Goal: Task Accomplishment & Management: Use online tool/utility

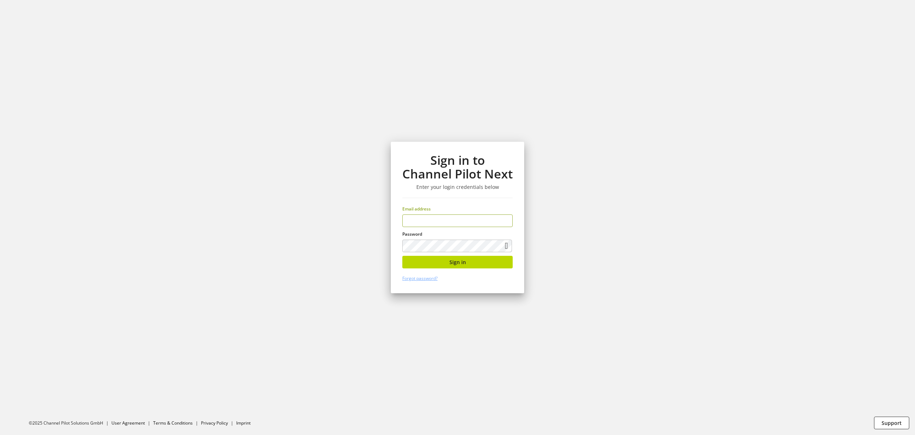
type input "**********"
click at [454, 260] on span "Sign in" at bounding box center [458, 262] width 17 height 8
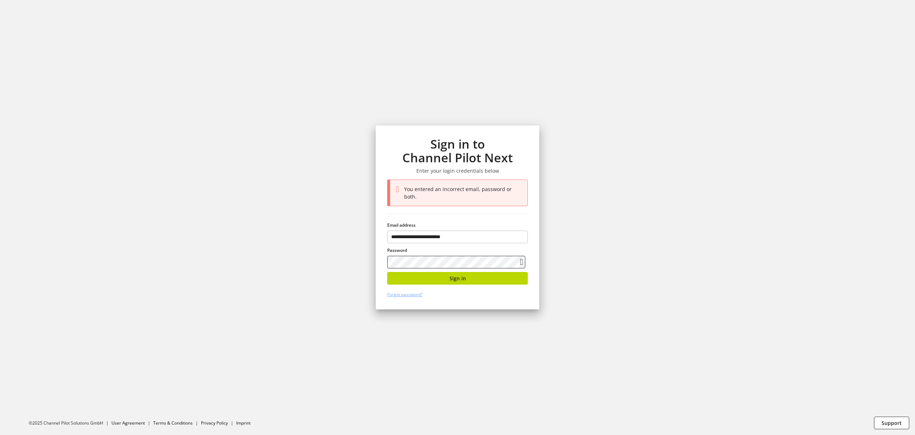
click at [286, 238] on section "**********" at bounding box center [457, 217] width 915 height 435
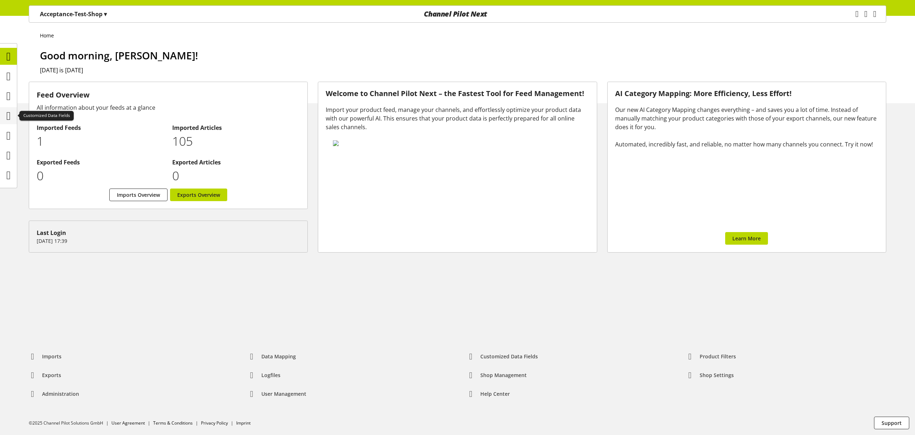
click at [6, 117] on icon at bounding box center [8, 116] width 4 height 14
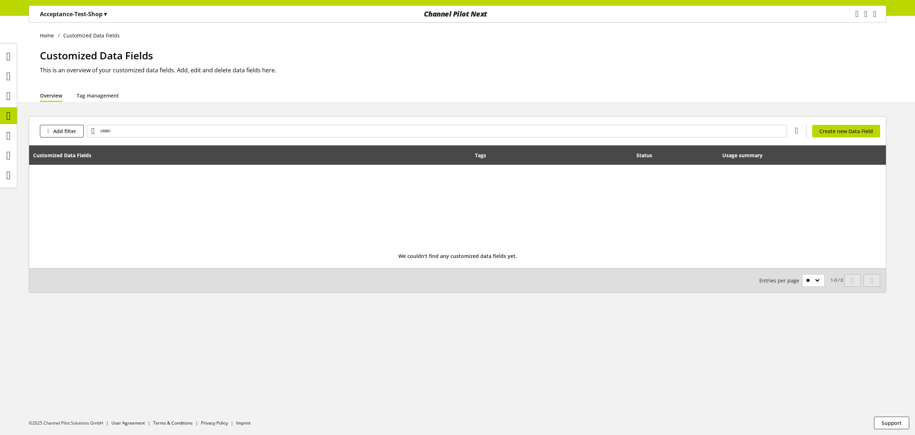
click at [94, 18] on p "Acceptance-Test-Shop ▾" at bounding box center [73, 14] width 67 height 9
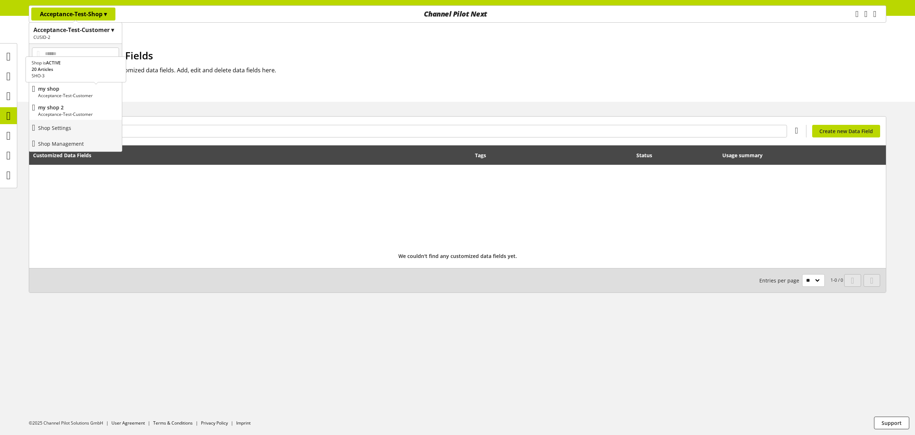
click at [87, 97] on p "Acceptance-Test-Customer" at bounding box center [78, 95] width 81 height 6
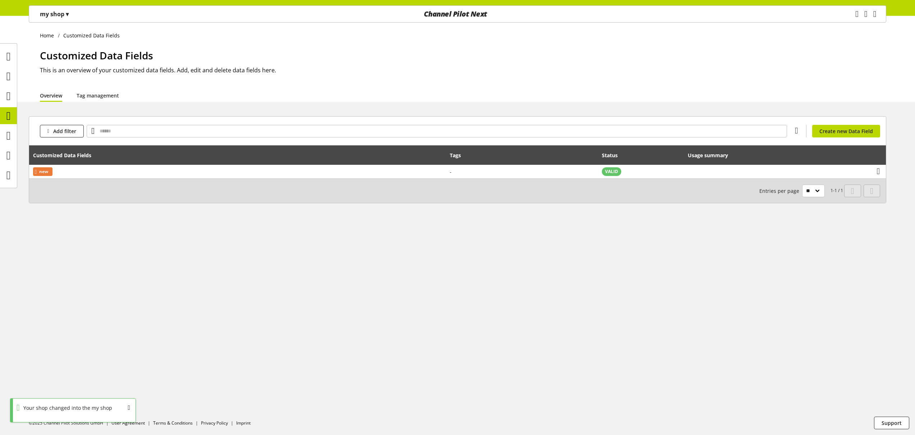
click at [58, 19] on div "my shop ▾" at bounding box center [54, 14] width 46 height 13
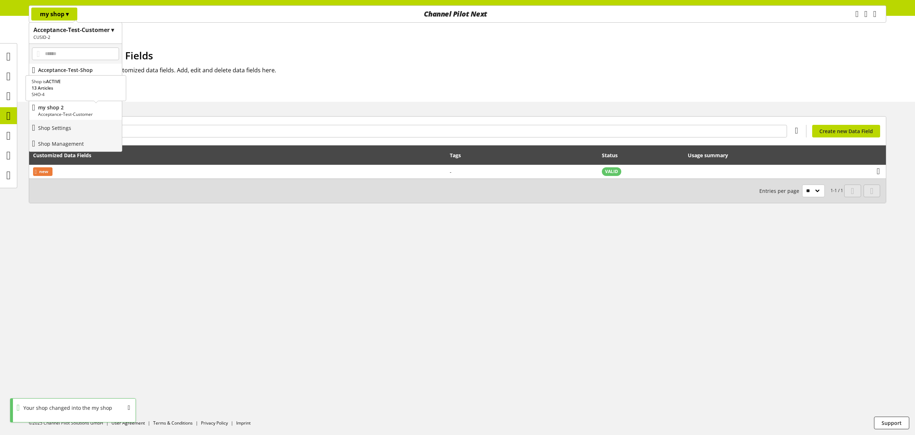
click at [75, 110] on p "my shop 2" at bounding box center [78, 108] width 81 height 8
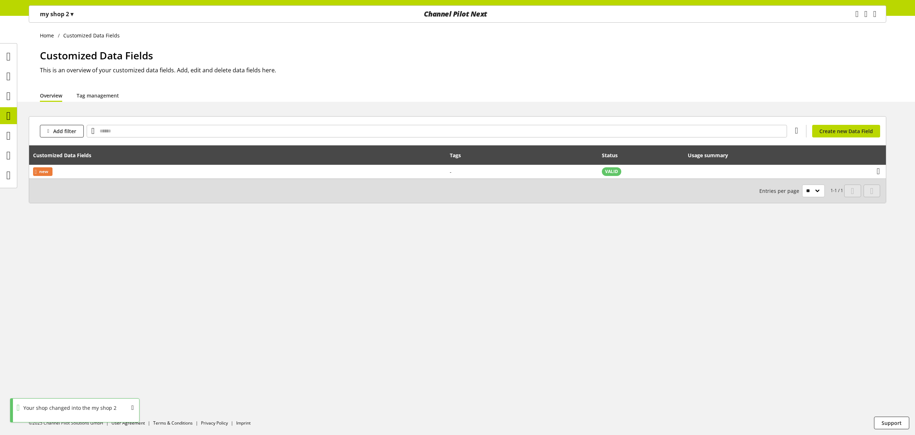
click at [67, 14] on p "my shop 2 ▾" at bounding box center [56, 14] width 33 height 9
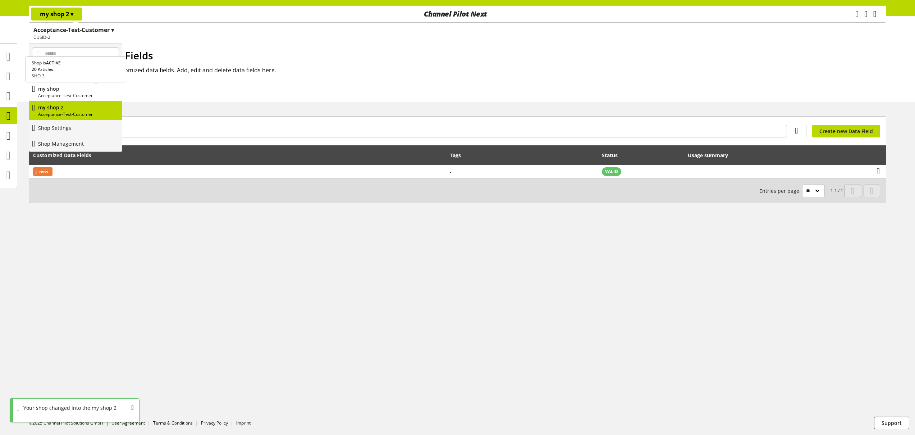
click at [81, 91] on p "my shop" at bounding box center [78, 89] width 81 height 8
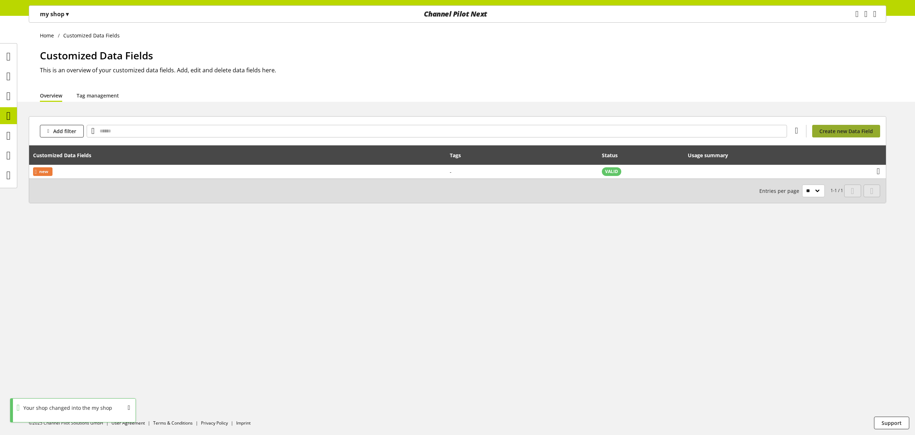
click at [846, 134] on span "Create new Data Field" at bounding box center [847, 131] width 54 height 8
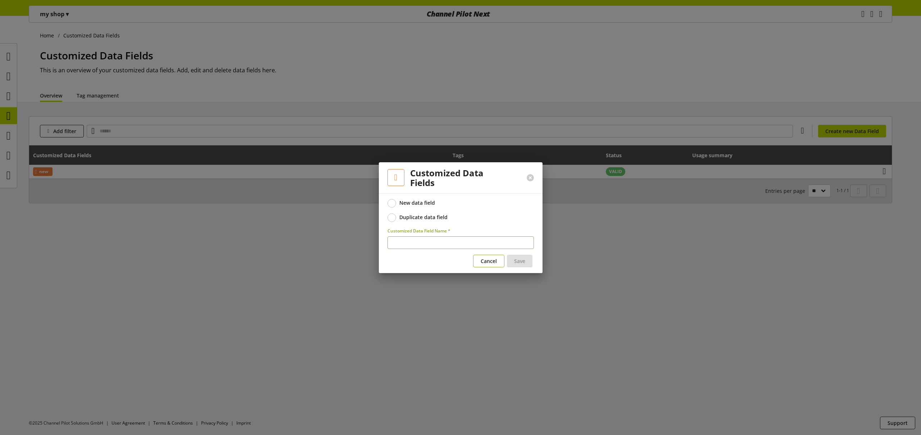
click at [485, 263] on span "Cancel" at bounding box center [489, 261] width 16 height 8
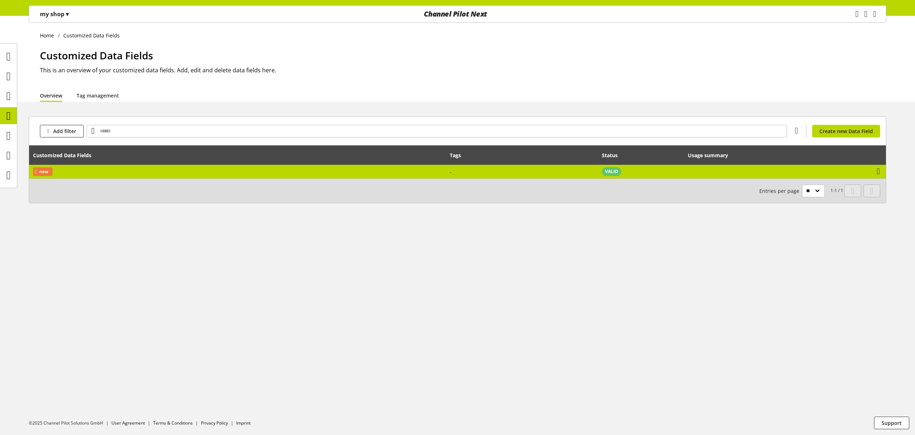
click at [204, 175] on td "new" at bounding box center [237, 172] width 417 height 14
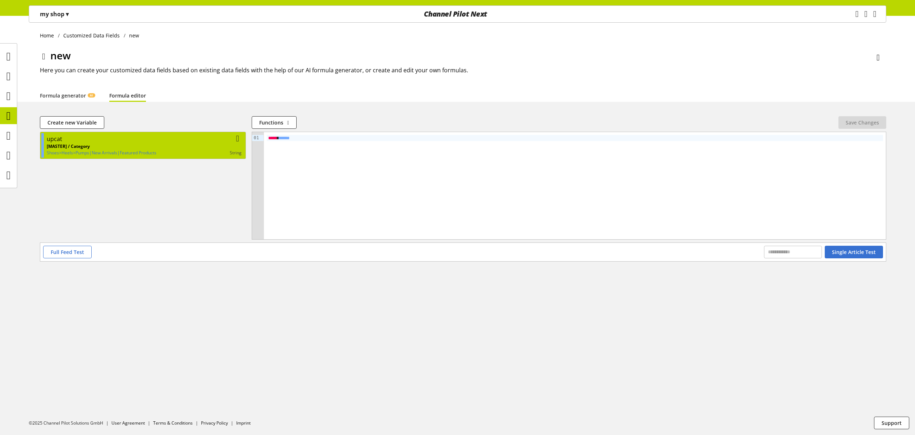
click at [178, 144] on div "[MASTER] / Category Shoes>Heels>Pumps|New Arrivals|Featured Products string" at bounding box center [144, 149] width 195 height 13
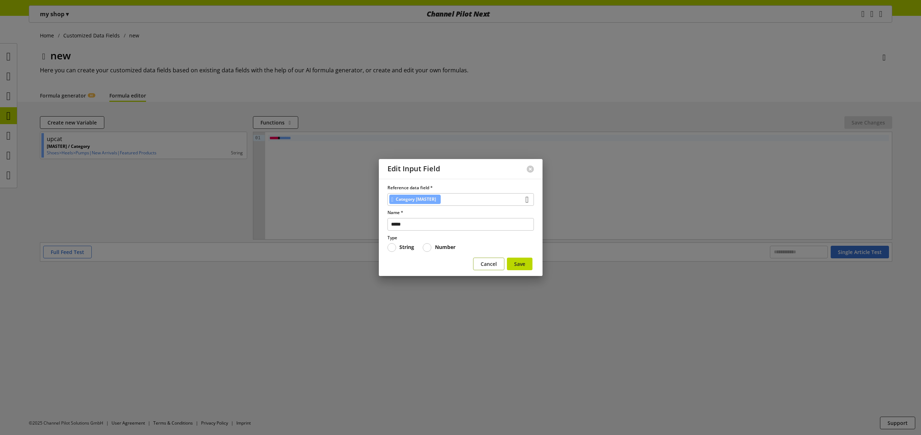
click at [491, 261] on span "Cancel" at bounding box center [489, 264] width 16 height 8
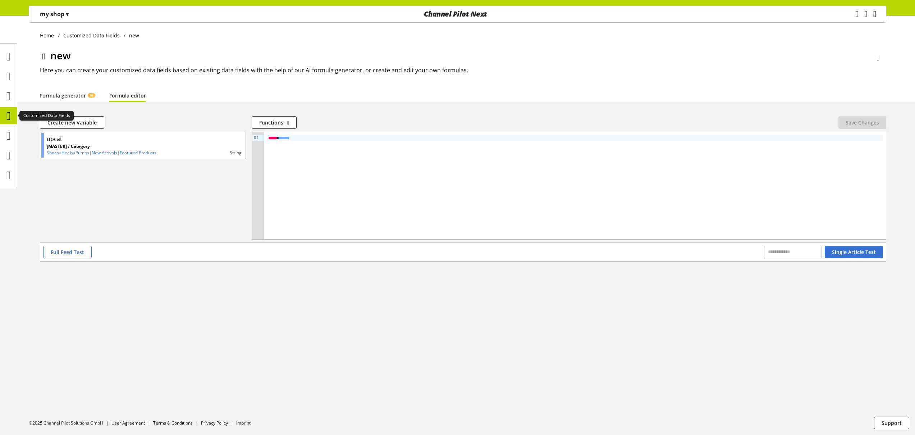
click at [11, 114] on icon at bounding box center [8, 116] width 4 height 14
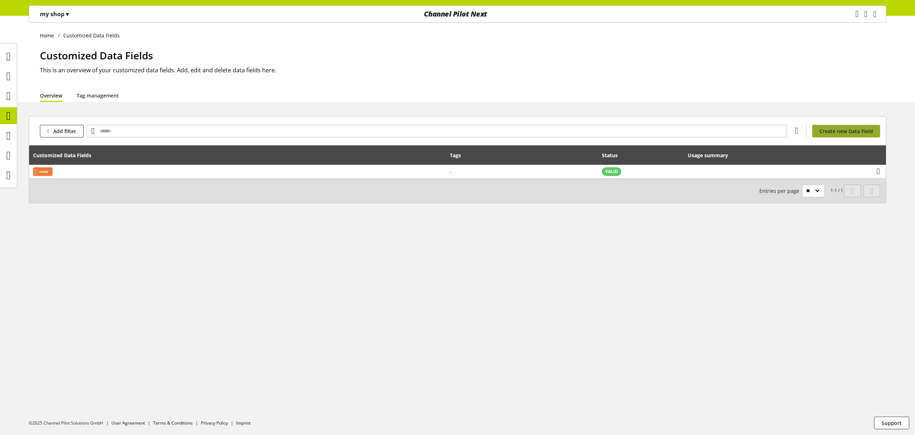
click at [849, 132] on span "Create new Data Field" at bounding box center [847, 131] width 54 height 8
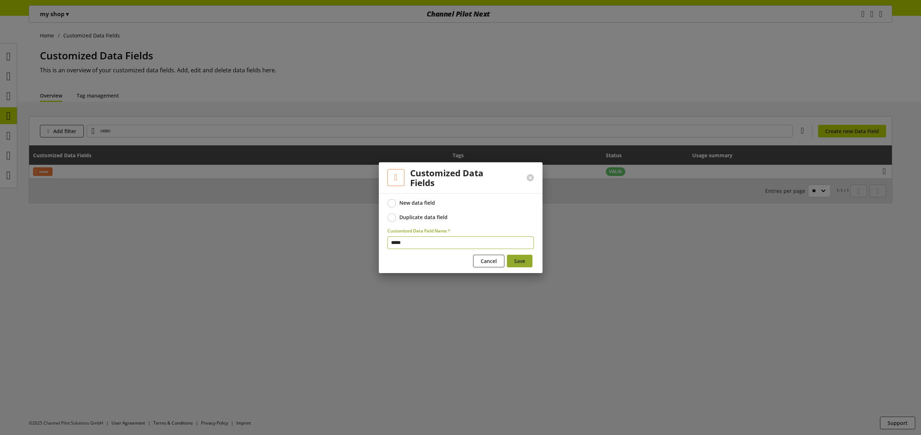
type input "*****"
click at [529, 262] on button "Save" at bounding box center [520, 261] width 26 height 13
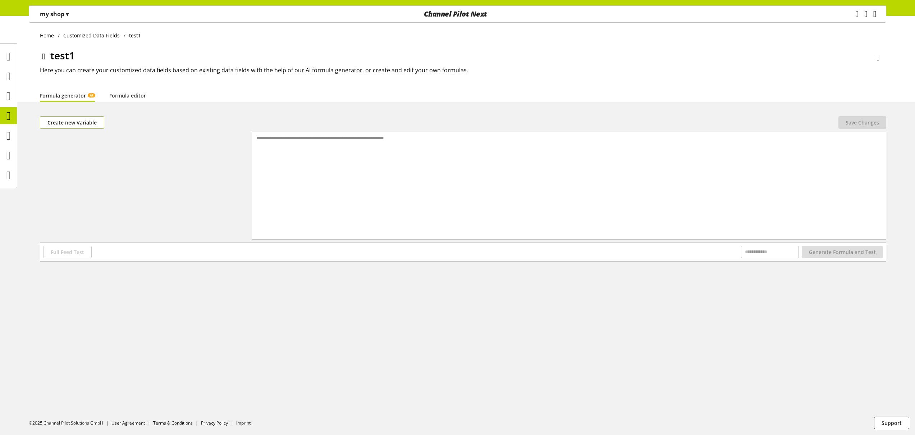
click at [91, 120] on span "Create new Variable" at bounding box center [71, 123] width 49 height 8
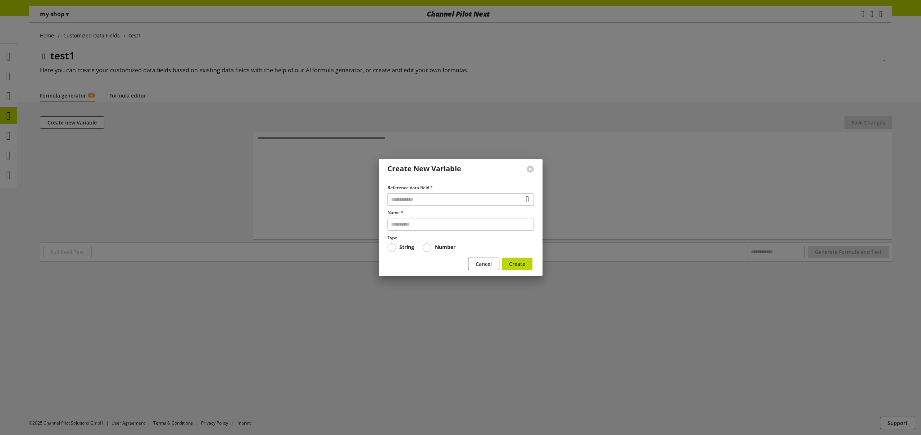
click at [438, 196] on input "text" at bounding box center [460, 199] width 146 height 13
drag, startPoint x: 437, startPoint y: 238, endPoint x: 437, endPoint y: 246, distance: 8.3
click at [437, 238] on div "Data Fields from Feeds" at bounding box center [458, 241] width 115 height 8
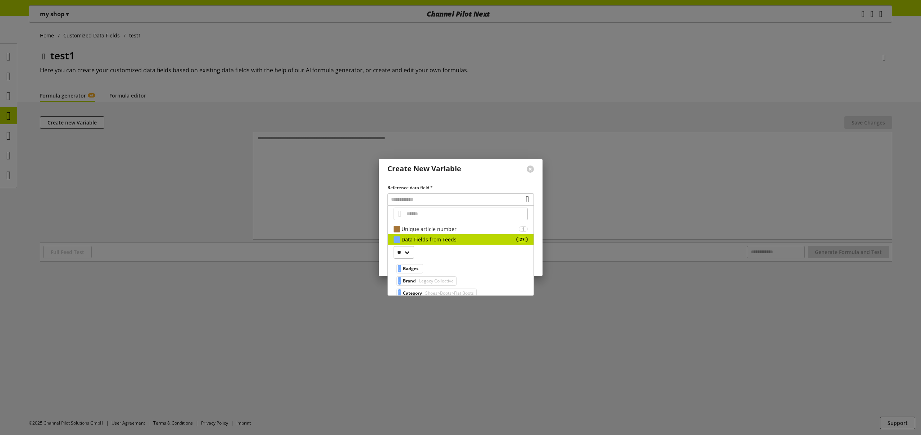
scroll to position [1, 0]
click at [407, 258] on select "**" at bounding box center [404, 252] width 21 height 13
click at [394, 246] on select "**" at bounding box center [404, 252] width 21 height 13
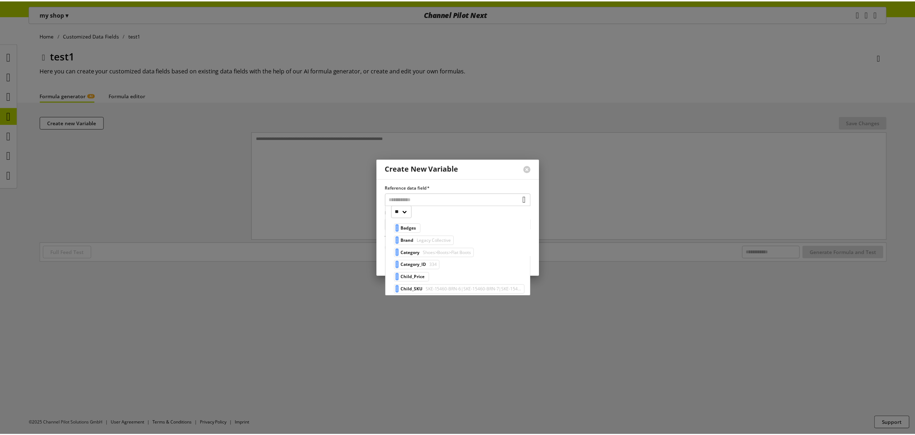
scroll to position [50, 0]
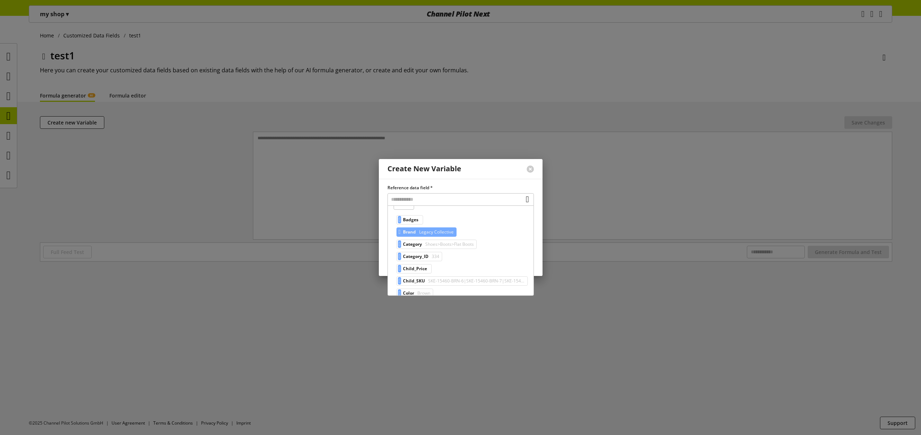
click at [443, 232] on span "Legacy Collective" at bounding box center [436, 232] width 36 height 9
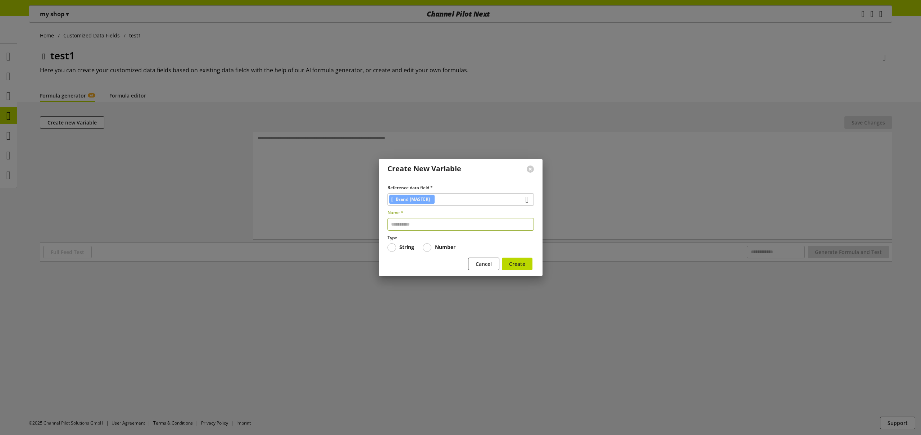
click at [438, 228] on input "text" at bounding box center [460, 224] width 146 height 13
type input "*****"
click at [517, 264] on span "Create" at bounding box center [517, 264] width 16 height 8
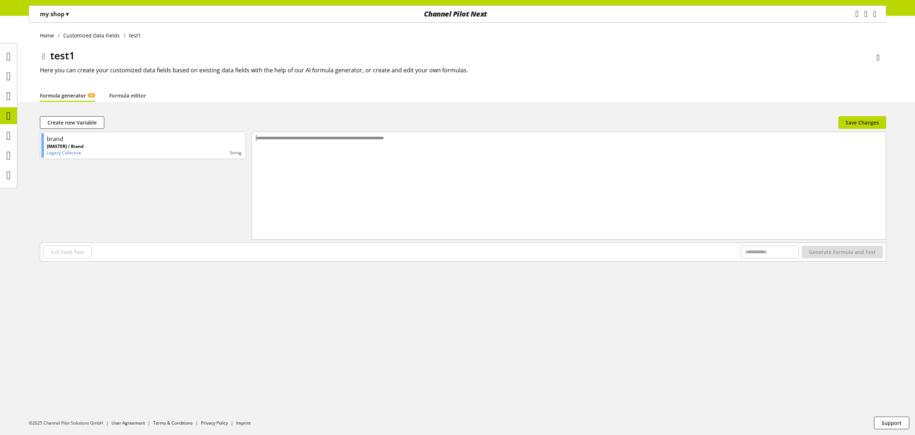
click at [352, 145] on div "**********" at bounding box center [569, 176] width 634 height 89
click at [858, 120] on span "Save Changes" at bounding box center [862, 123] width 33 height 8
click at [136, 92] on link "Formula editor" at bounding box center [127, 96] width 37 height 8
click at [76, 96] on link "Formula generator AI" at bounding box center [67, 96] width 55 height 8
click at [342, 156] on div "**********" at bounding box center [569, 176] width 634 height 89
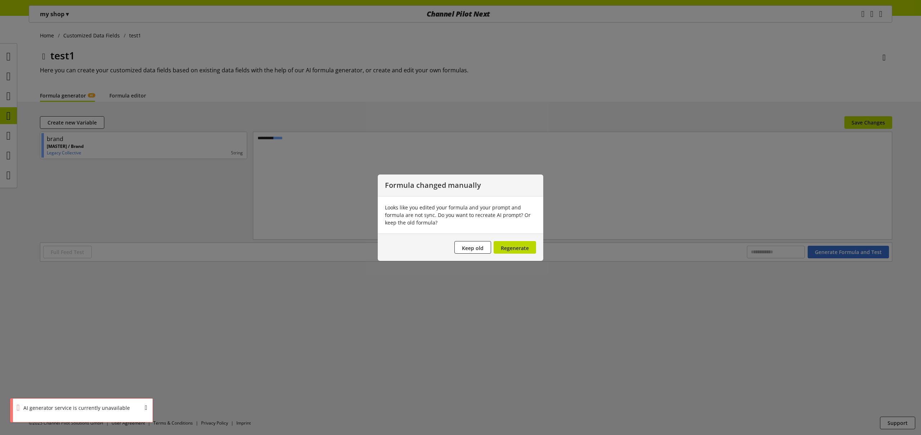
click at [511, 249] on span "Regenerate" at bounding box center [515, 248] width 28 height 7
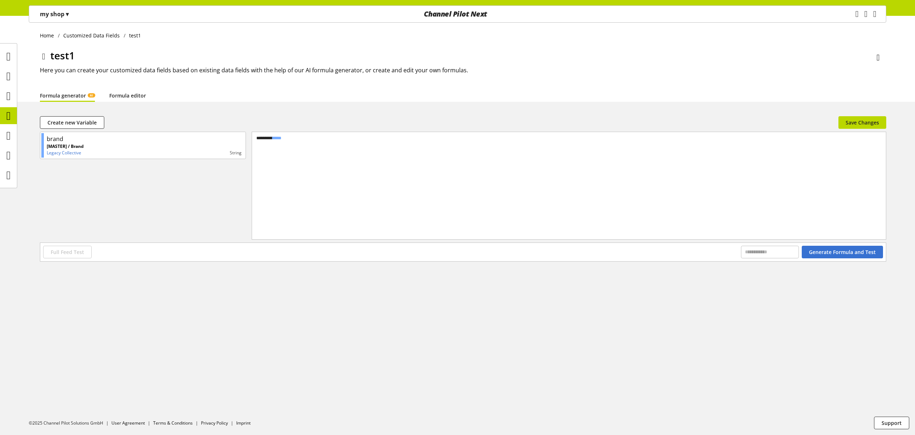
click at [120, 94] on link "Formula editor" at bounding box center [127, 96] width 37 height 8
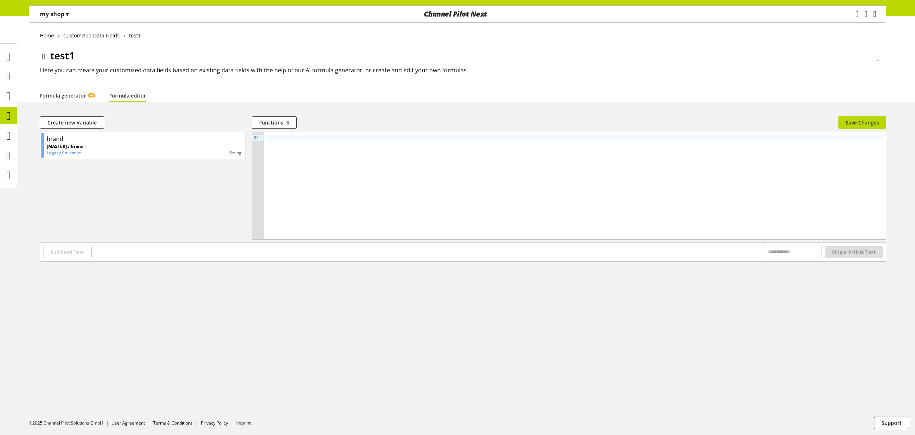
click at [75, 95] on link "Formula generator AI" at bounding box center [67, 96] width 55 height 8
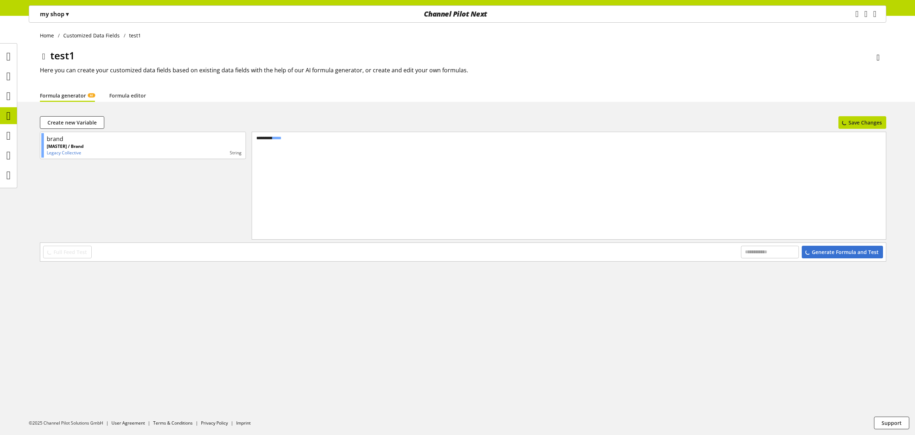
click at [850, 251] on div "Generate Formula and Test" at bounding box center [842, 252] width 81 height 13
click at [325, 143] on div "**********" at bounding box center [569, 176] width 634 height 89
drag, startPoint x: 131, startPoint y: 95, endPoint x: 241, endPoint y: 129, distance: 115.7
click at [131, 95] on link "Formula editor" at bounding box center [127, 96] width 37 height 8
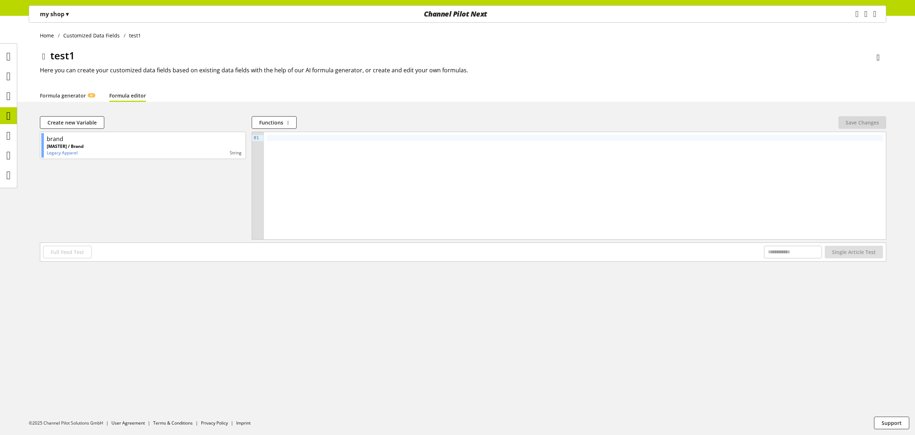
click at [296, 146] on div at bounding box center [575, 185] width 622 height 107
click at [864, 120] on span "Save Changes" at bounding box center [862, 123] width 33 height 8
click at [865, 256] on button "Single Article Test" at bounding box center [854, 252] width 58 height 13
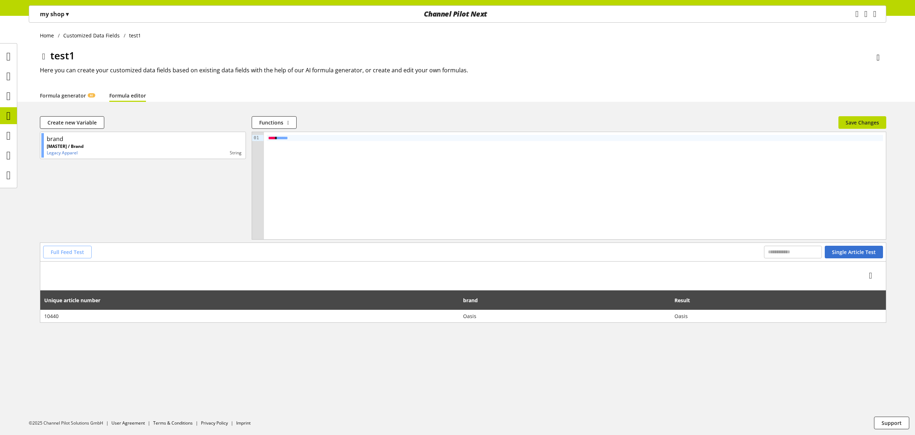
click at [86, 253] on button "Full Feed Test" at bounding box center [67, 252] width 49 height 13
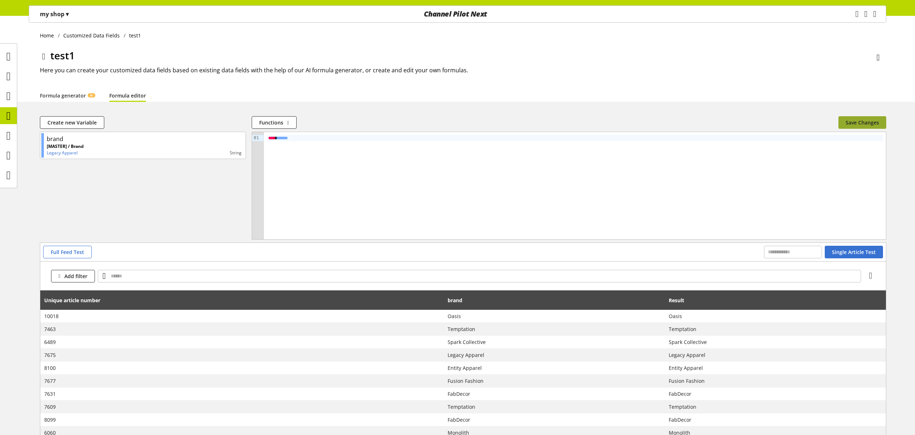
click at [852, 118] on button "Save Changes" at bounding box center [863, 122] width 48 height 13
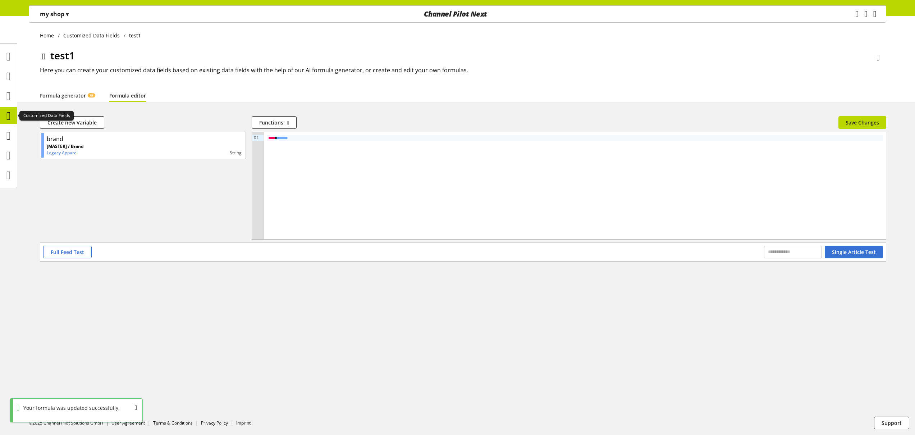
click at [15, 113] on div at bounding box center [8, 115] width 17 height 17
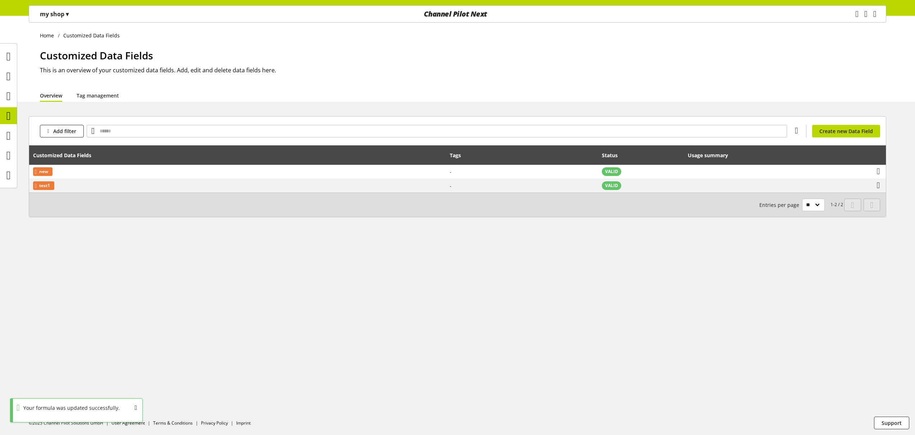
click at [49, 18] on p "my shop ▾" at bounding box center [54, 14] width 29 height 9
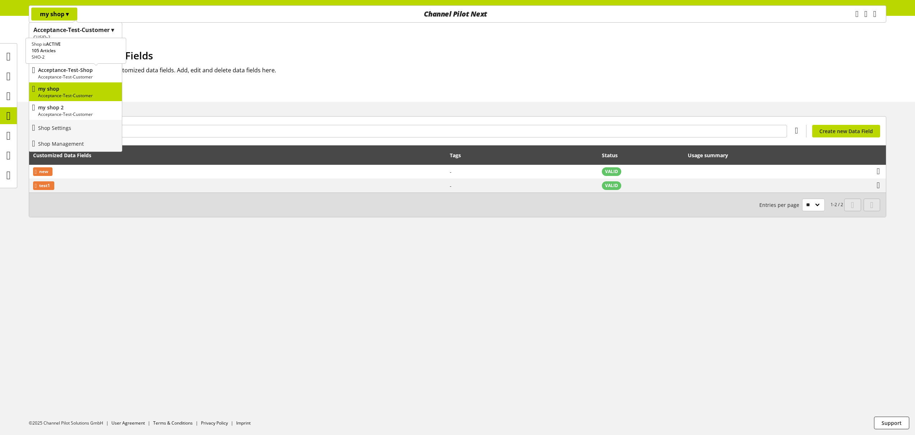
click at [72, 78] on p "Acceptance-Test-Customer" at bounding box center [78, 77] width 81 height 6
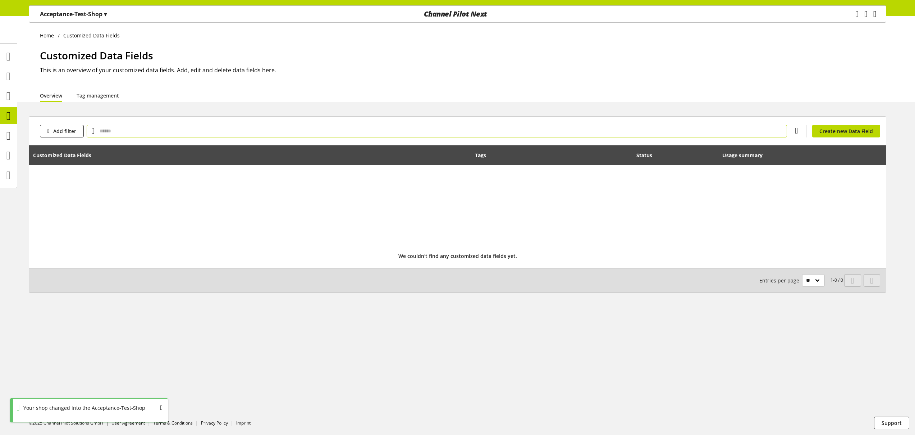
click at [116, 133] on input "text" at bounding box center [437, 131] width 701 height 13
click at [8, 115] on icon at bounding box center [8, 116] width 4 height 14
click at [10, 118] on icon at bounding box center [8, 116] width 4 height 14
drag, startPoint x: 10, startPoint y: 118, endPoint x: 311, endPoint y: 128, distance: 300.9
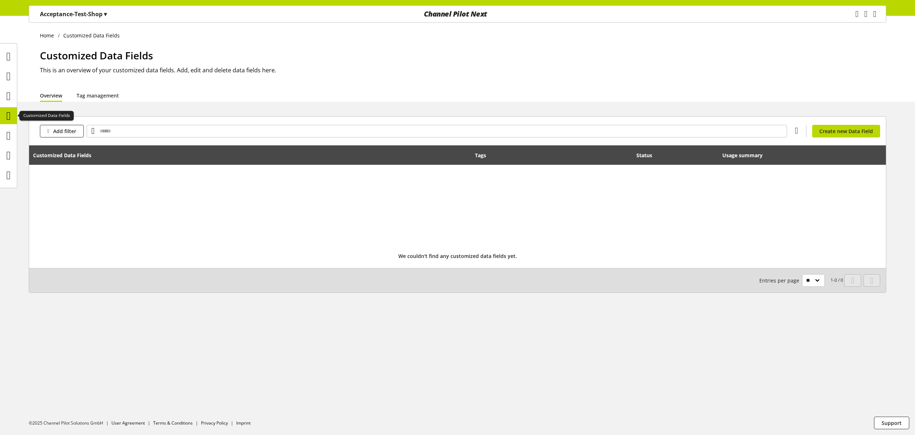
click at [15, 120] on div at bounding box center [8, 115] width 17 height 17
click at [842, 127] on span "Create new Data Field" at bounding box center [847, 131] width 54 height 8
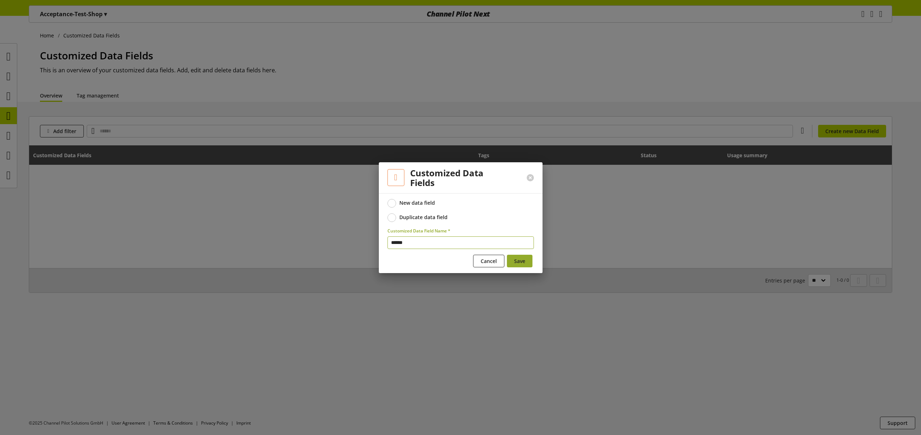
type input "******"
click at [528, 260] on button "Save" at bounding box center [520, 261] width 26 height 13
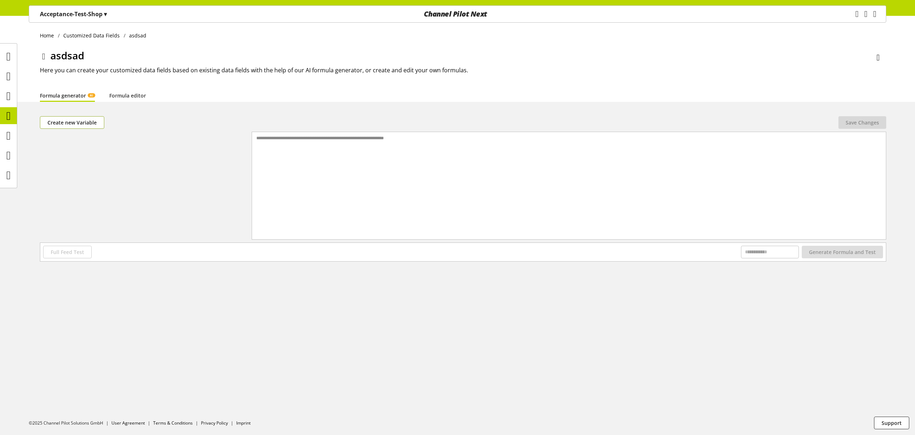
click at [86, 123] on span "Create new Variable" at bounding box center [71, 123] width 49 height 8
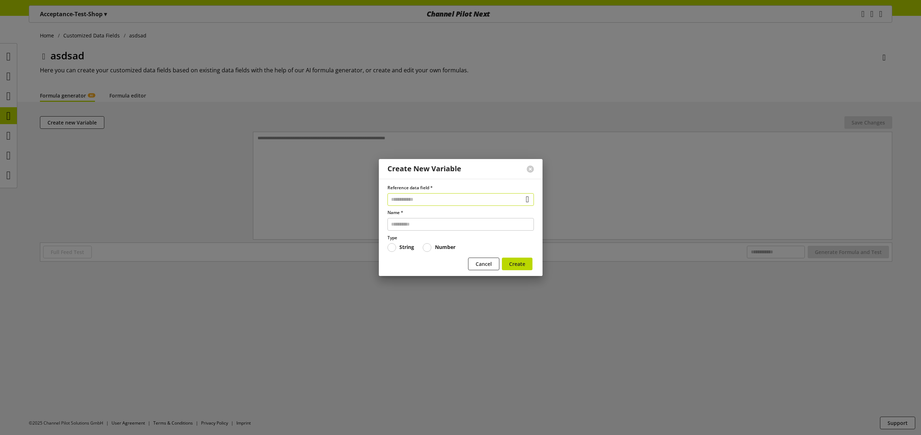
click at [398, 201] on input "text" at bounding box center [460, 199] width 146 height 13
click at [430, 241] on div "Data Fields from Feeds" at bounding box center [458, 241] width 115 height 8
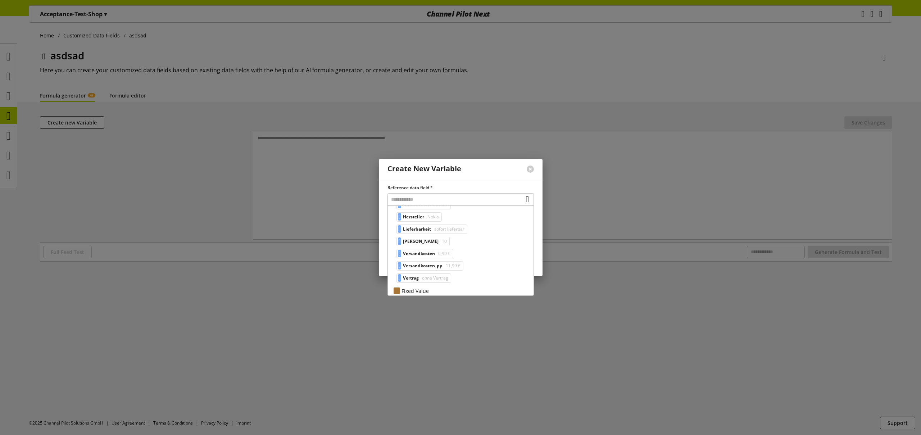
scroll to position [154, 0]
click at [634, 274] on div at bounding box center [460, 217] width 921 height 435
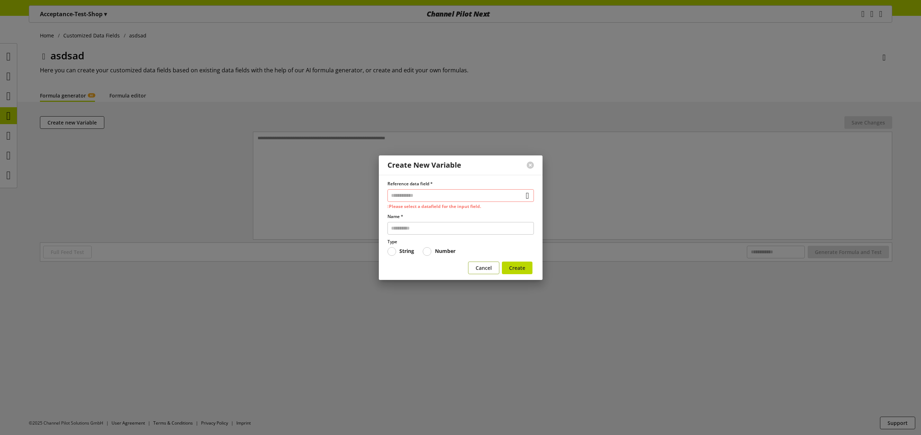
click at [483, 269] on span "Cancel" at bounding box center [484, 268] width 16 height 8
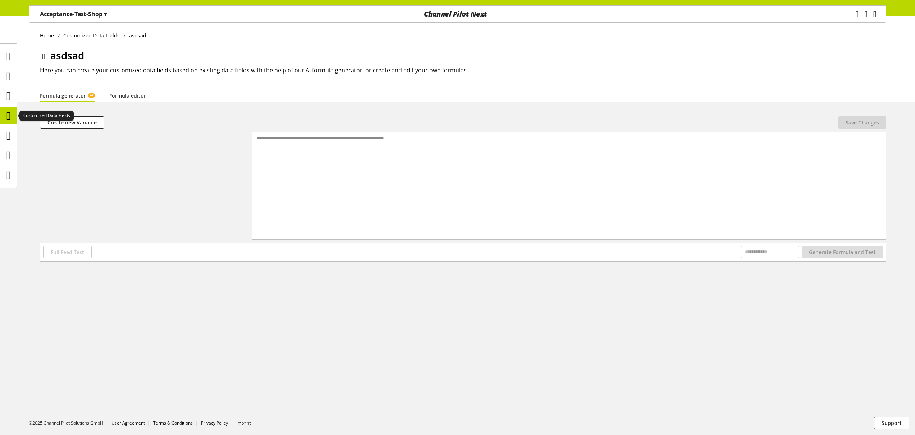
drag, startPoint x: 8, startPoint y: 118, endPoint x: 14, endPoint y: 119, distance: 6.8
click at [8, 118] on icon at bounding box center [8, 116] width 4 height 14
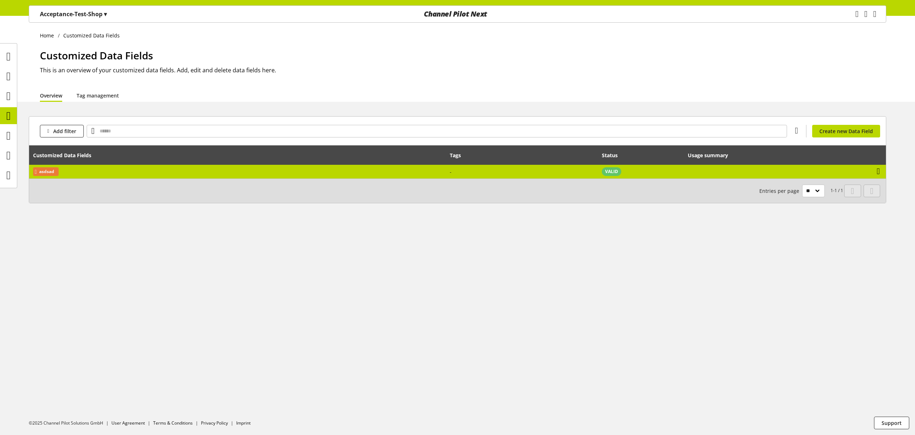
click at [880, 173] on icon at bounding box center [878, 171] width 3 height 13
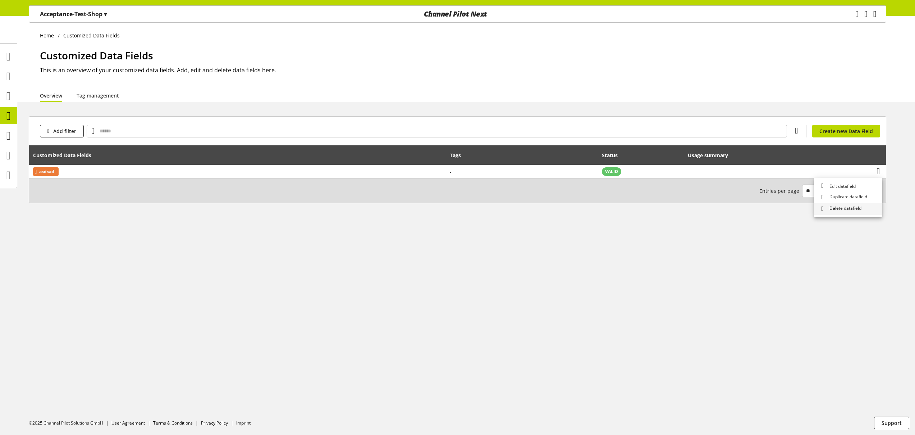
click at [844, 210] on span "Delete datafield" at bounding box center [844, 209] width 35 height 8
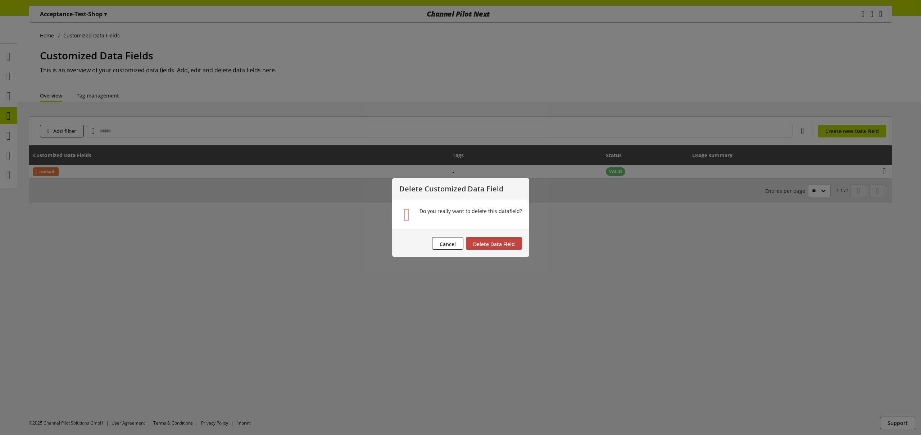
click at [486, 244] on span "Delete Data Field" at bounding box center [494, 244] width 42 height 7
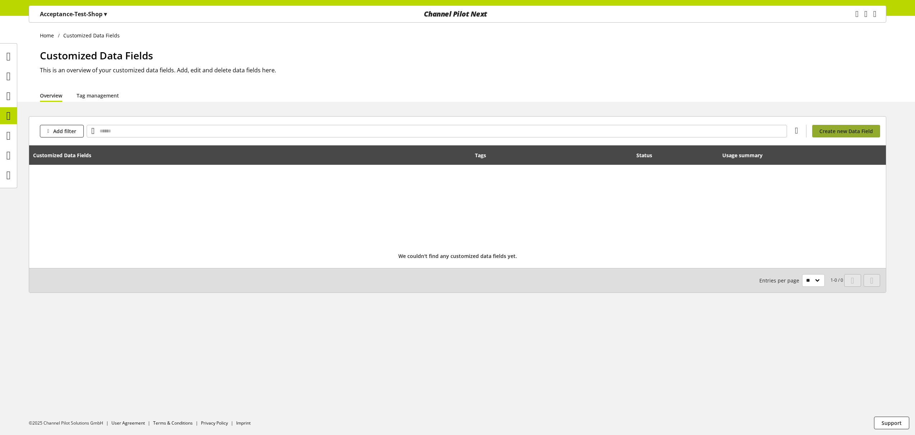
click at [841, 129] on span "Create new Data Field" at bounding box center [847, 131] width 54 height 8
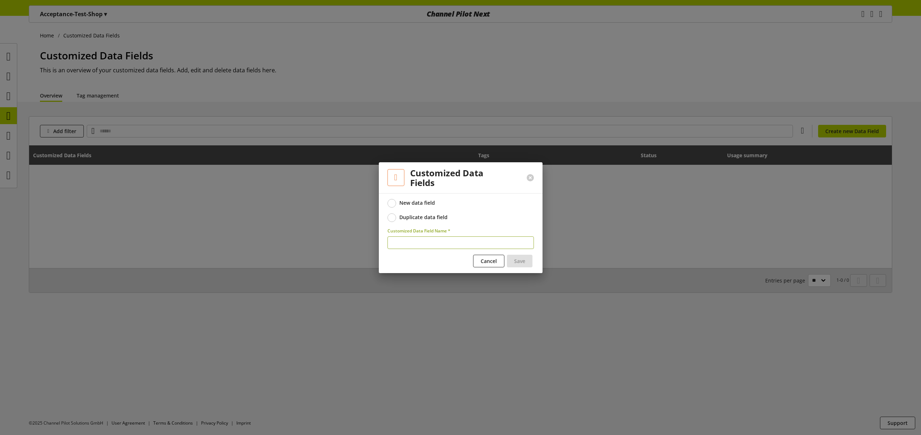
click at [429, 219] on div "Duplicate data field" at bounding box center [423, 217] width 48 height 6
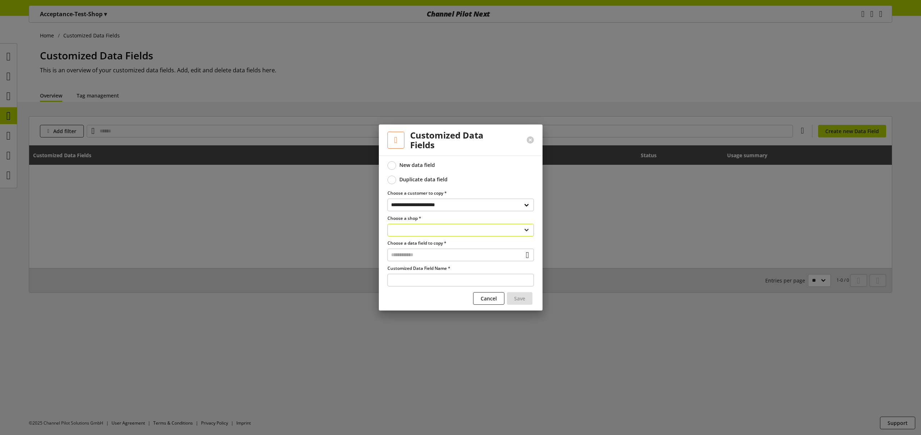
click at [428, 235] on select "**********" at bounding box center [460, 230] width 146 height 13
select select "**********"
click at [387, 224] on select "**********" at bounding box center [460, 230] width 146 height 13
click at [421, 256] on input "text" at bounding box center [460, 255] width 146 height 13
click at [433, 287] on div "Customized Data Fields" at bounding box center [459, 286] width 117 height 8
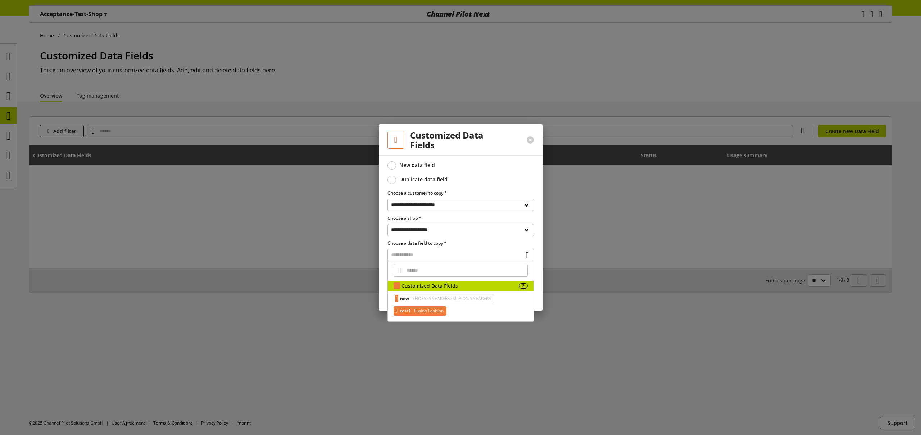
click at [432, 308] on span "Fusion Fashion" at bounding box center [428, 310] width 31 height 9
type input "*****"
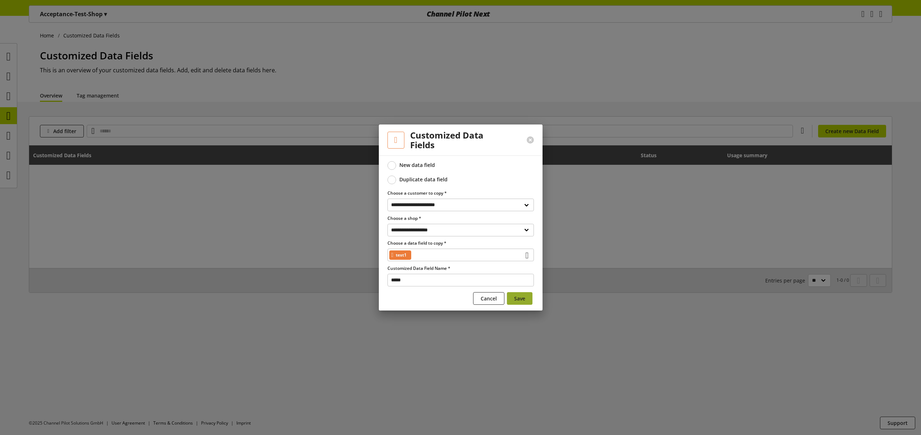
click at [518, 300] on span "Save" at bounding box center [519, 299] width 11 height 8
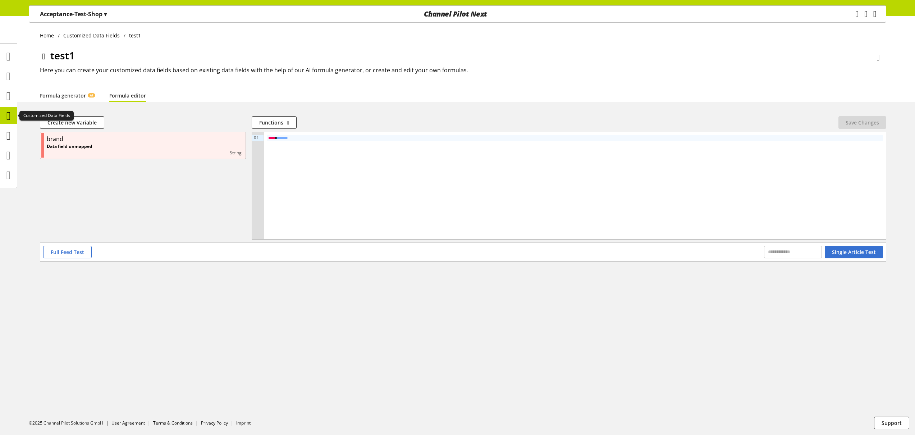
click at [9, 116] on icon at bounding box center [8, 116] width 4 height 14
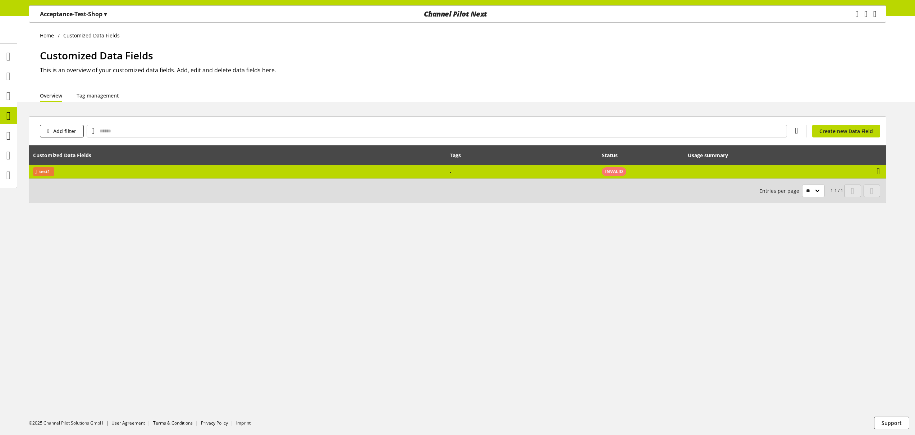
click at [258, 169] on td "test1" at bounding box center [237, 172] width 417 height 14
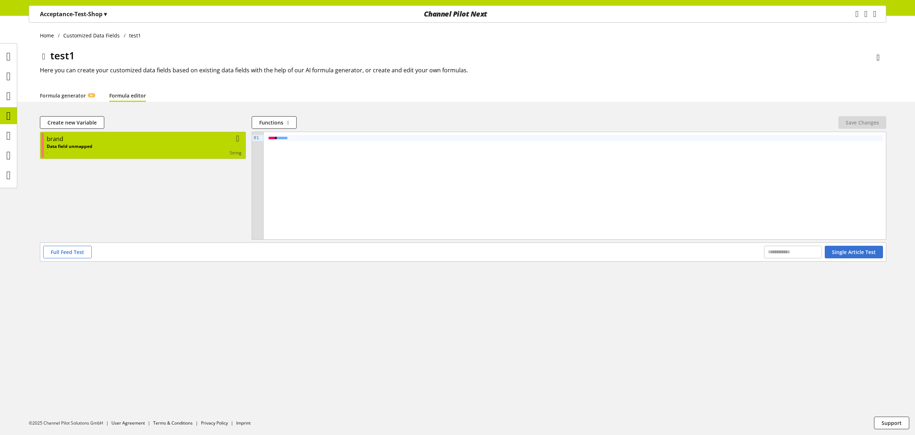
click at [97, 139] on div "brand" at bounding box center [144, 139] width 195 height 9
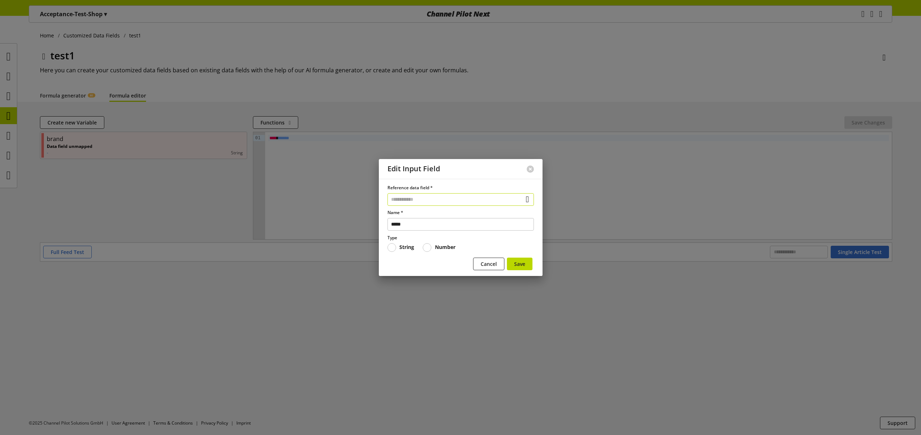
click at [419, 197] on input "text" at bounding box center [460, 199] width 146 height 13
click at [434, 236] on div "Data Fields from Feeds 14" at bounding box center [461, 240] width 146 height 10
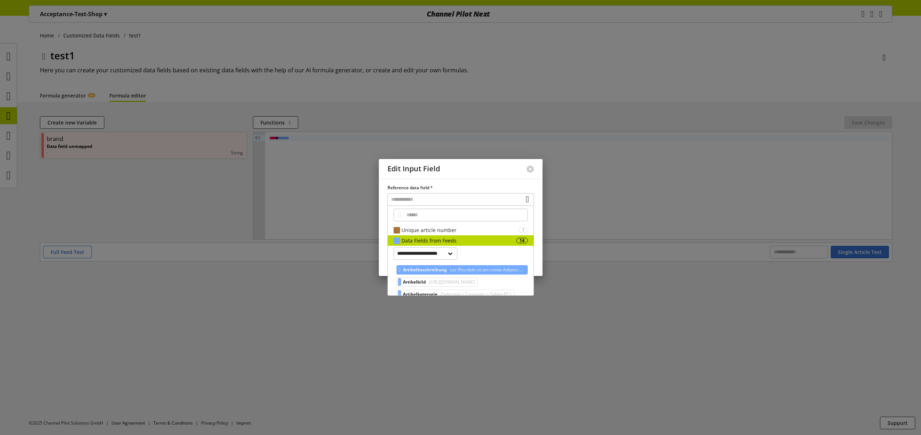
click at [484, 272] on span at bounding box center [487, 269] width 76 height 9
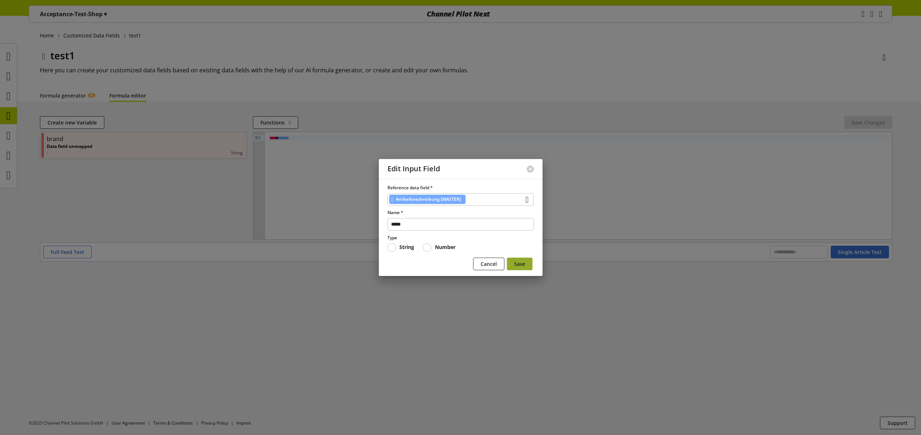
click at [518, 265] on span "Save" at bounding box center [519, 264] width 11 height 8
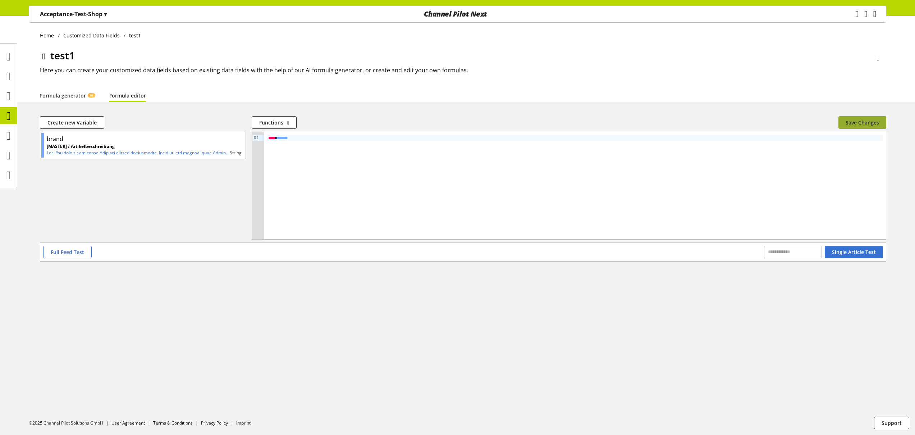
click at [866, 125] on span "Save Changes" at bounding box center [862, 123] width 33 height 8
click at [7, 117] on icon at bounding box center [8, 116] width 4 height 14
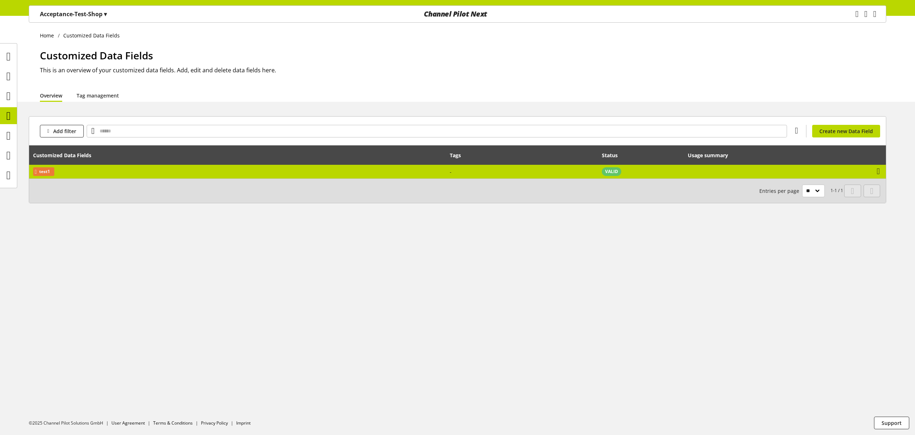
click at [296, 172] on td "test1" at bounding box center [237, 172] width 417 height 14
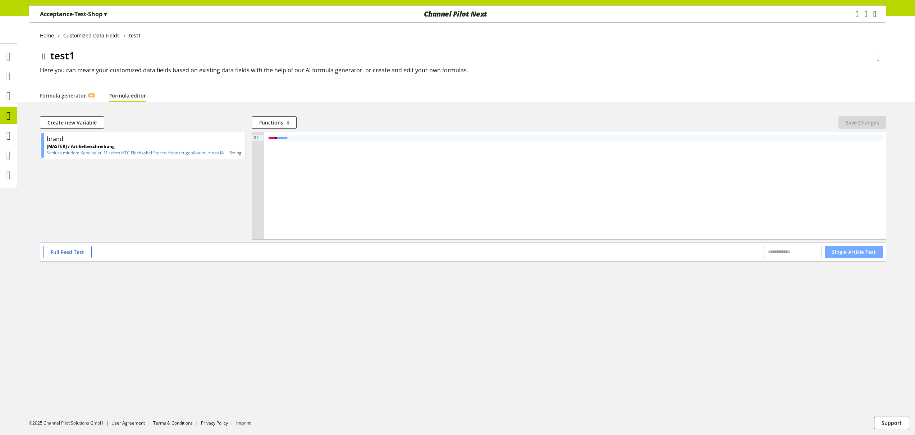
click at [872, 253] on span "Single Article Test" at bounding box center [854, 252] width 44 height 8
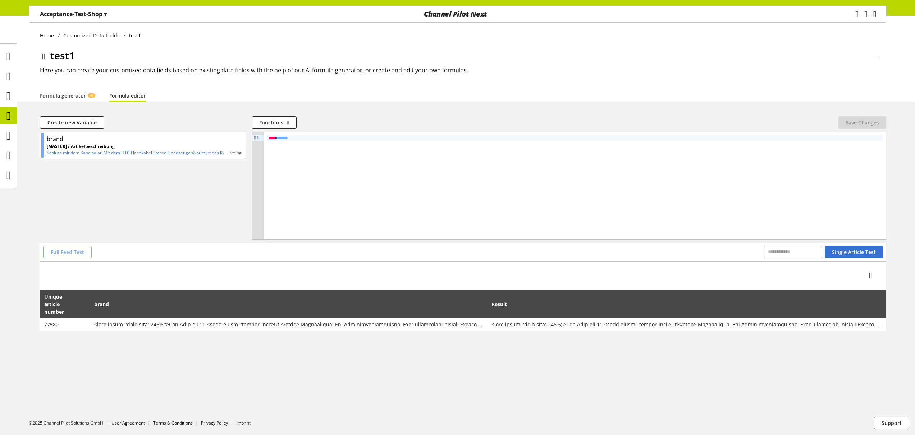
click at [62, 248] on span "Full Feed Test" at bounding box center [67, 252] width 33 height 8
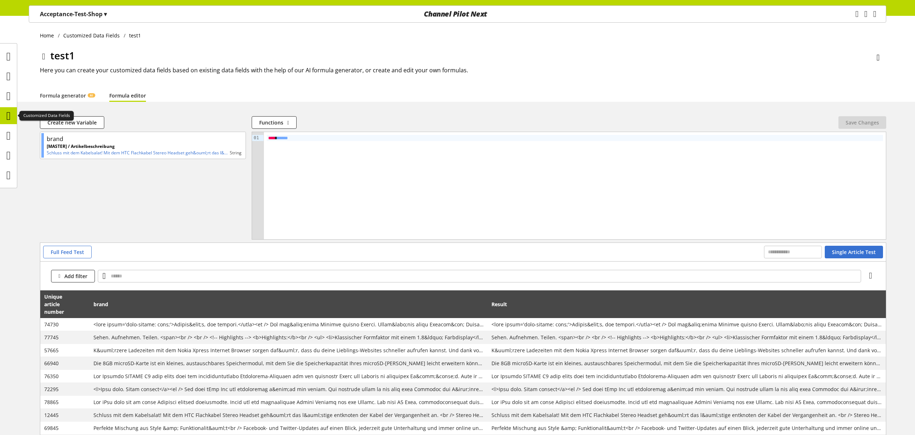
click at [6, 115] on icon at bounding box center [8, 116] width 4 height 14
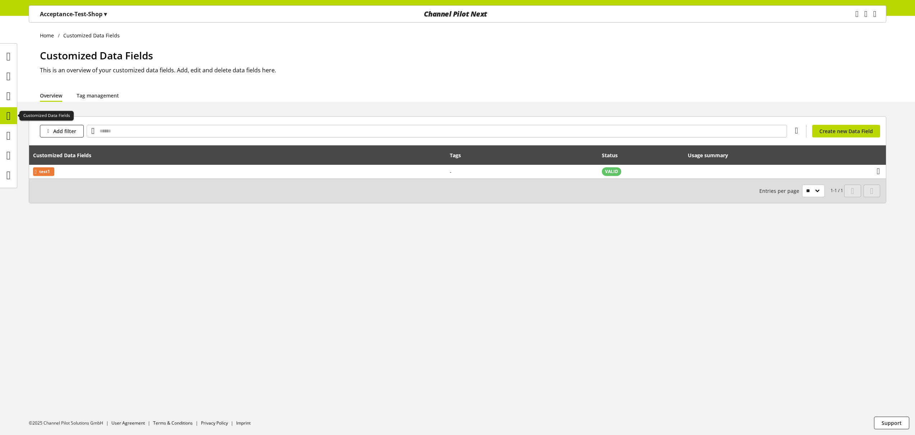
click at [6, 113] on icon at bounding box center [8, 116] width 4 height 14
click at [71, 131] on span "Add filter" at bounding box center [64, 131] width 23 height 8
click at [344, 242] on div "Home Customized Data Fields Customized Data Fields This is an overview of your …" at bounding box center [457, 225] width 915 height 419
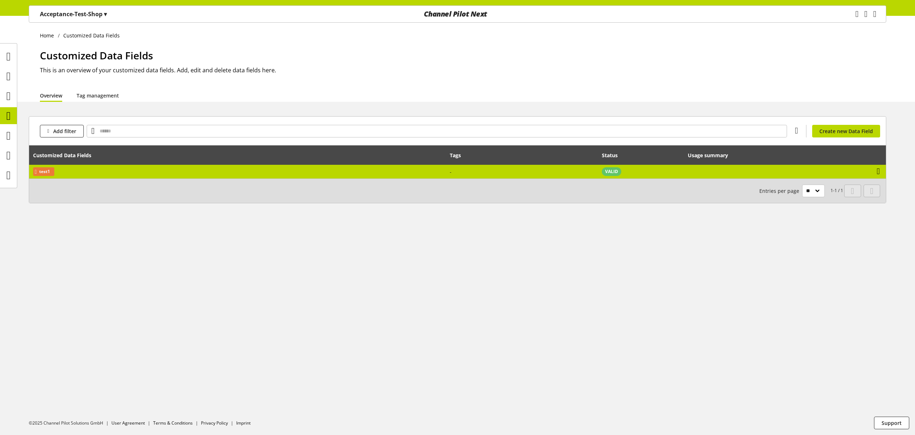
click at [879, 166] on icon at bounding box center [878, 171] width 3 height 13
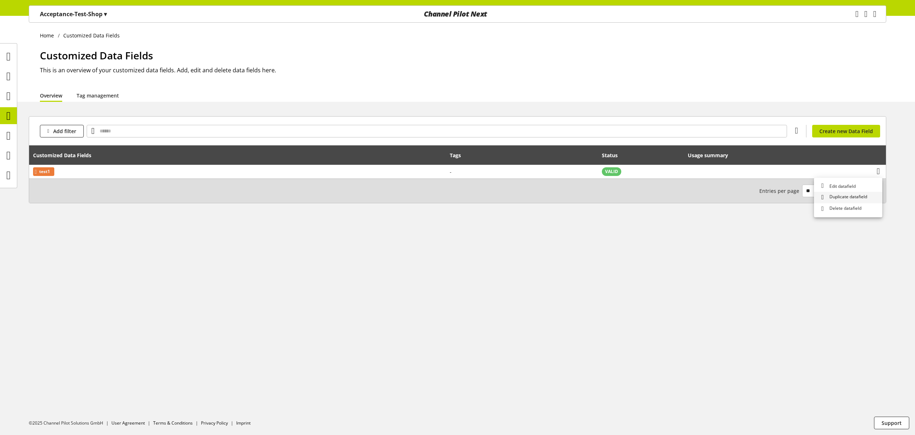
click at [851, 198] on span "Duplicate datafield" at bounding box center [847, 198] width 41 height 8
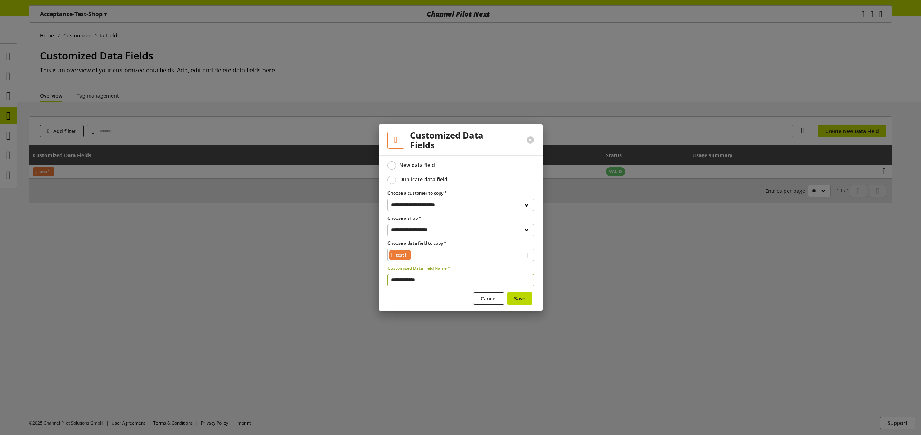
drag, startPoint x: 430, startPoint y: 281, endPoint x: 318, endPoint y: 275, distance: 112.0
click at [318, 275] on div "**********" at bounding box center [460, 217] width 921 height 435
type input "*****"
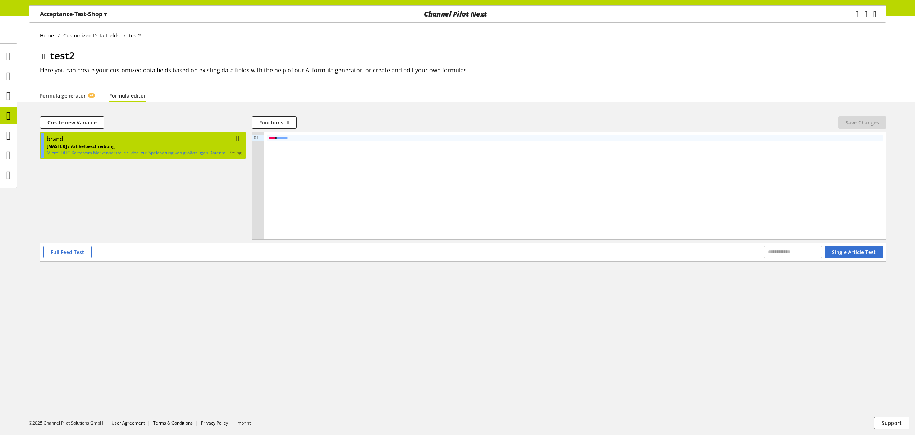
click at [183, 143] on div "brand" at bounding box center [144, 139] width 195 height 9
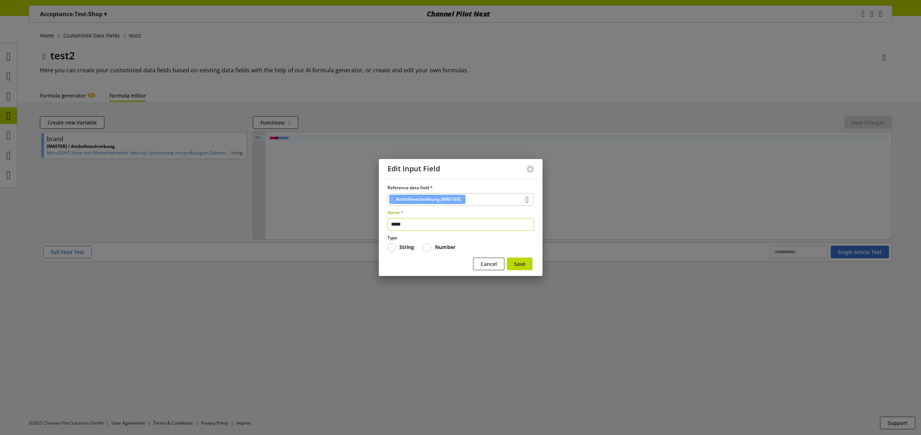
click at [436, 226] on input "*****" at bounding box center [460, 224] width 146 height 13
drag, startPoint x: 405, startPoint y: 226, endPoint x: 318, endPoint y: 220, distance: 87.3
click at [324, 220] on div "Edit Input Field Reference data field * Artikelbeschreibung [MASTER] Name * ***…" at bounding box center [460, 217] width 921 height 435
paste input "**********"
type input "**********"
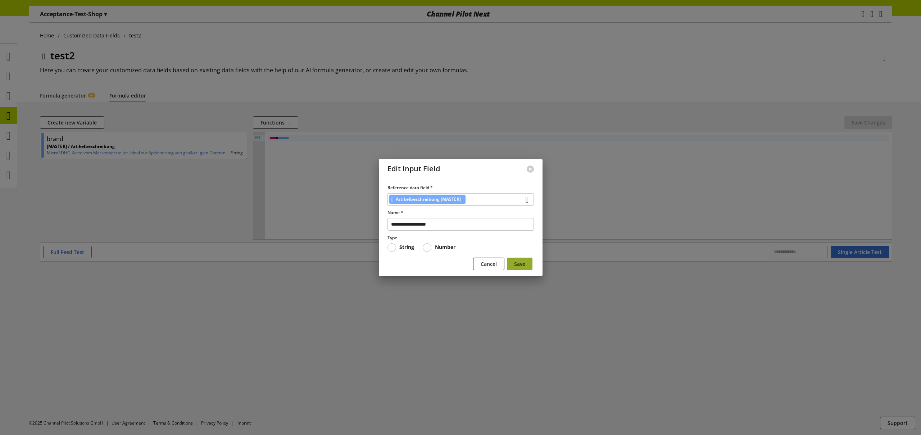
click at [519, 264] on span "Save" at bounding box center [519, 264] width 11 height 8
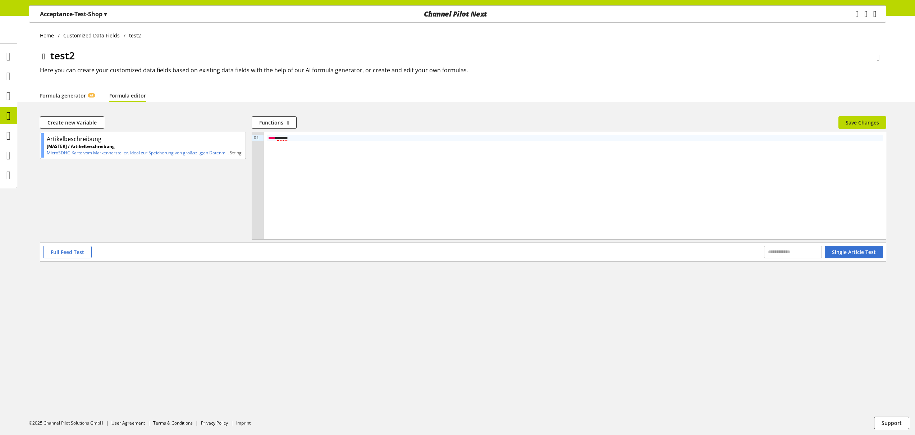
click at [286, 137] on span "*****" at bounding box center [282, 138] width 11 height 5
click at [852, 124] on span "Save Changes" at bounding box center [862, 123] width 33 height 8
click at [82, 252] on span "Full Feed Test" at bounding box center [67, 252] width 33 height 8
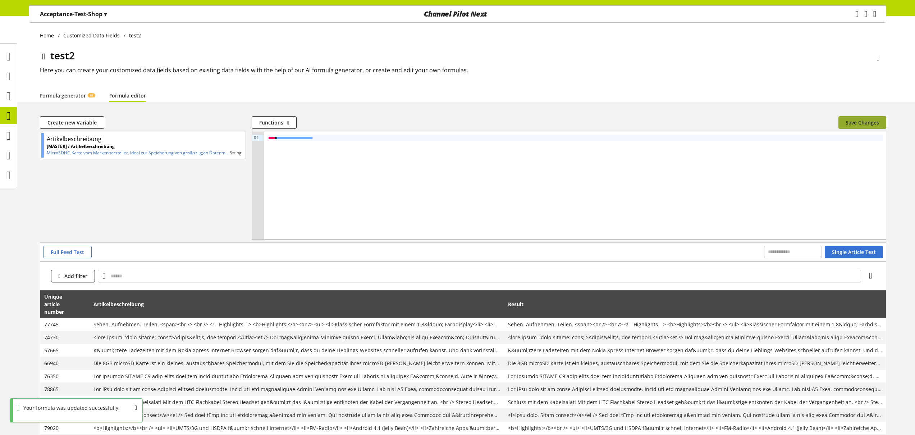
click at [863, 123] on span "Save Changes" at bounding box center [862, 123] width 33 height 8
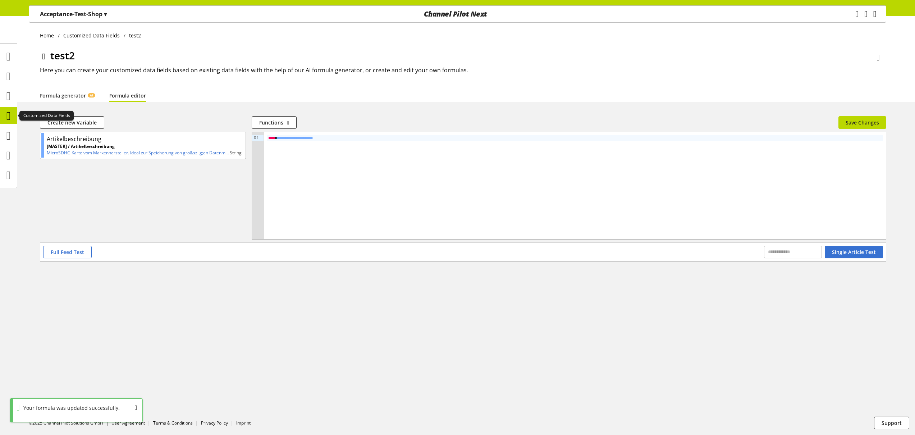
click at [8, 117] on icon at bounding box center [8, 116] width 4 height 14
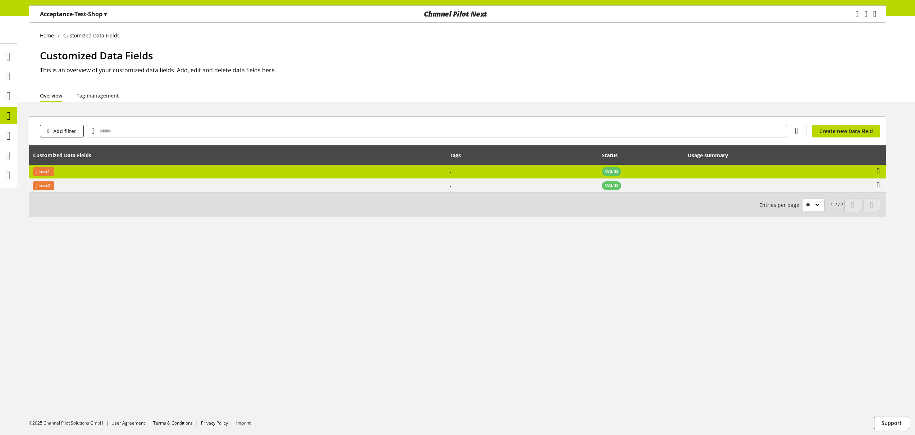
click at [711, 171] on td "View usage summary" at bounding box center [748, 172] width 128 height 14
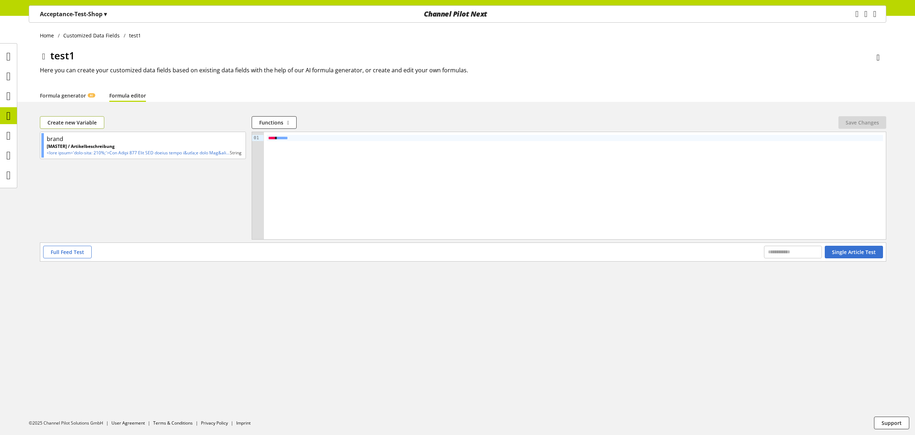
click at [92, 119] on span "Create new Variable" at bounding box center [71, 123] width 49 height 8
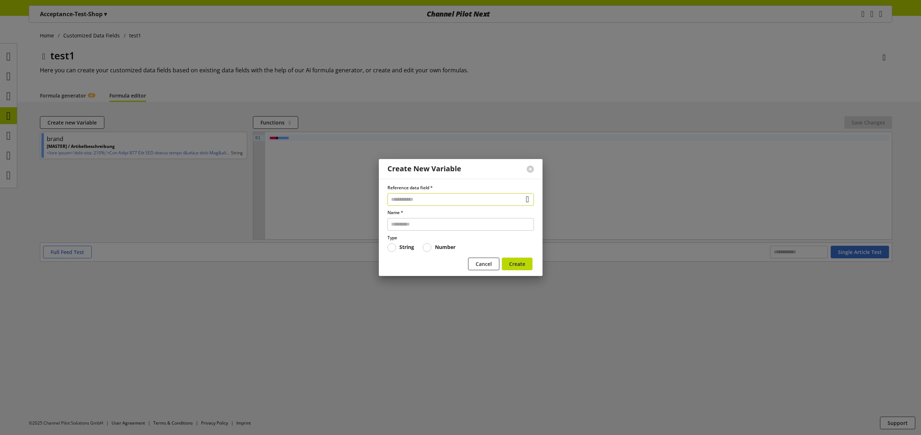
click at [451, 198] on input "text" at bounding box center [460, 199] width 146 height 13
click at [447, 242] on div "Data Fields from Feeds" at bounding box center [458, 241] width 115 height 8
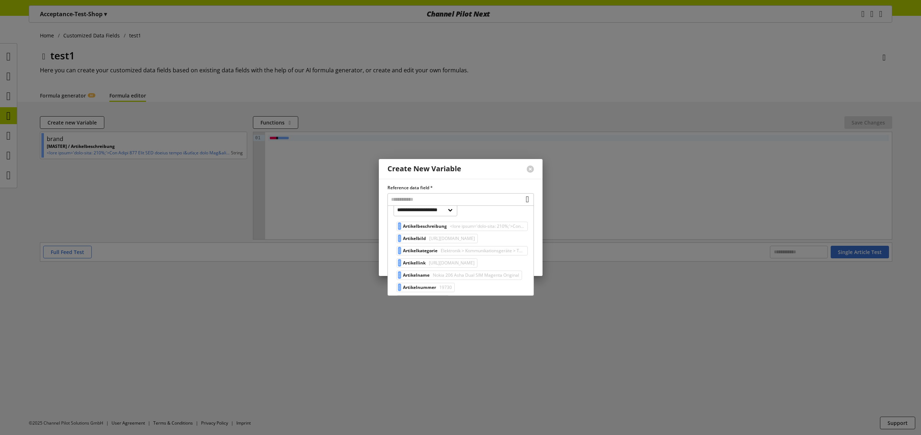
scroll to position [44, 0]
click at [481, 275] on span "Nokia 206 Asha Dual SIM Magenta Original" at bounding box center [475, 274] width 88 height 9
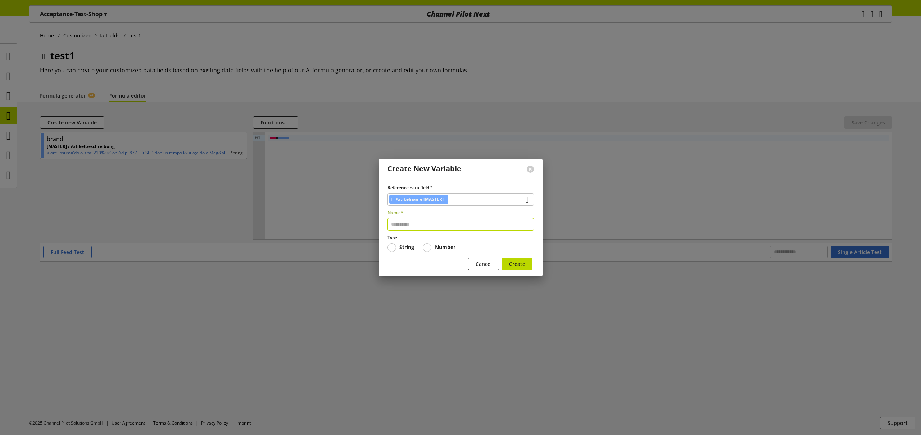
click at [421, 227] on input "text" at bounding box center [460, 224] width 146 height 13
paste input "**********"
type input "**********"
click at [513, 263] on span "Create" at bounding box center [517, 264] width 16 height 8
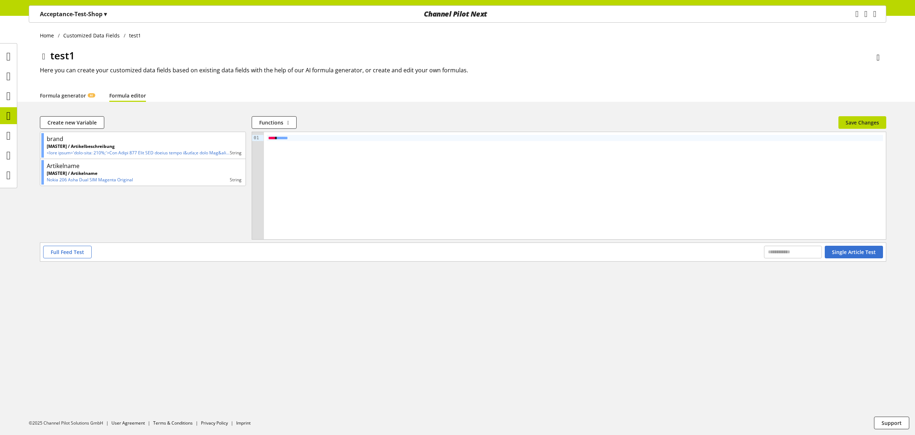
click at [340, 135] on div "**** * ***** *" at bounding box center [575, 138] width 617 height 6
click at [866, 125] on span "Save Changes" at bounding box center [862, 123] width 33 height 8
click at [842, 251] on span "Single Article Test" at bounding box center [854, 252] width 44 height 8
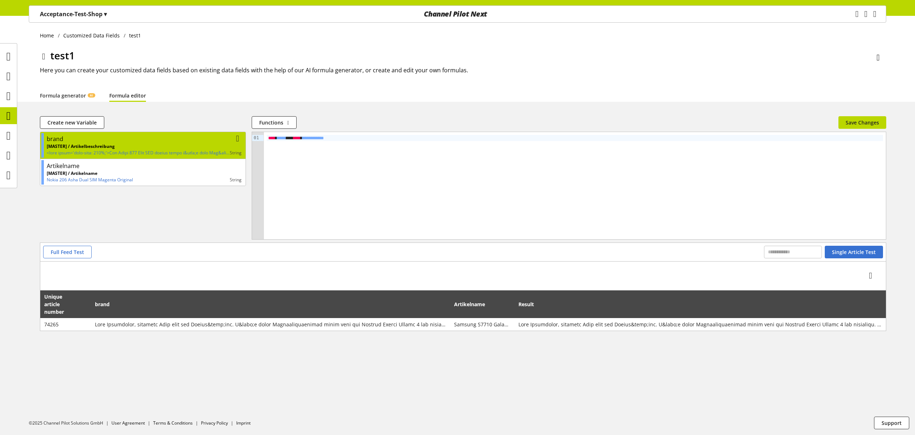
click at [159, 147] on p "[MASTER] / Artikelbeschreibung" at bounding box center [138, 146] width 183 height 6
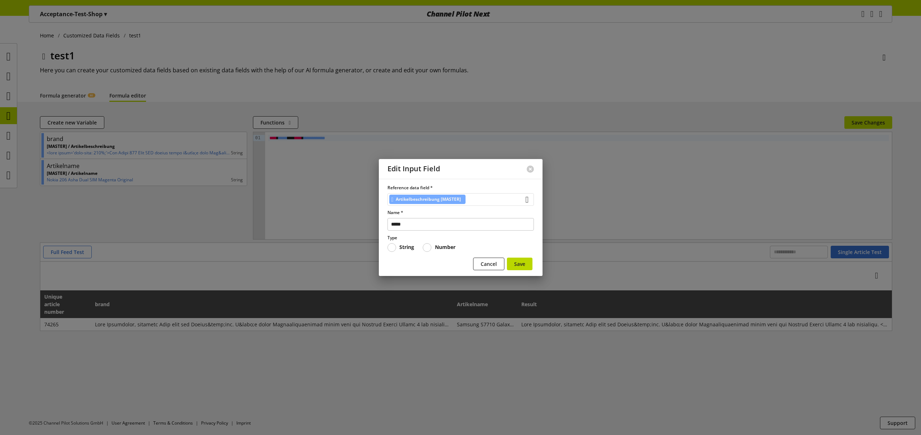
click at [424, 197] on span "Artikelbeschreibung [MASTER]" at bounding box center [428, 199] width 65 height 9
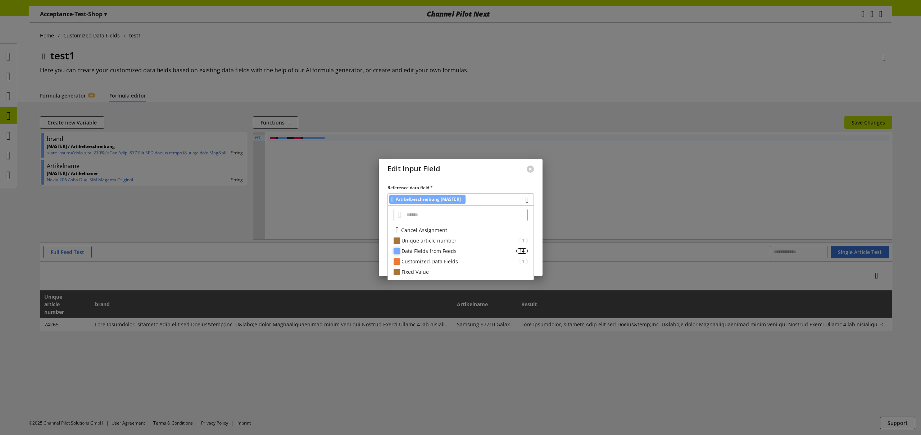
click at [431, 254] on div "Data Fields from Feeds" at bounding box center [458, 251] width 115 height 8
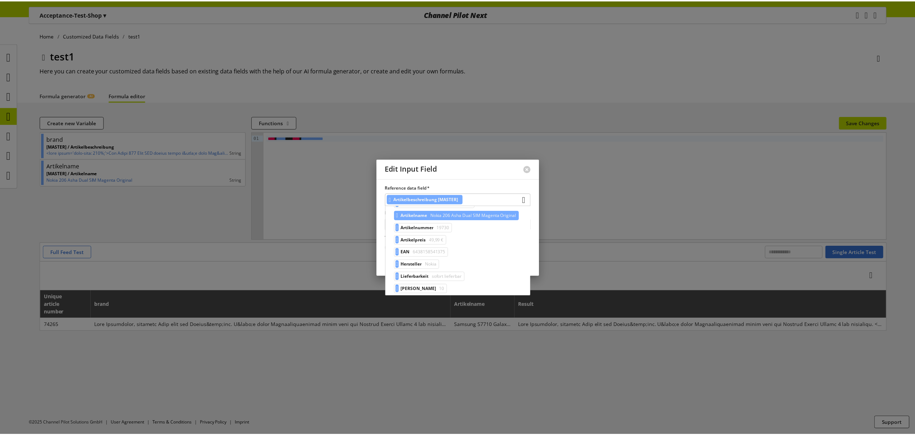
scroll to position [101, 0]
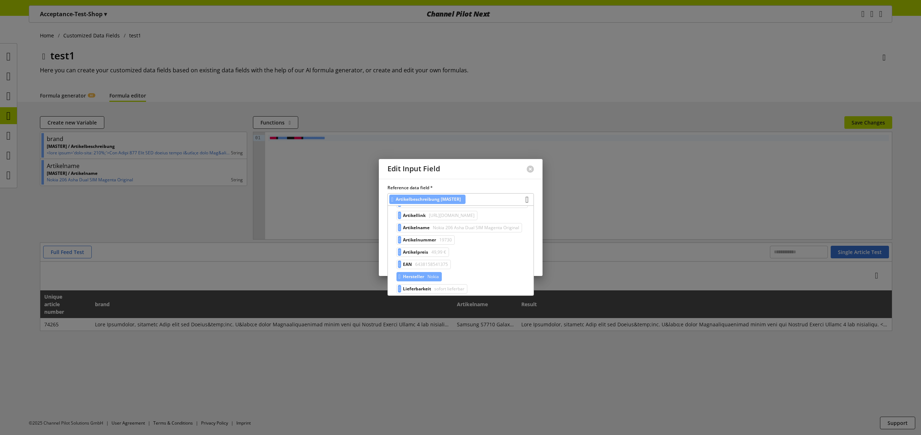
click at [433, 277] on span "Nokia" at bounding box center [432, 276] width 13 height 9
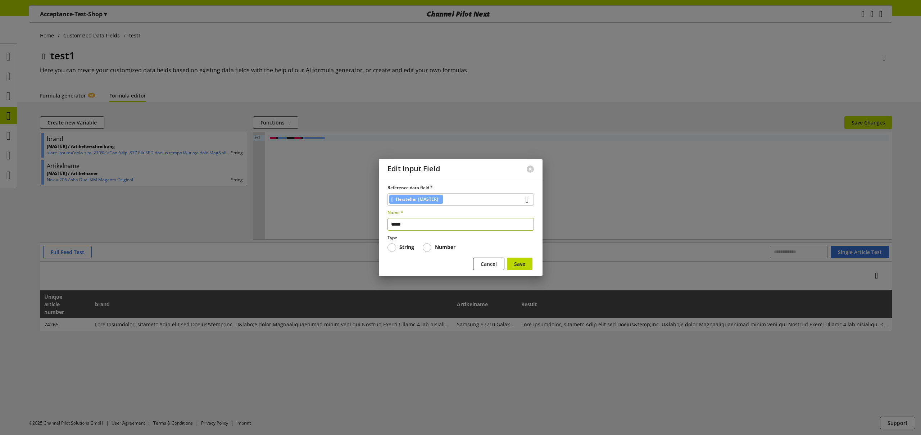
drag, startPoint x: 426, startPoint y: 225, endPoint x: 339, endPoint y: 213, distance: 87.5
click at [354, 217] on div "Edit Input Field Reference data field * Hersteller [MASTER] Name * ***** Type S…" at bounding box center [460, 217] width 921 height 435
type input "**********"
click at [507, 258] on button "Save" at bounding box center [520, 264] width 26 height 13
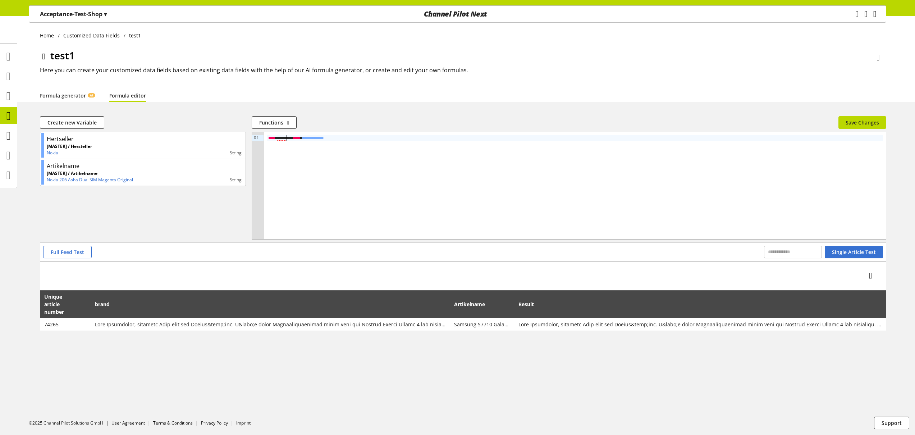
click at [286, 137] on span "*****" at bounding box center [281, 138] width 9 height 5
drag, startPoint x: 286, startPoint y: 137, endPoint x: 333, endPoint y: 147, distance: 47.9
click at [286, 137] on span "*****" at bounding box center [281, 138] width 9 height 5
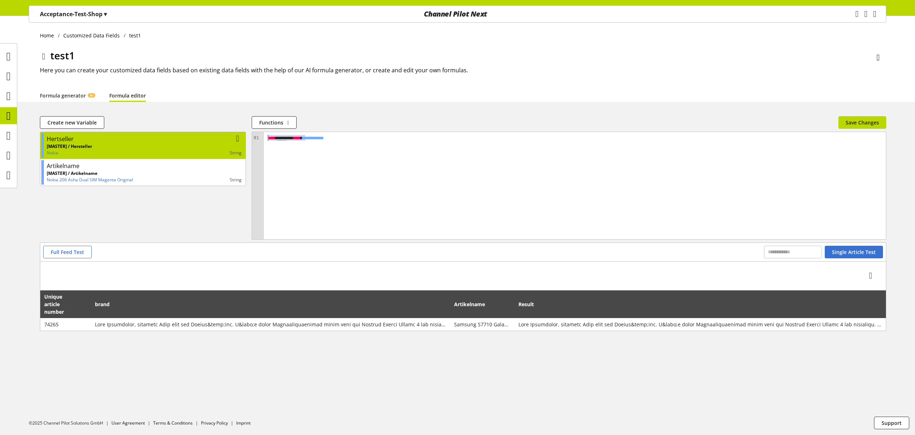
drag, startPoint x: 304, startPoint y: 138, endPoint x: 239, endPoint y: 132, distance: 65.4
click at [240, 132] on div "**********" at bounding box center [463, 187] width 847 height 111
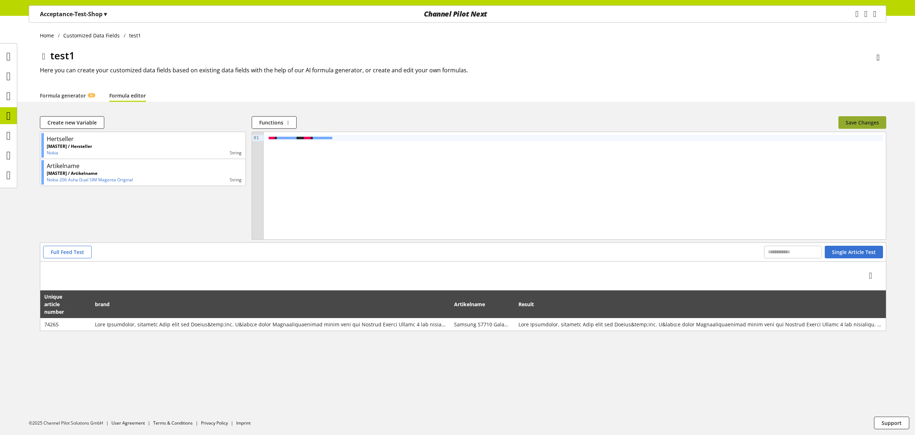
click at [859, 122] on span "Save Changes" at bounding box center [862, 123] width 33 height 8
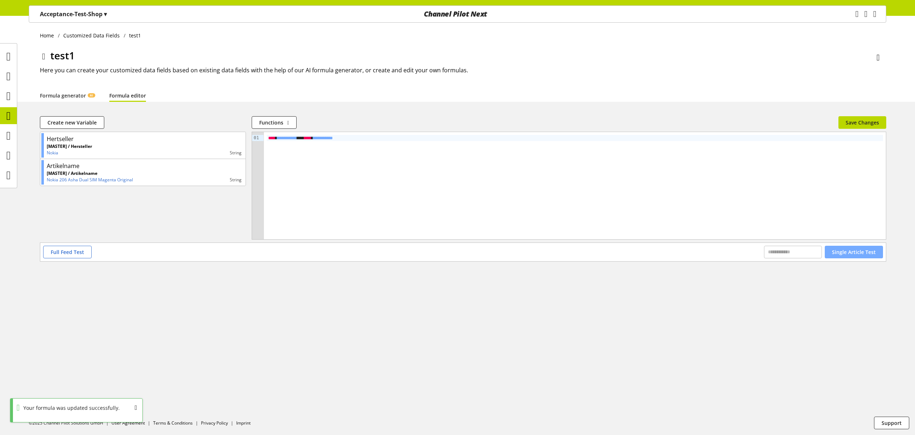
click at [866, 253] on span "Single Article Test" at bounding box center [854, 252] width 44 height 8
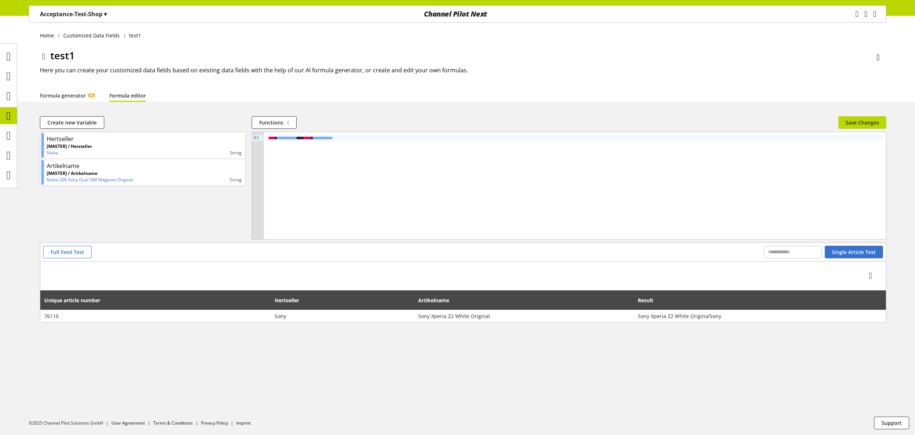
click at [386, 137] on div "**********" at bounding box center [575, 138] width 617 height 6
click at [8, 114] on icon at bounding box center [8, 116] width 4 height 14
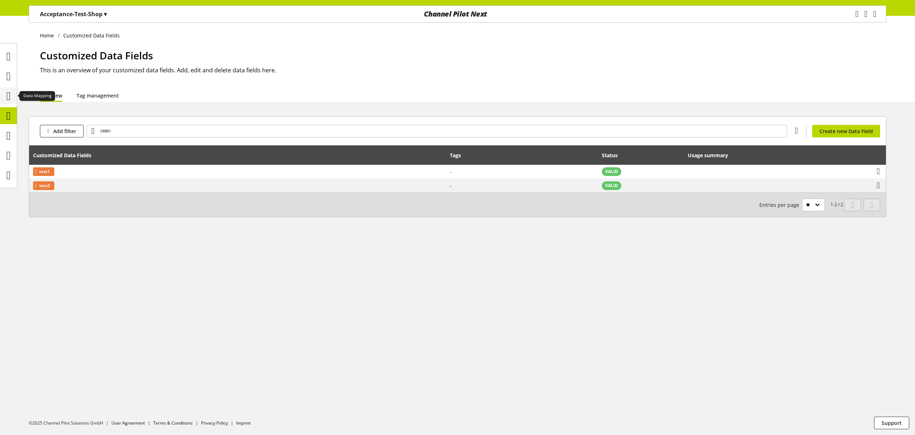
click at [9, 96] on icon at bounding box center [8, 96] width 4 height 14
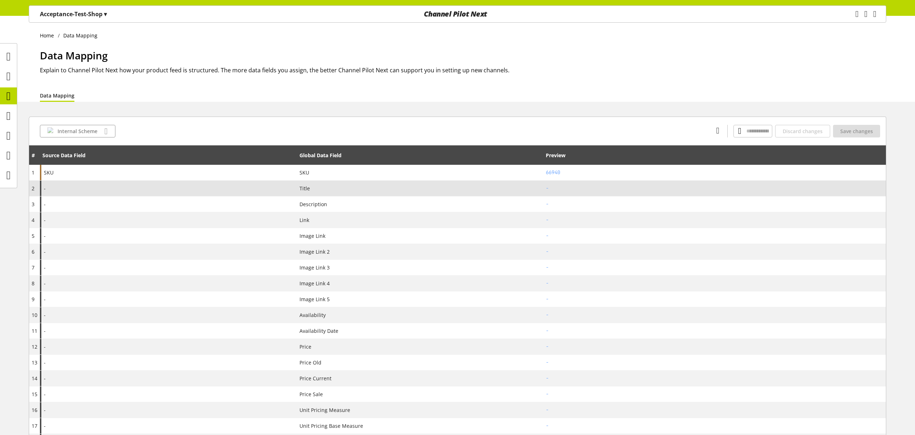
click at [143, 185] on div "-" at bounding box center [168, 188] width 257 height 15
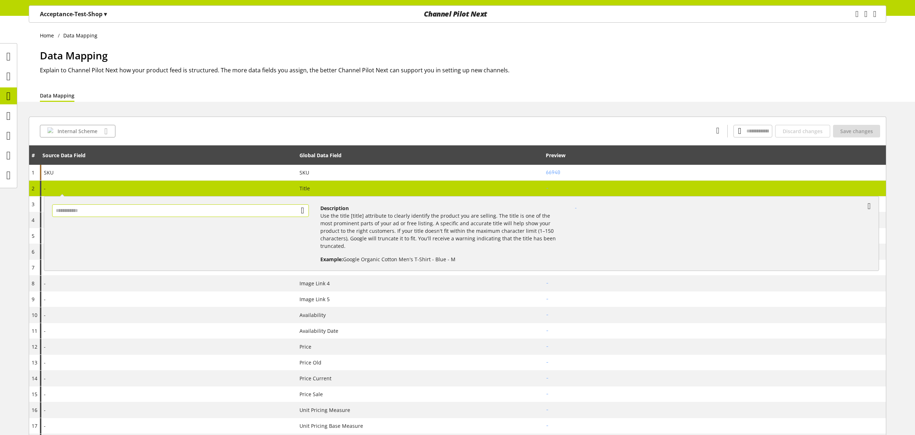
click at [135, 208] on input "text" at bounding box center [180, 210] width 257 height 13
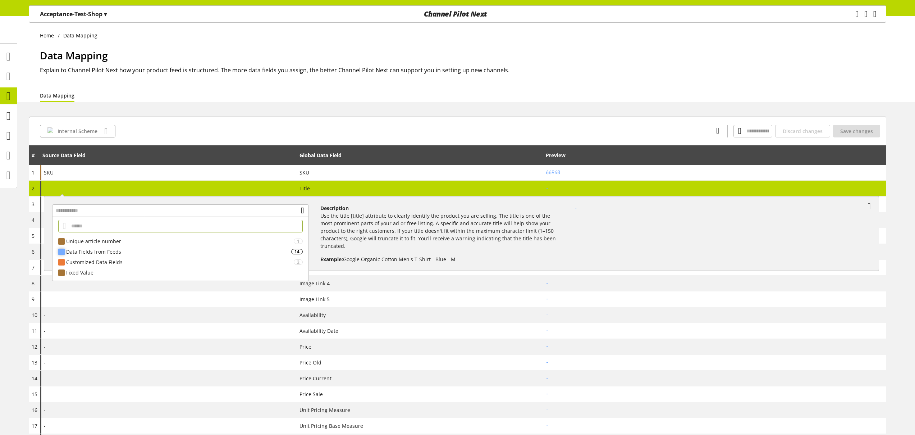
click at [105, 256] on div "Data Fields from Feeds 14" at bounding box center [181, 251] width 256 height 10
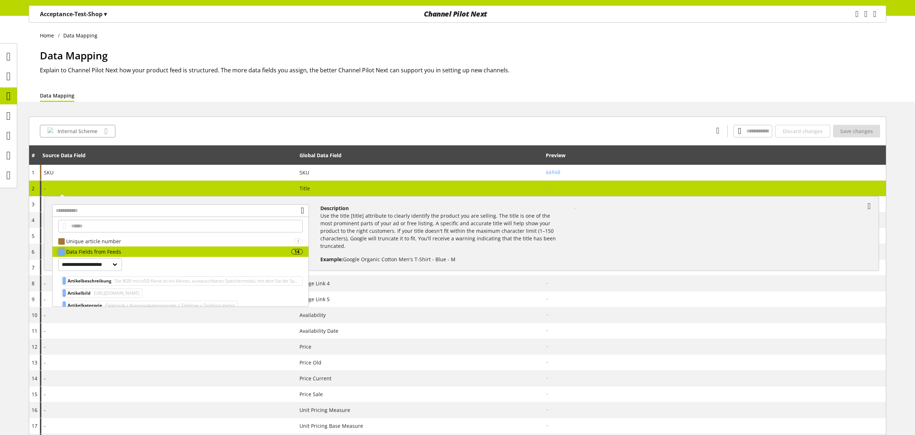
click at [96, 249] on div "Data Fields from Feeds" at bounding box center [178, 252] width 225 height 8
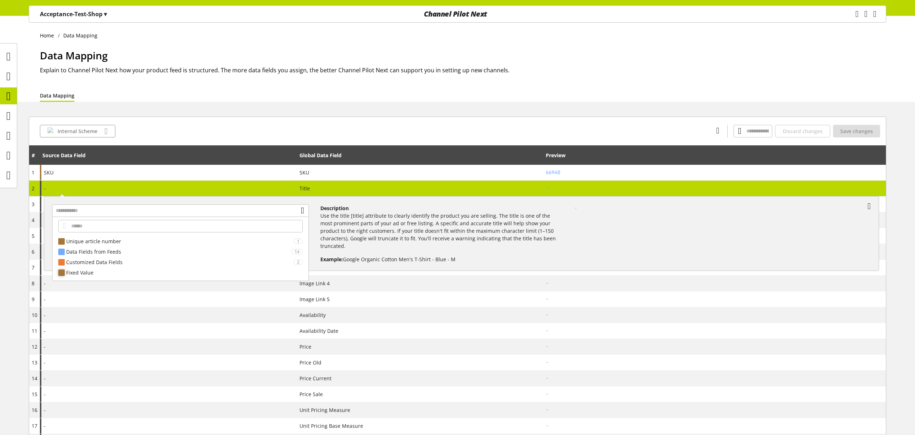
click at [107, 267] on div "Fixed Value" at bounding box center [181, 272] width 256 height 10
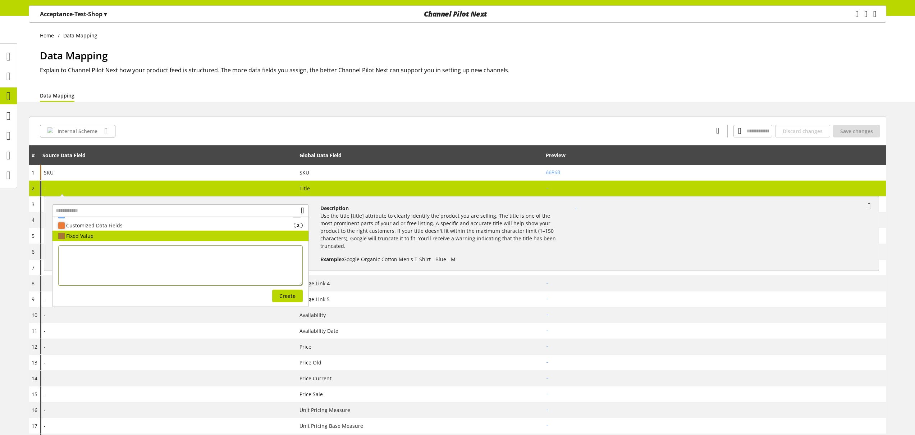
click at [100, 227] on div "Customized Data Fields" at bounding box center [180, 226] width 228 height 8
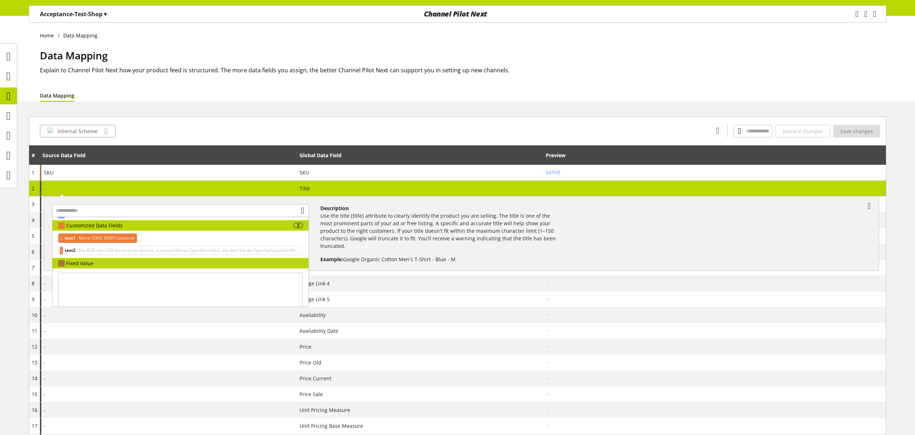
click at [134, 240] on span "Micro SDHC 8GBTranscend" at bounding box center [105, 238] width 57 height 9
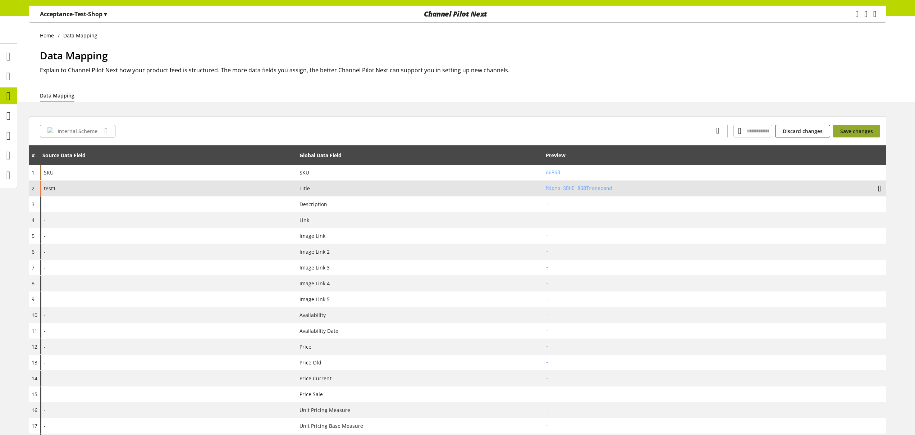
click at [864, 130] on span "Save changes" at bounding box center [857, 131] width 33 height 8
click at [9, 117] on icon at bounding box center [8, 116] width 4 height 14
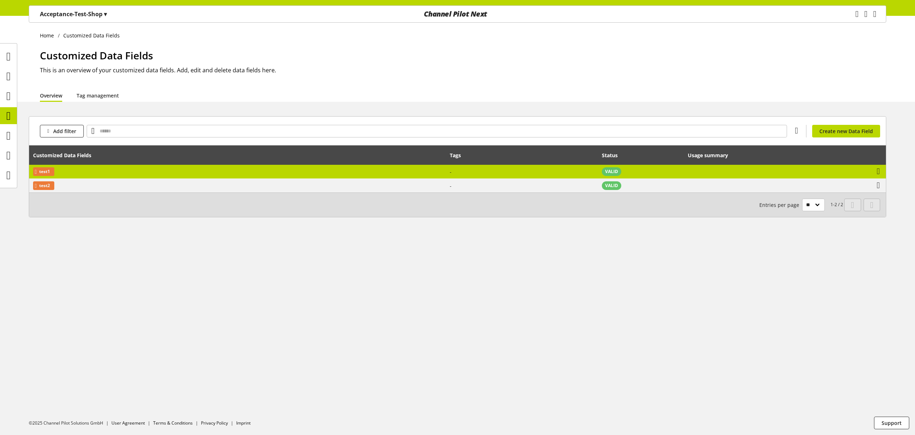
click at [715, 170] on td "View usage summary" at bounding box center [748, 172] width 128 height 14
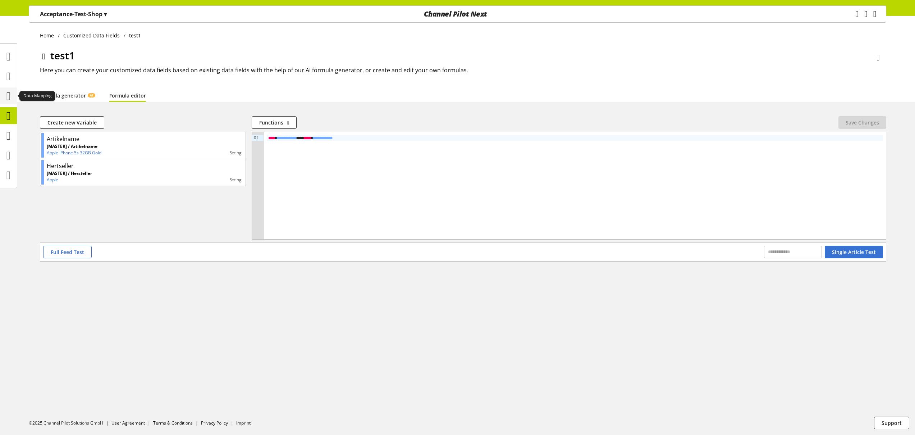
click at [8, 93] on icon at bounding box center [8, 96] width 4 height 14
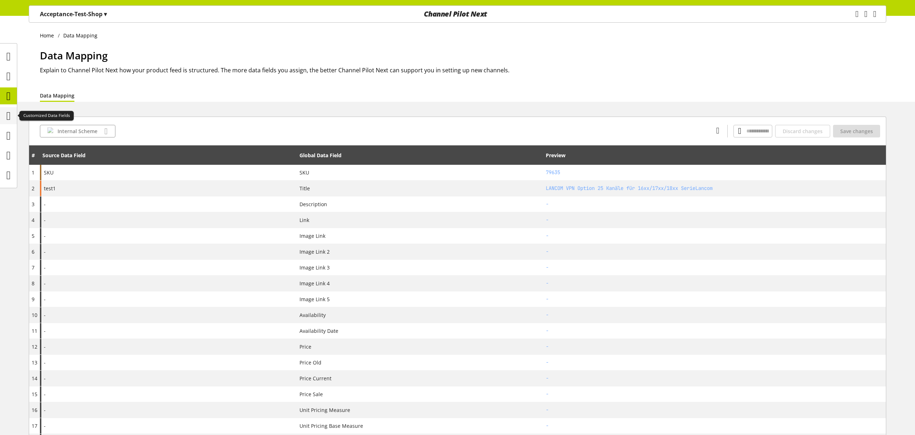
click at [7, 117] on icon at bounding box center [8, 116] width 4 height 14
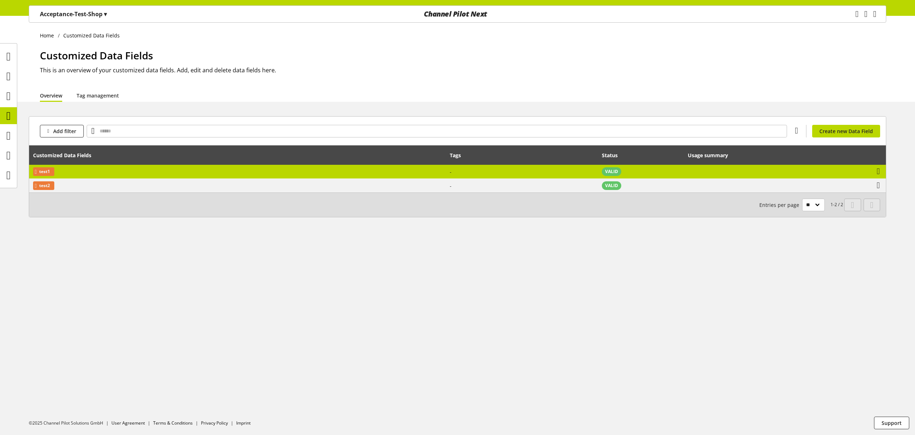
click at [90, 166] on td "test1" at bounding box center [237, 172] width 417 height 14
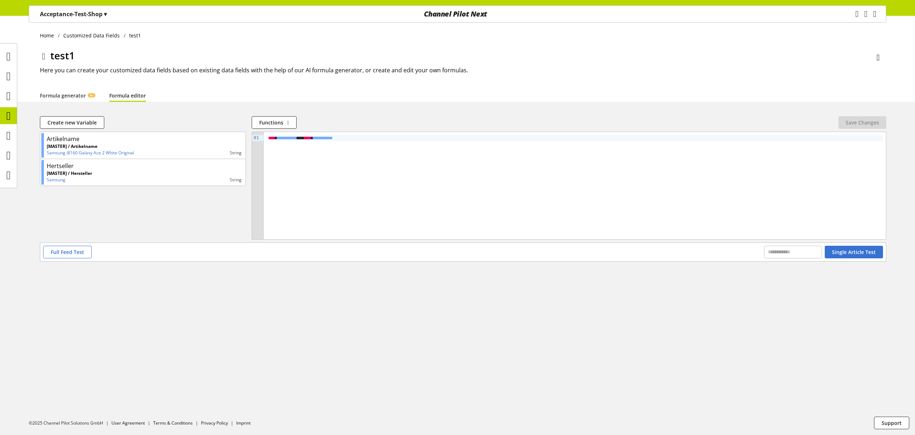
click at [887, 58] on div "Home Customized Data Fields test1 test1 Here you can create your customized dat…" at bounding box center [457, 59] width 915 height 86
click at [877, 59] on icon at bounding box center [878, 57] width 3 height 13
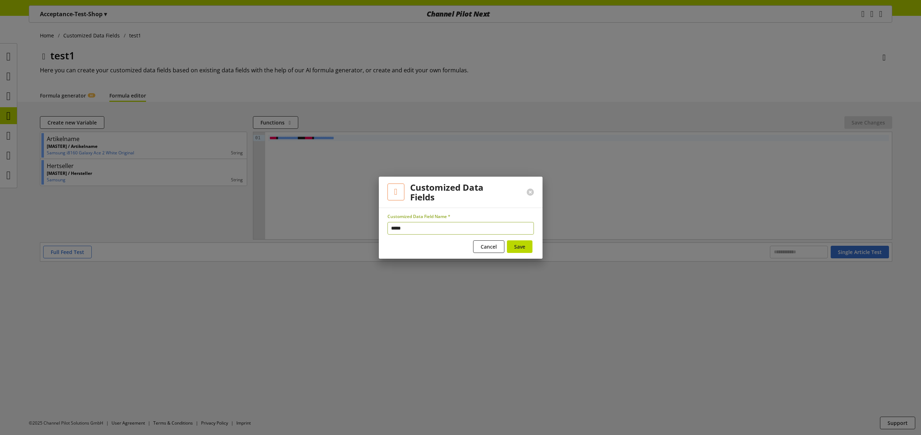
drag, startPoint x: 381, startPoint y: 229, endPoint x: 303, endPoint y: 223, distance: 78.6
click at [320, 227] on div "Customized Data Fields Customized Data Field Name * ***** Cancel Save" at bounding box center [460, 217] width 921 height 435
type input "**********"
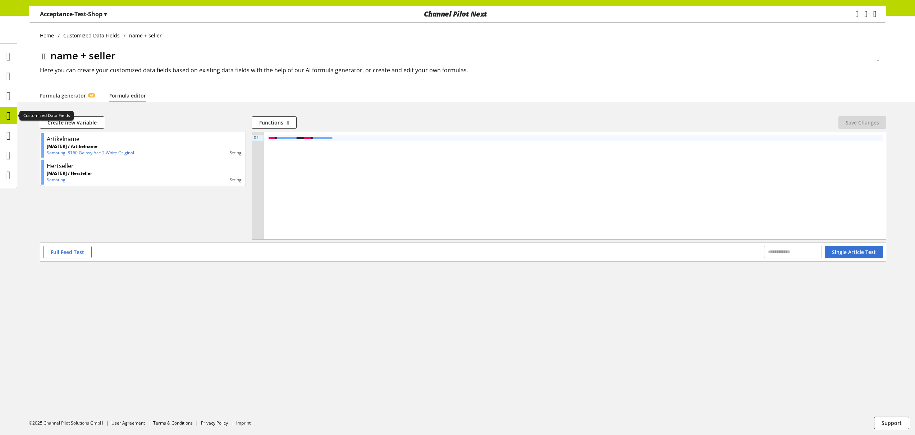
click at [8, 116] on icon at bounding box center [8, 116] width 4 height 14
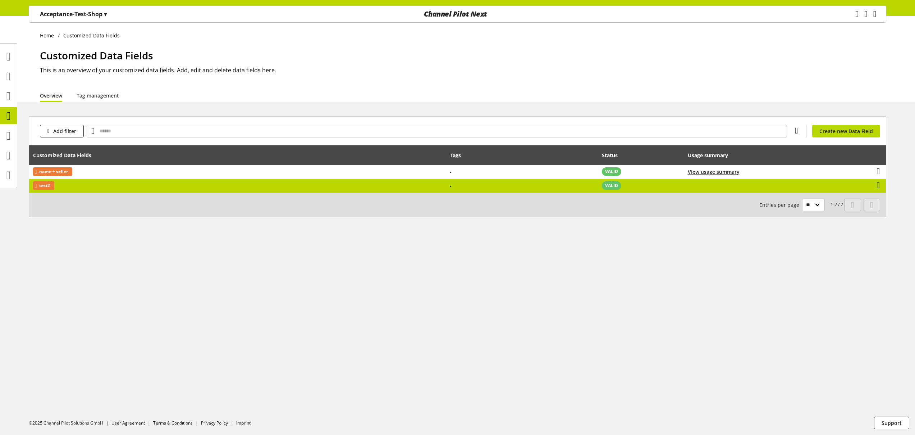
click at [150, 185] on td "test2" at bounding box center [237, 186] width 417 height 14
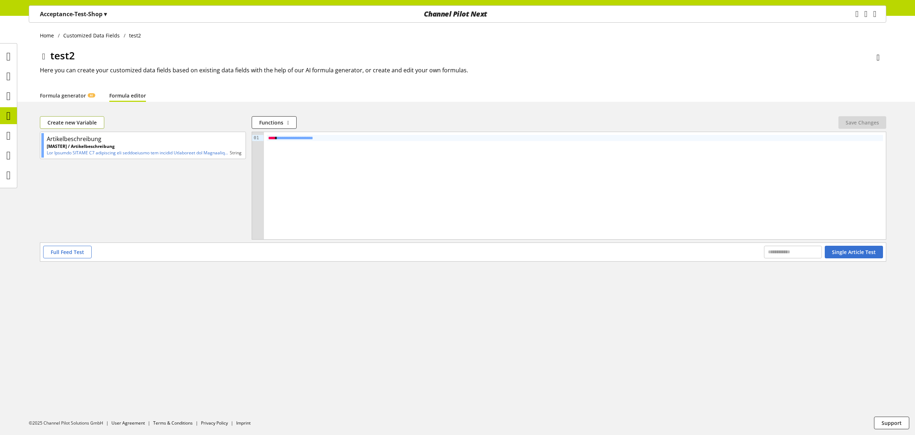
click at [94, 119] on span "Create new Variable" at bounding box center [71, 123] width 49 height 8
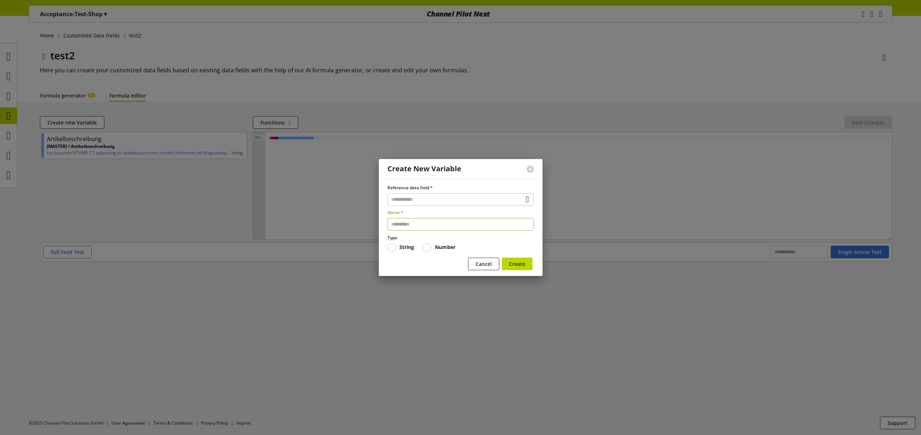
click at [418, 227] on input "text" at bounding box center [460, 224] width 146 height 13
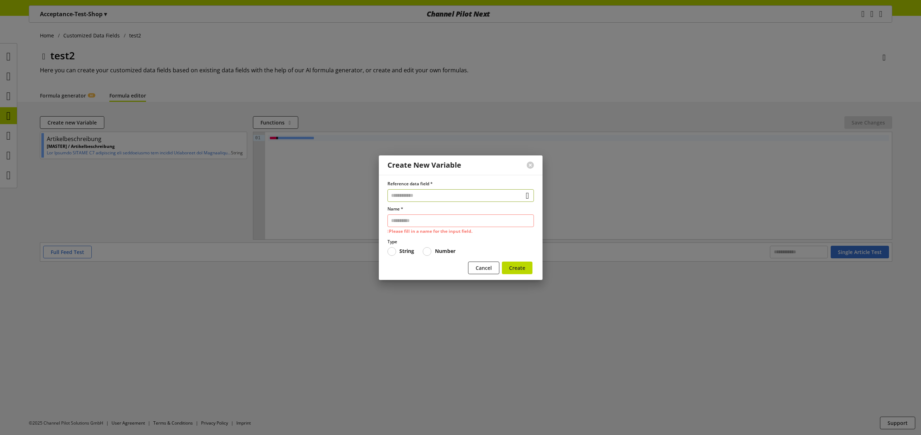
click at [418, 196] on input "text" at bounding box center [460, 195] width 146 height 13
click at [423, 242] on div "Customized Data Fields 1" at bounding box center [461, 247] width 146 height 10
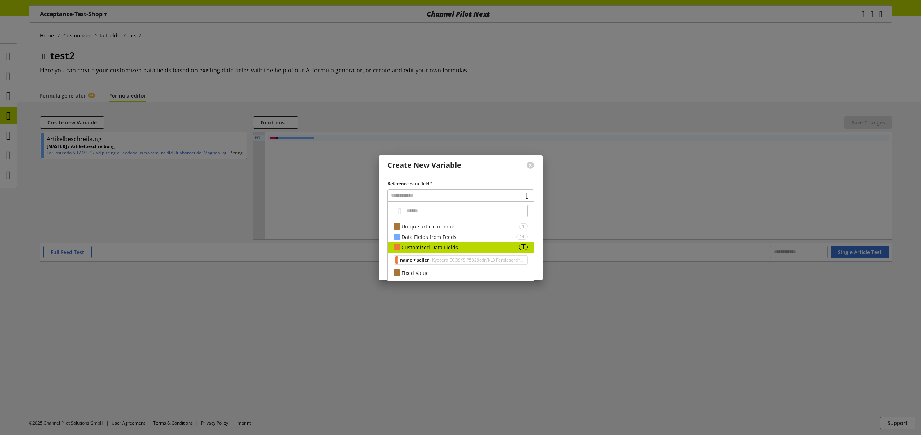
click at [444, 262] on span "Kyocera ECOSYS P5026cdn/KL3 Farblaserdrucker LAN 3 Jahre GarantieKyocera" at bounding box center [478, 260] width 94 height 9
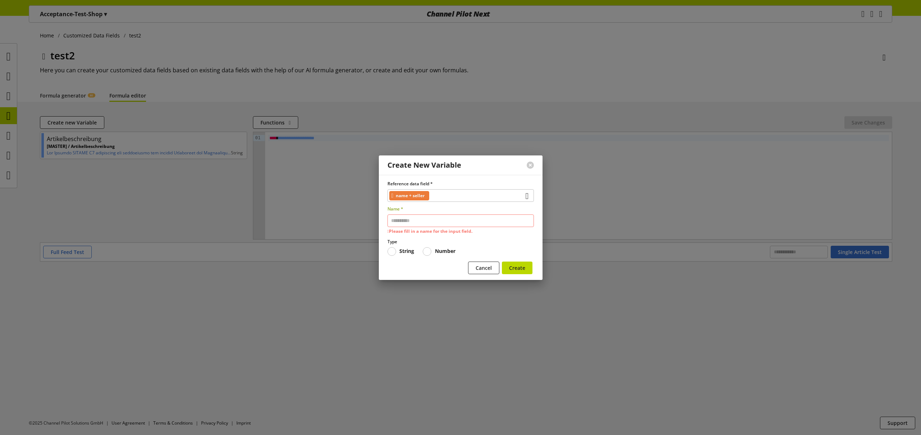
click at [435, 222] on input "text" at bounding box center [460, 220] width 146 height 13
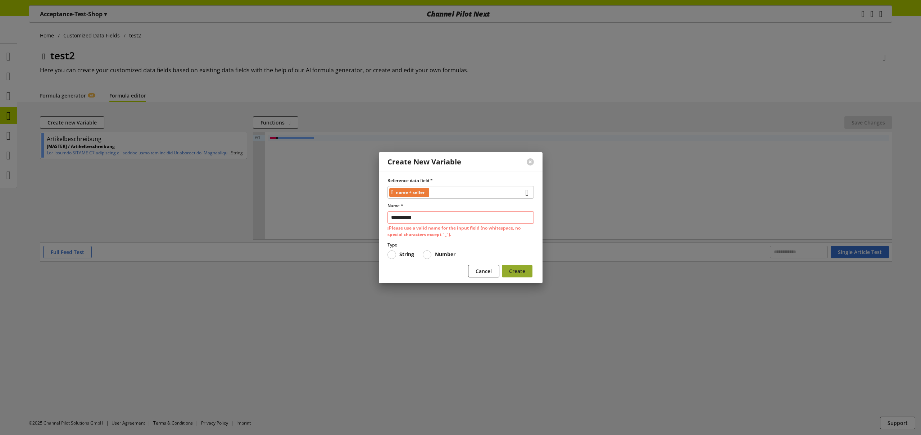
click at [524, 265] on button "Create" at bounding box center [517, 271] width 31 height 13
click at [450, 217] on input "**********" at bounding box center [460, 217] width 146 height 13
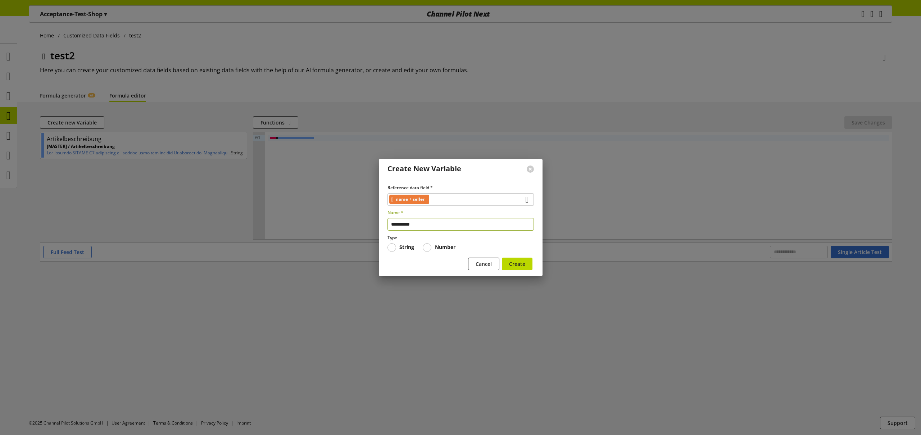
type input "**********"
click at [502, 258] on button "Create" at bounding box center [517, 264] width 31 height 13
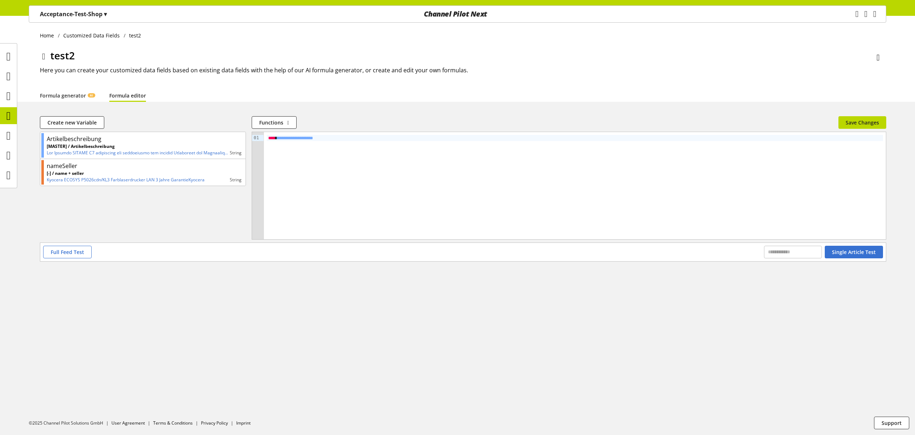
click at [383, 136] on div "**********" at bounding box center [575, 138] width 617 height 6
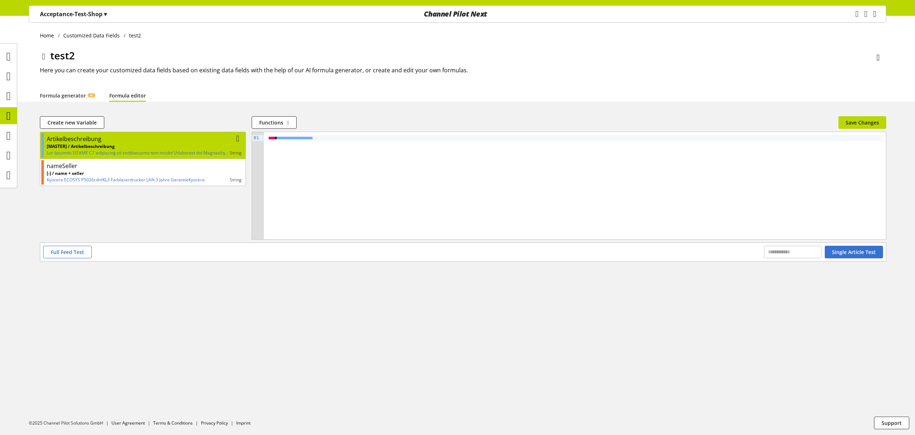
click at [186, 142] on div "Artikelbeschreibung" at bounding box center [144, 139] width 195 height 9
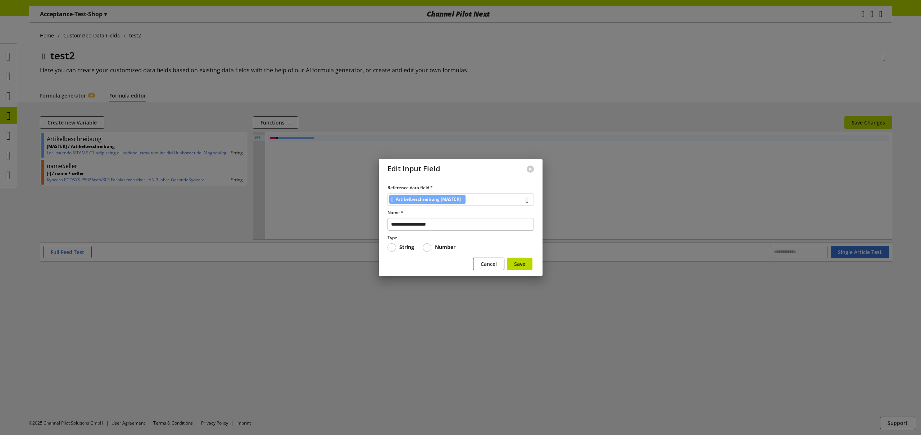
click at [442, 201] on span "Artikelbeschreibung [MASTER]" at bounding box center [428, 199] width 65 height 9
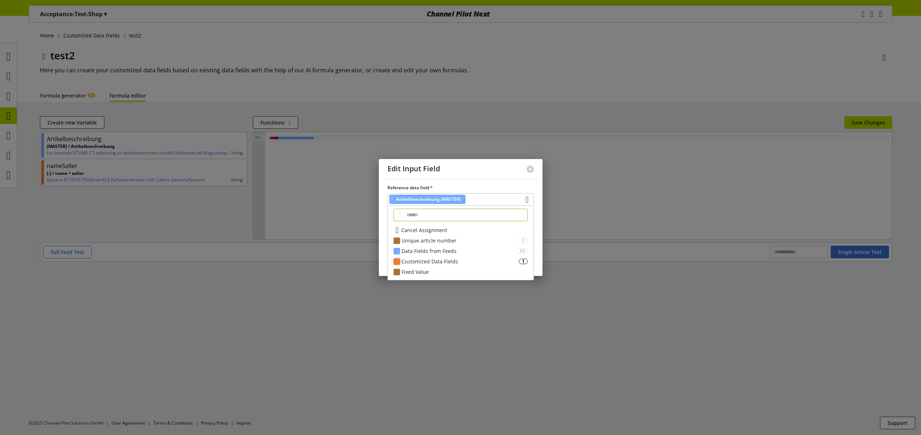
click at [441, 260] on div "Customized Data Fields" at bounding box center [459, 262] width 117 height 8
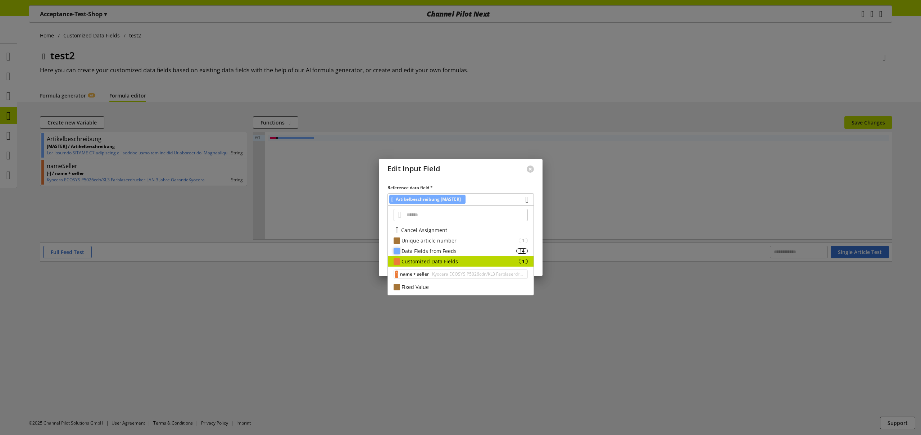
click at [442, 250] on div "Data Fields from Feeds" at bounding box center [458, 251] width 115 height 8
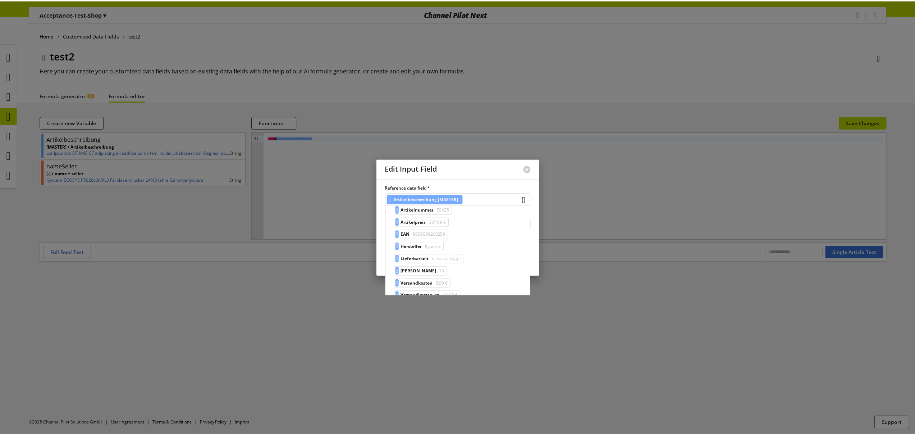
scroll to position [136, 0]
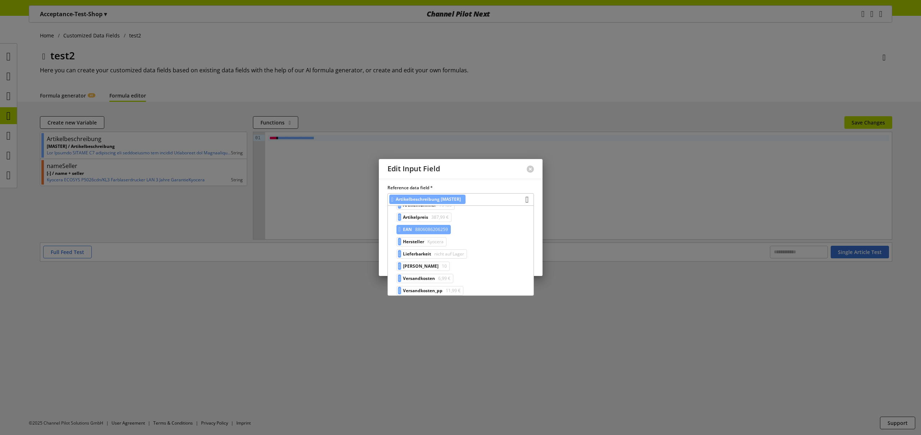
click at [442, 230] on span "8806086206259" at bounding box center [431, 229] width 34 height 9
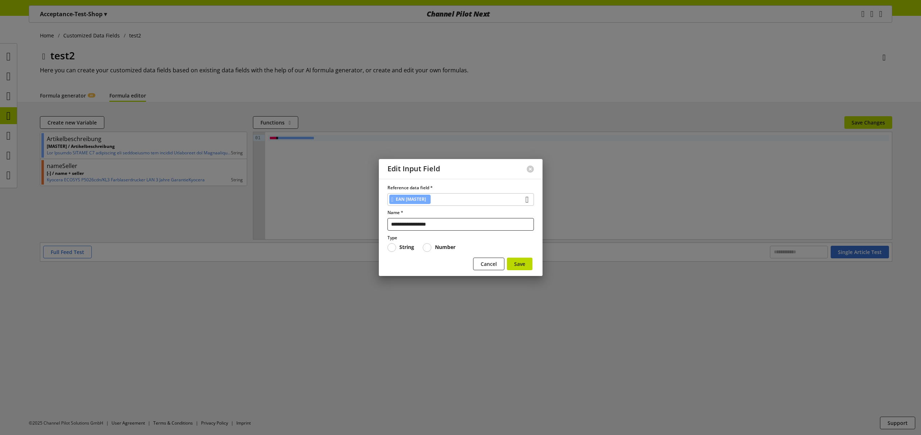
drag, startPoint x: 449, startPoint y: 225, endPoint x: 342, endPoint y: 205, distance: 108.2
click at [387, 219] on div "**********" at bounding box center [461, 227] width 164 height 97
type input "***"
click at [507, 258] on button "Save" at bounding box center [520, 264] width 26 height 13
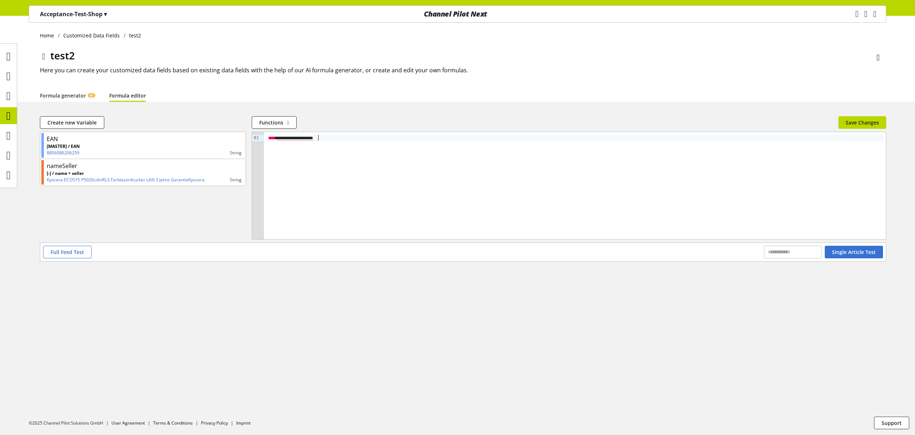
click at [313, 139] on span "**********" at bounding box center [295, 138] width 36 height 5
click at [850, 122] on span "Save Changes" at bounding box center [862, 123] width 33 height 8
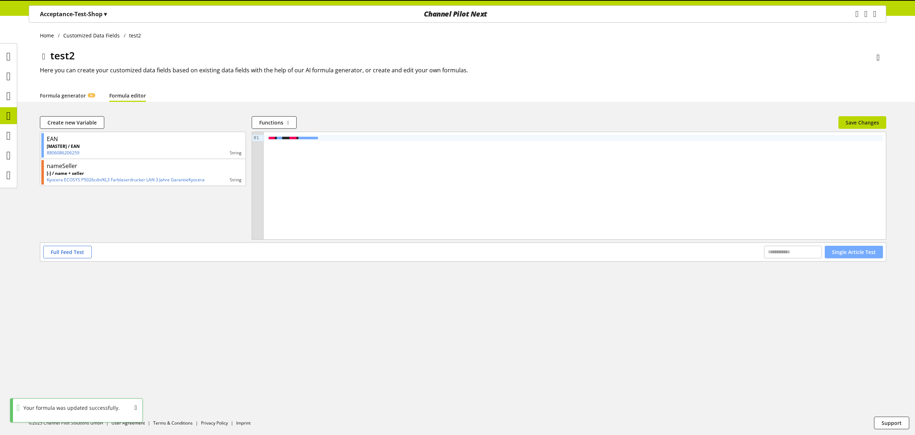
click at [861, 250] on span "Single Article Test" at bounding box center [854, 252] width 44 height 8
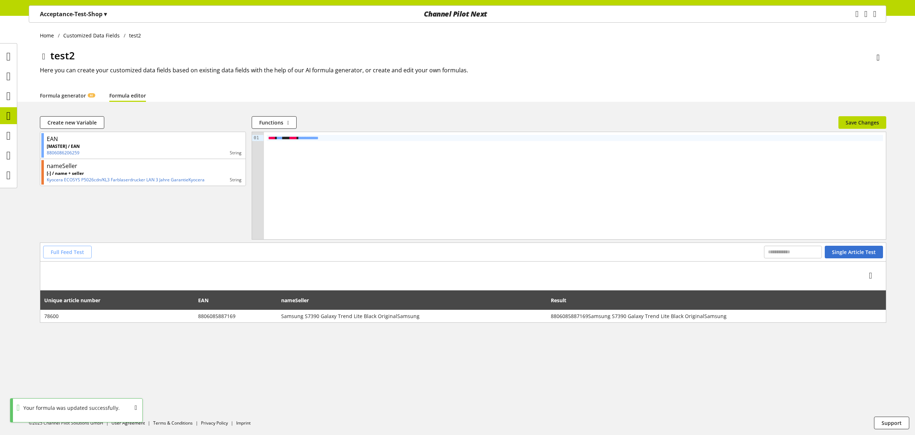
click at [81, 254] on span "Full Feed Test" at bounding box center [67, 252] width 33 height 8
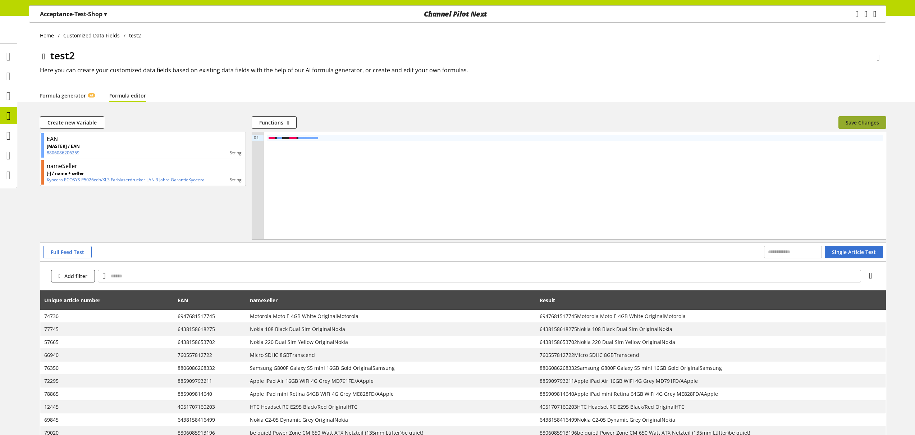
click at [847, 123] on span "Save Changes" at bounding box center [862, 123] width 33 height 8
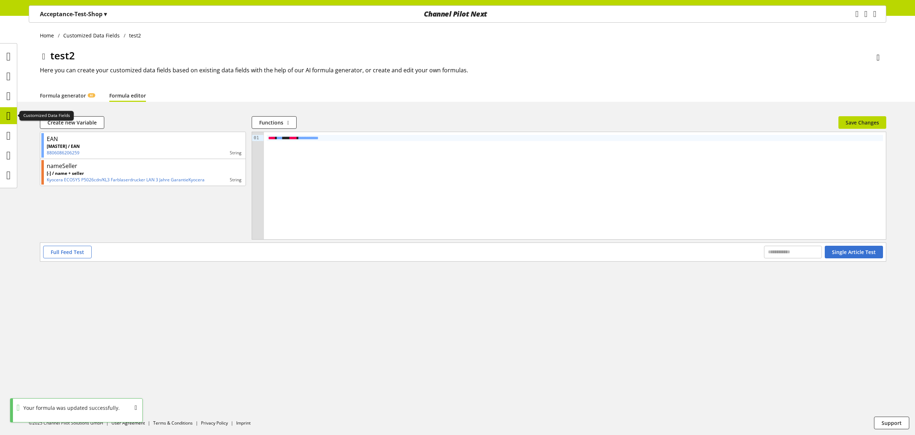
click at [6, 116] on icon at bounding box center [8, 116] width 4 height 14
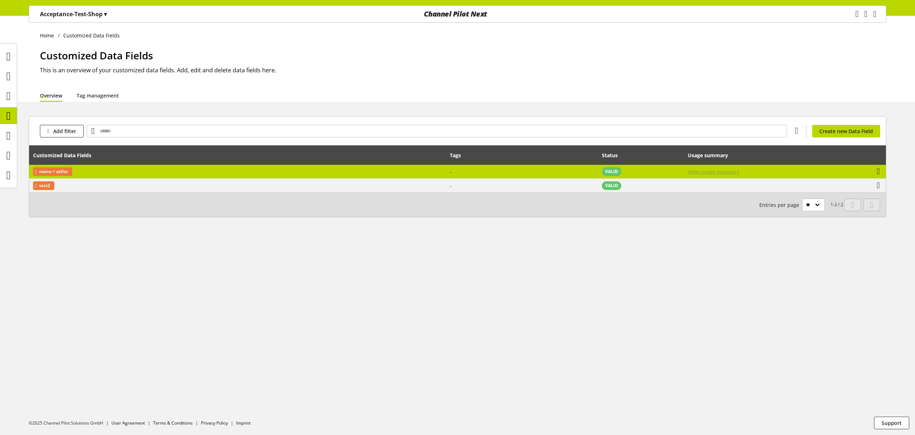
click at [727, 172] on span "View usage summary" at bounding box center [714, 172] width 52 height 8
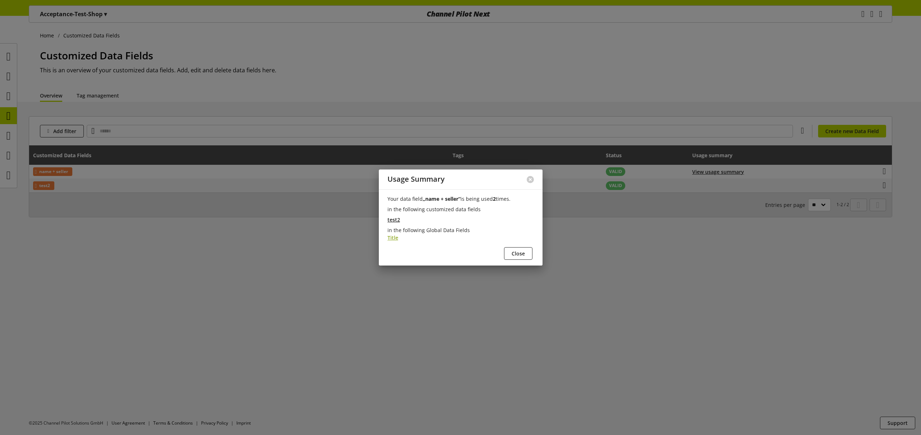
click at [390, 236] on span "Title" at bounding box center [392, 238] width 11 height 8
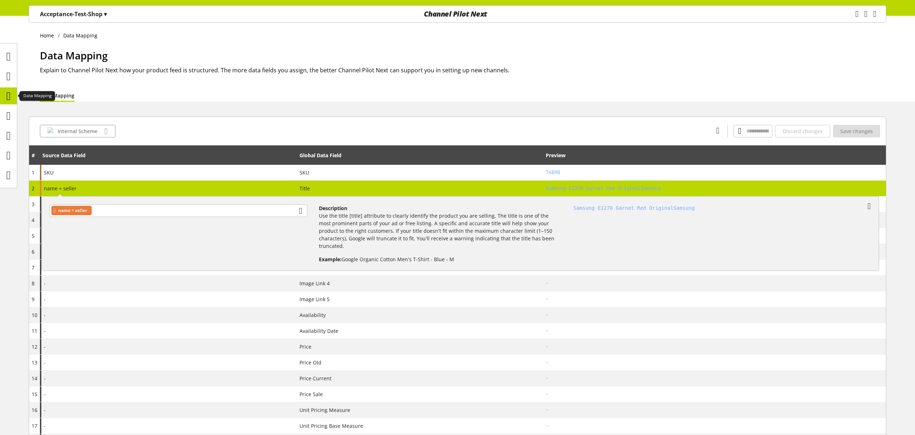
click at [10, 98] on icon at bounding box center [8, 96] width 4 height 14
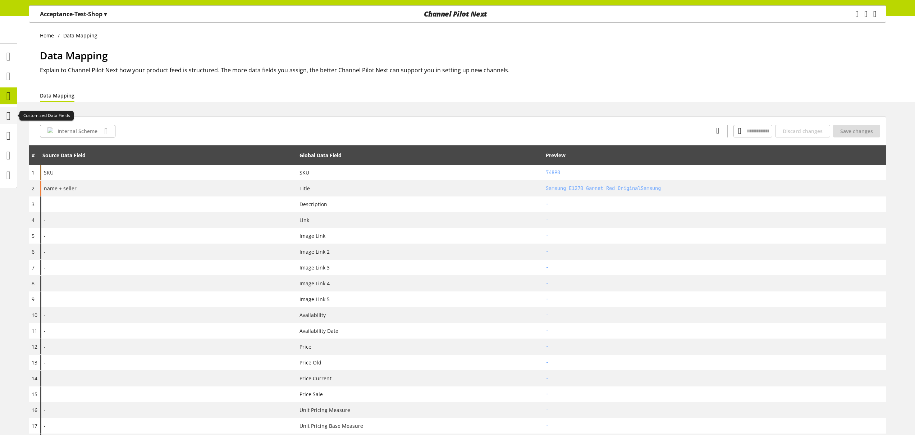
click at [11, 121] on icon at bounding box center [8, 116] width 4 height 14
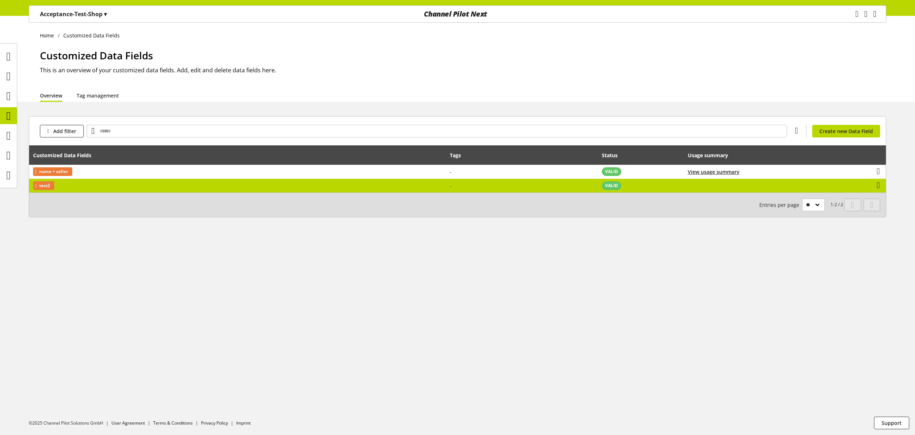
click at [147, 187] on td "test2" at bounding box center [237, 186] width 417 height 14
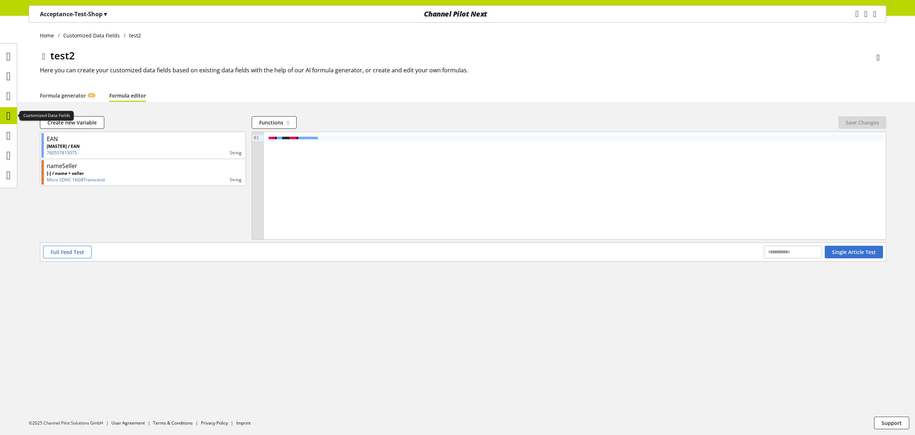
click at [6, 115] on icon at bounding box center [8, 116] width 4 height 14
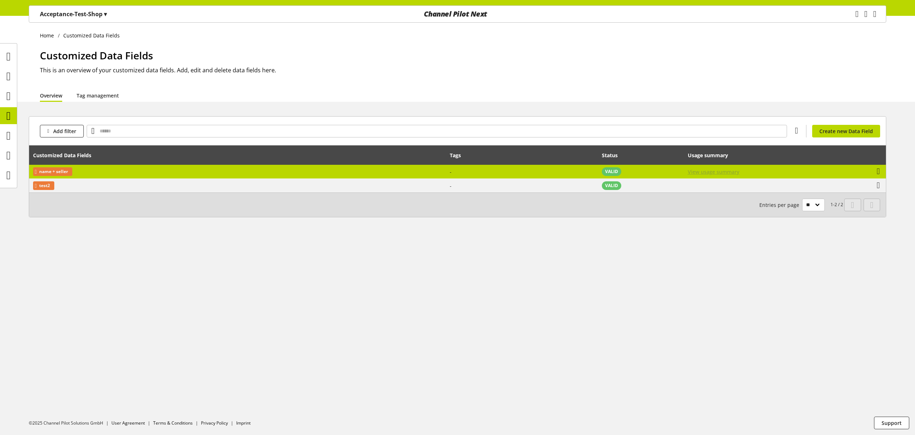
click at [726, 172] on span "View usage summary" at bounding box center [714, 172] width 52 height 8
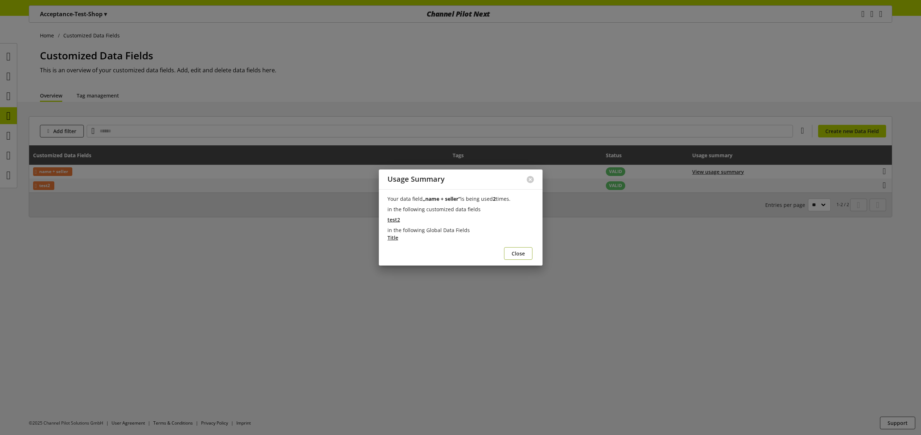
drag, startPoint x: 517, startPoint y: 253, endPoint x: 513, endPoint y: 252, distance: 3.6
click at [517, 252] on span "Close" at bounding box center [517, 254] width 13 height 8
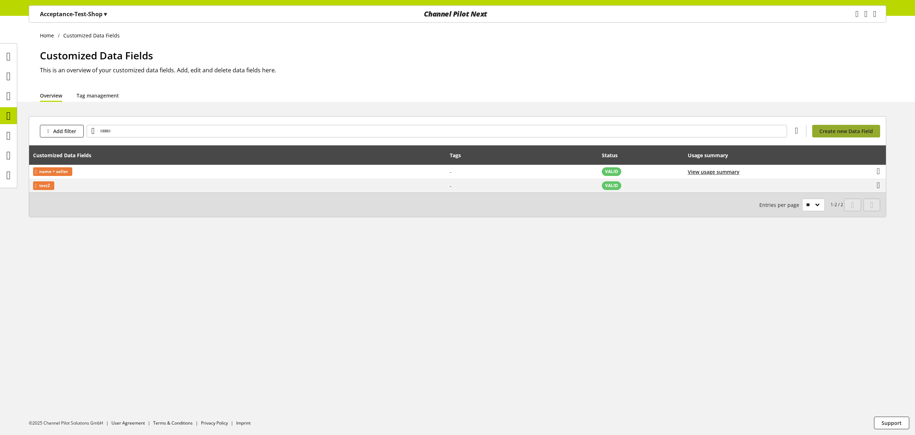
click at [858, 132] on span "Create new Data Field" at bounding box center [847, 131] width 54 height 8
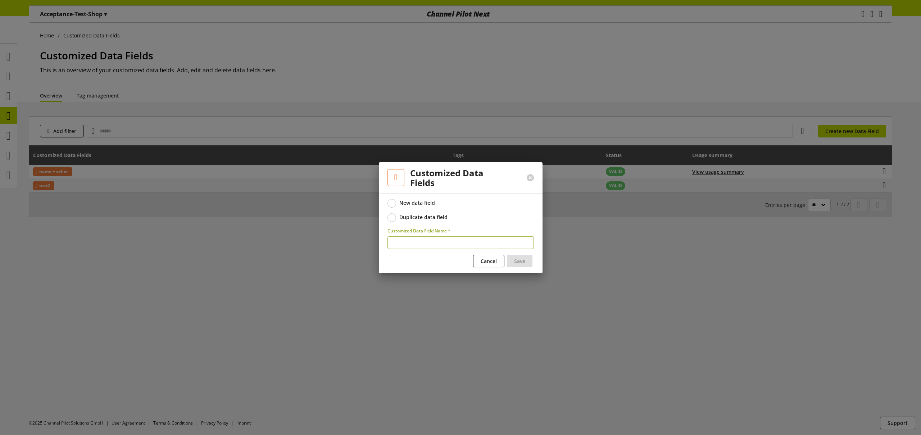
click at [432, 218] on div "Duplicate data field" at bounding box center [423, 217] width 48 height 6
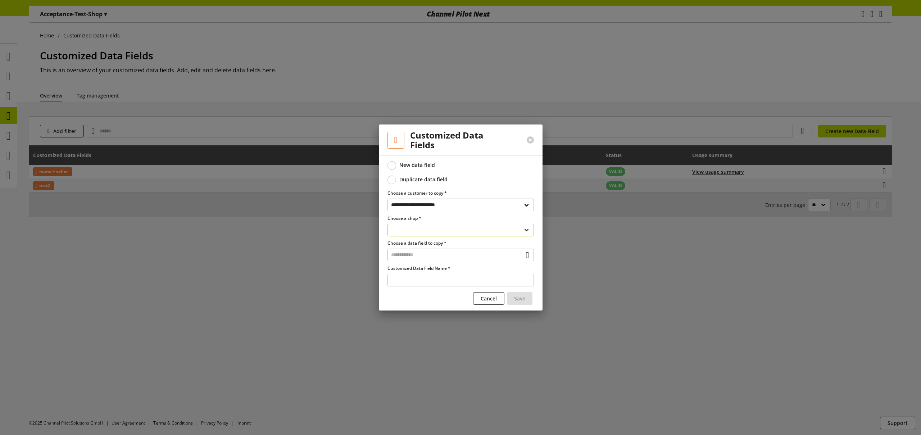
click at [461, 233] on select "**********" at bounding box center [460, 230] width 146 height 13
select select "**********"
click at [387, 224] on select "**********" at bounding box center [460, 230] width 146 height 13
click at [437, 257] on input "text" at bounding box center [460, 255] width 146 height 13
click at [433, 286] on div "Customized Data Fields" at bounding box center [459, 286] width 117 height 8
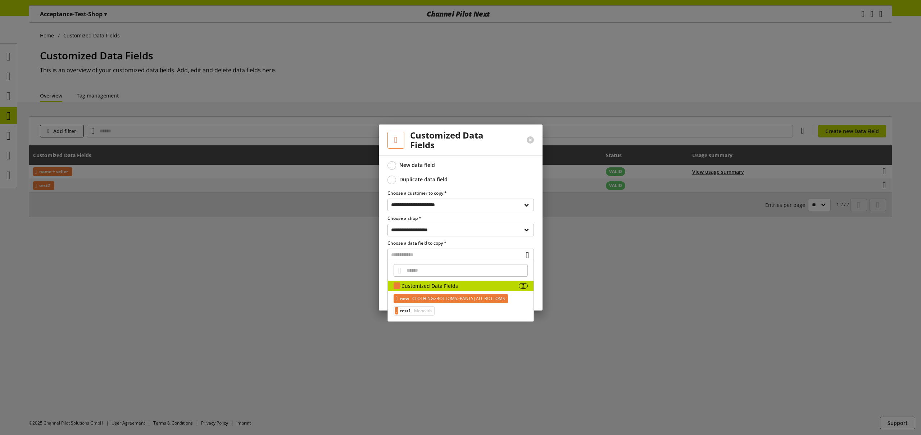
click at [438, 301] on span "CLOTHING>BOTTOMS>PANTS|ALL BOTTOMS" at bounding box center [458, 298] width 94 height 9
type input "***"
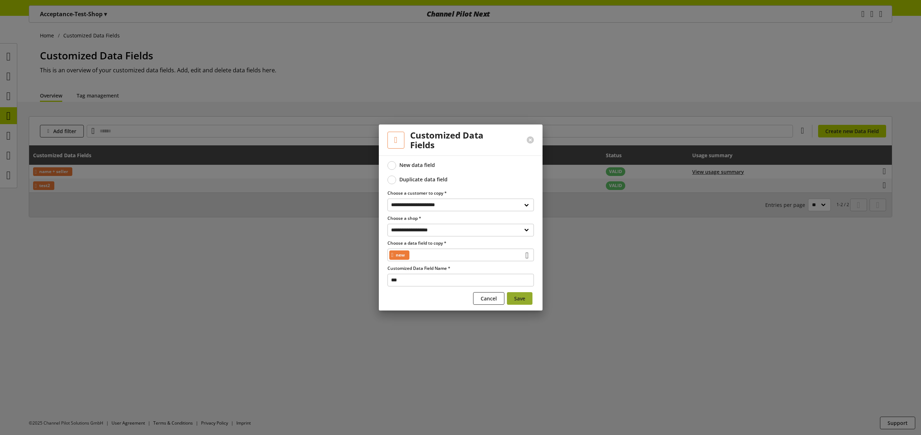
click at [523, 298] on span "Save" at bounding box center [519, 299] width 11 height 8
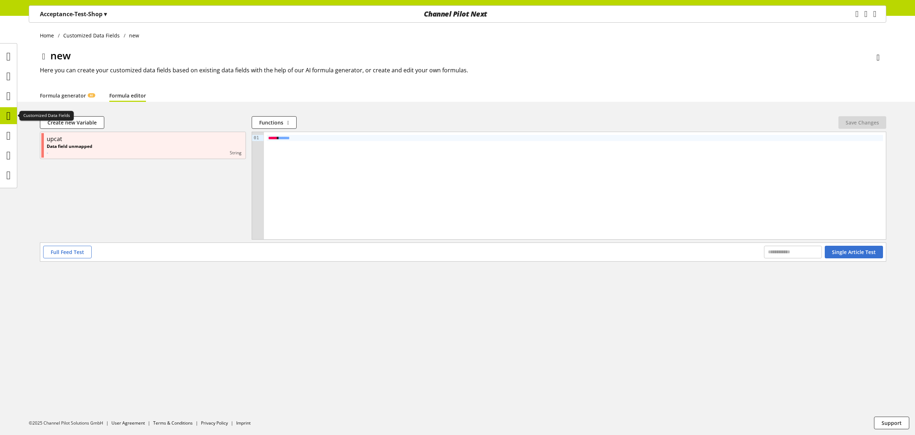
click at [11, 116] on icon at bounding box center [8, 116] width 4 height 14
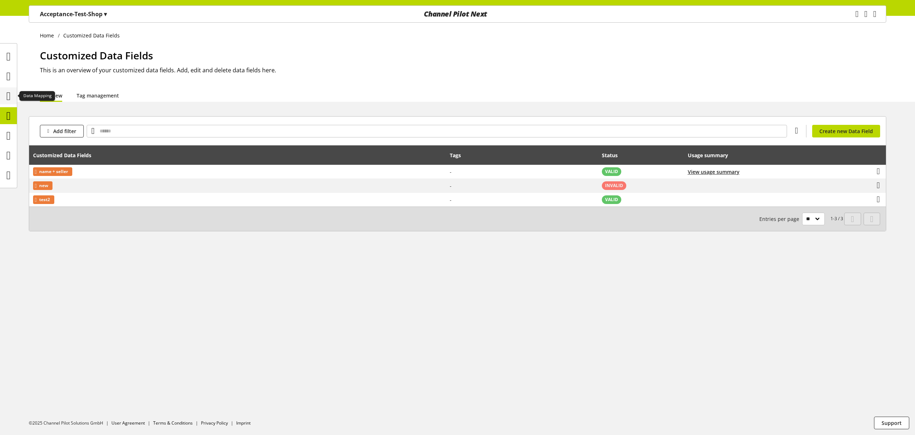
click at [11, 94] on icon at bounding box center [8, 96] width 4 height 14
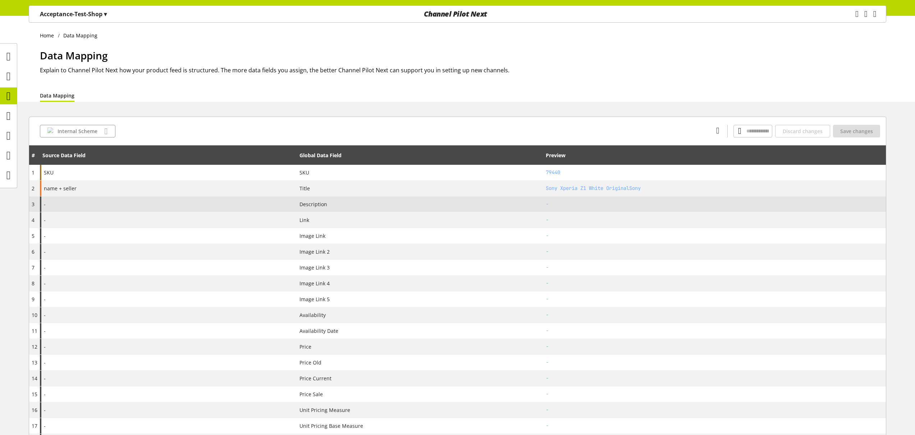
click at [97, 203] on div "-" at bounding box center [168, 203] width 257 height 15
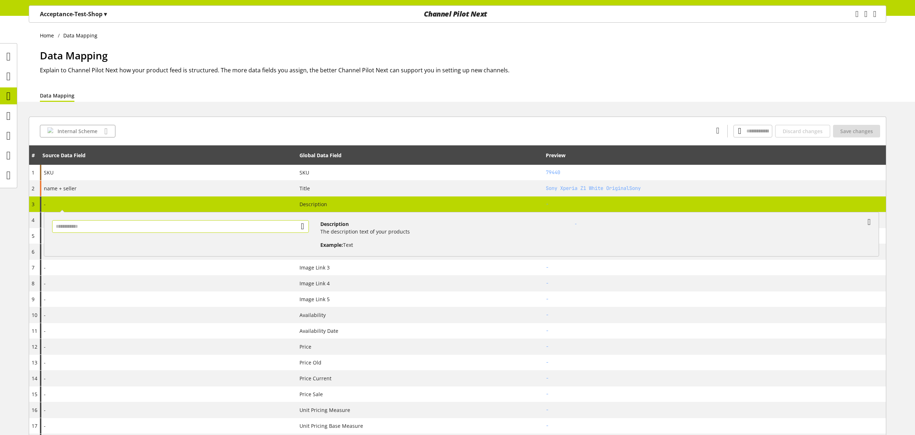
click at [124, 231] on input "text" at bounding box center [180, 226] width 257 height 13
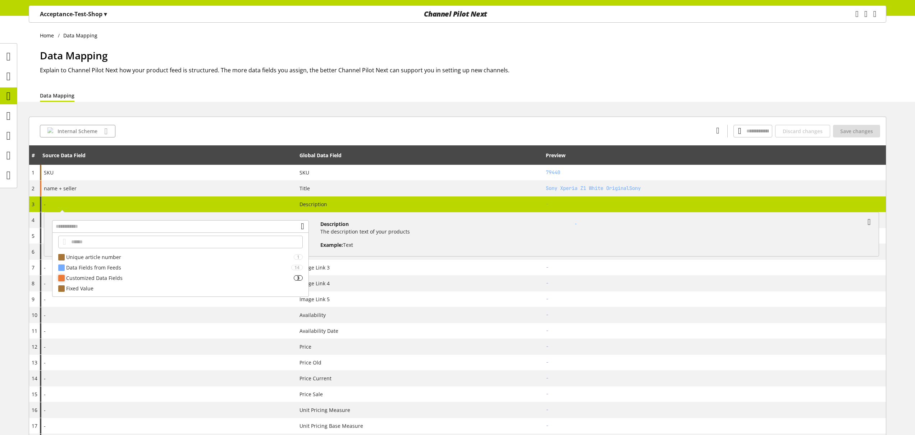
click at [123, 276] on div "Customized Data Fields" at bounding box center [180, 278] width 228 height 8
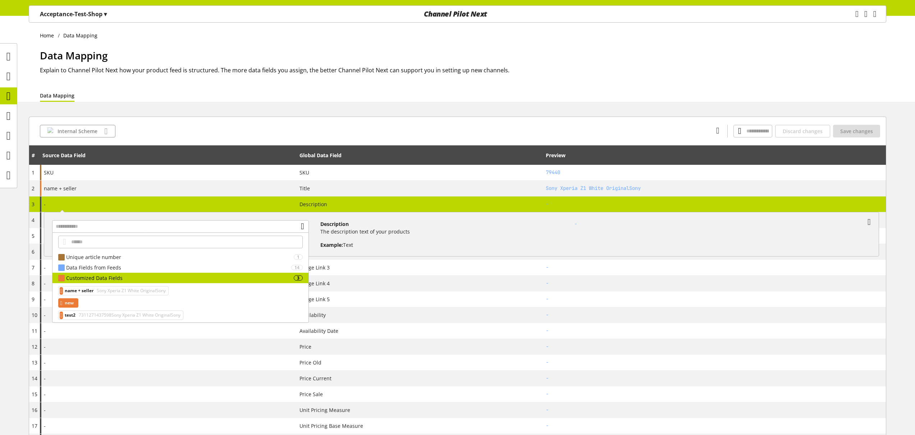
click at [68, 303] on span "new" at bounding box center [69, 303] width 9 height 9
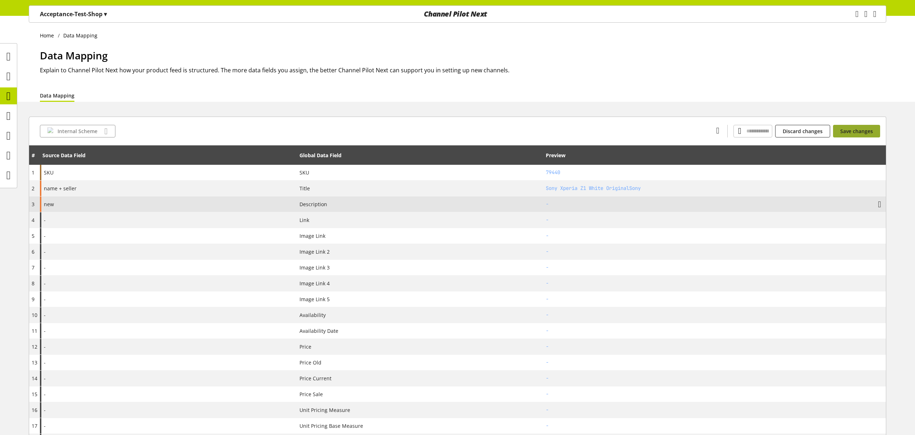
click at [859, 131] on span "Save changes" at bounding box center [857, 131] width 33 height 8
click at [7, 118] on icon at bounding box center [8, 116] width 4 height 14
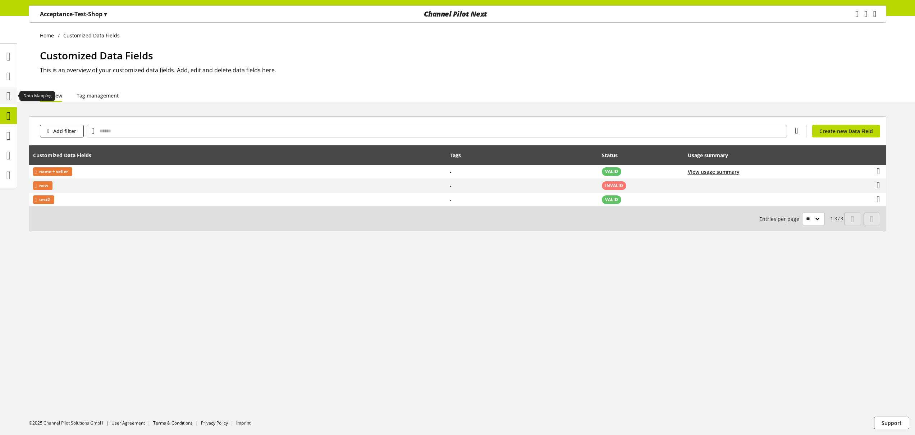
click at [11, 100] on icon at bounding box center [8, 96] width 4 height 14
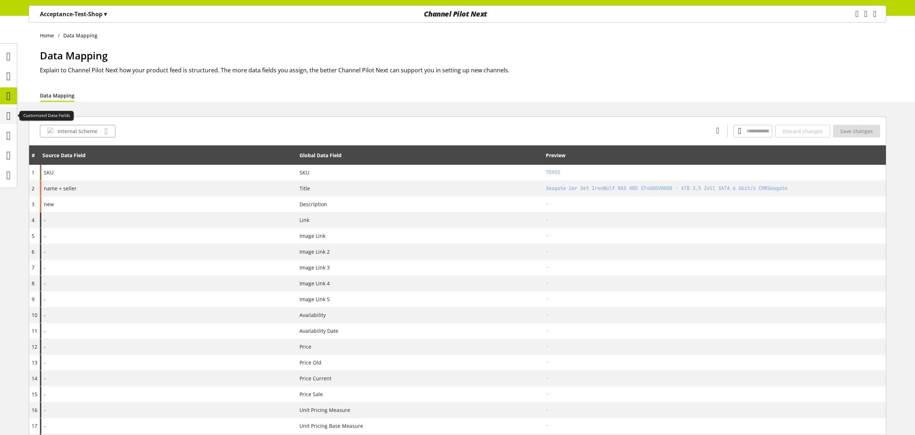
click at [10, 120] on icon at bounding box center [8, 116] width 4 height 14
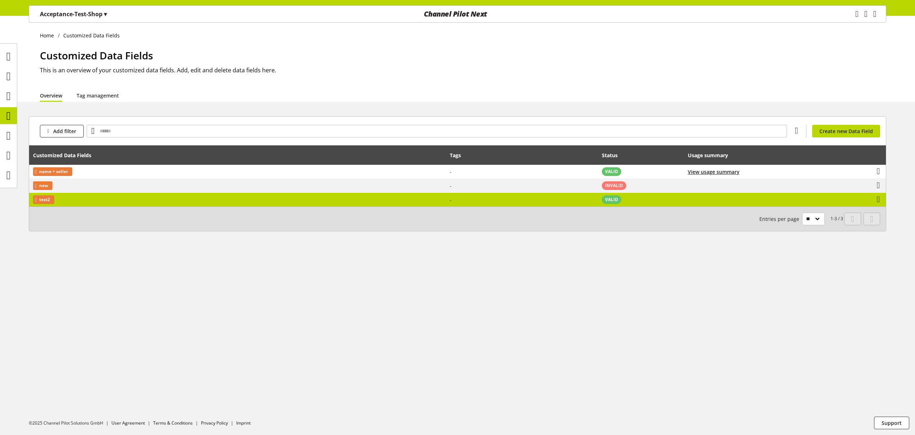
click at [300, 203] on td "test2" at bounding box center [237, 200] width 417 height 14
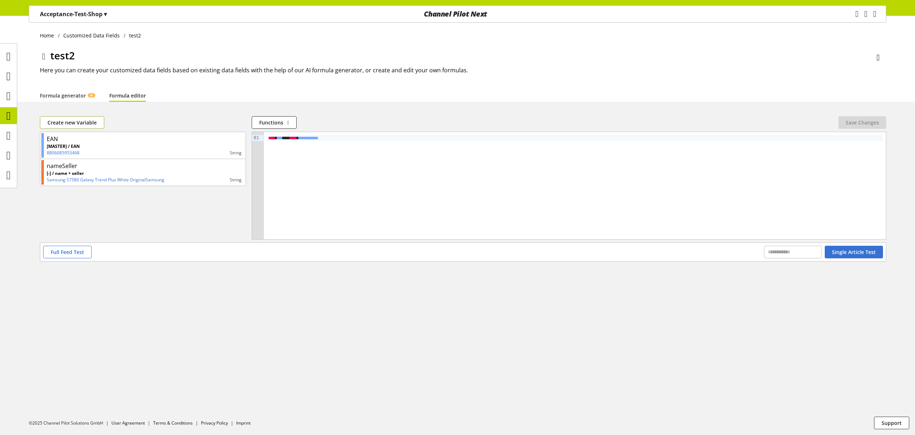
click at [90, 124] on span "Create new Variable" at bounding box center [71, 123] width 49 height 8
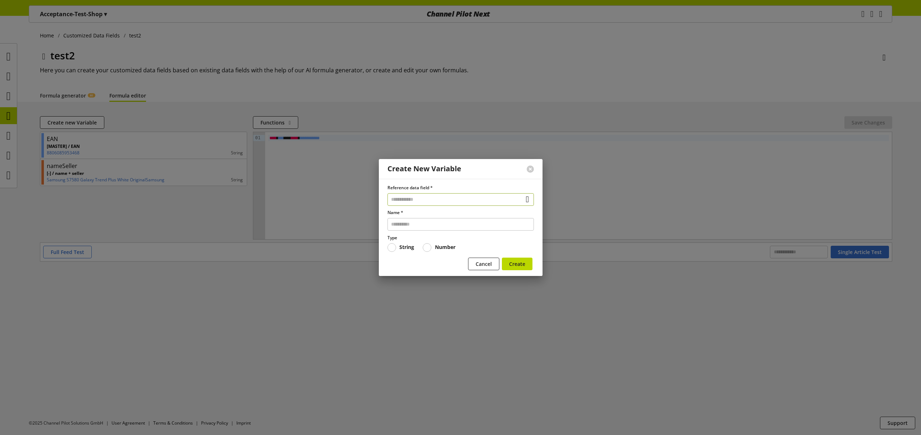
click at [419, 201] on input "text" at bounding box center [460, 199] width 146 height 13
click at [415, 250] on div "Customized Data Fields" at bounding box center [459, 251] width 117 height 8
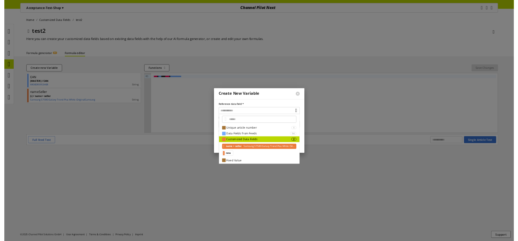
scroll to position [1, 0]
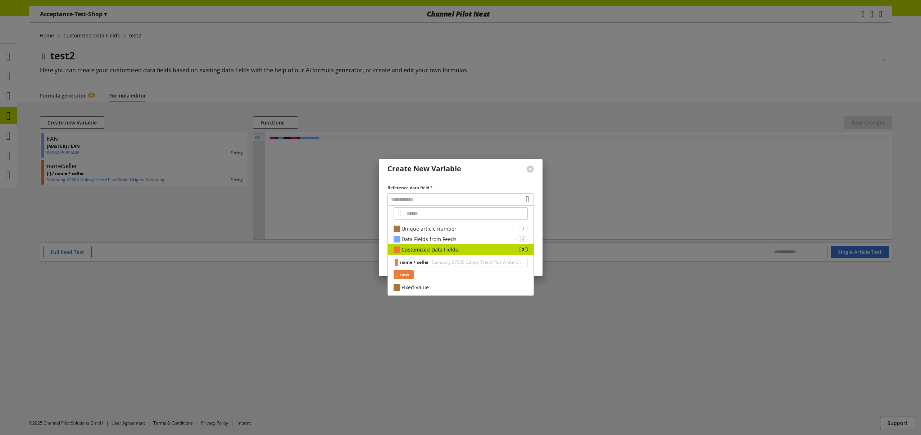
click at [414, 272] on div "new" at bounding box center [404, 274] width 21 height 9
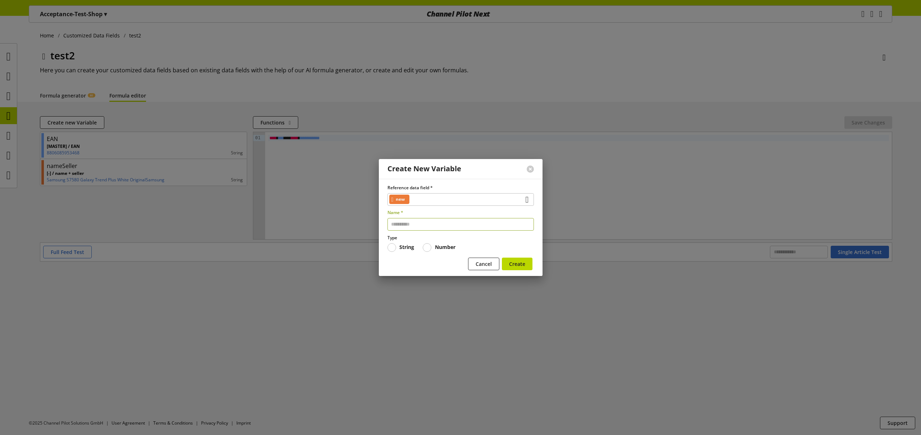
click at [415, 229] on div "Reference data field * new Name * Type String Number" at bounding box center [460, 218] width 146 height 67
type input "***"
click at [502, 258] on button "Create" at bounding box center [517, 264] width 31 height 13
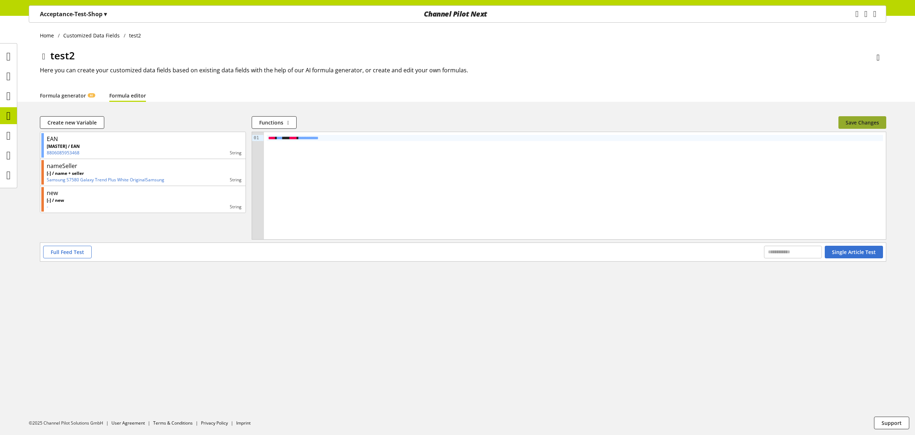
drag, startPoint x: 873, startPoint y: 128, endPoint x: 865, endPoint y: 129, distance: 7.6
click at [873, 128] on button "Save Changes" at bounding box center [863, 122] width 48 height 13
click at [8, 117] on icon at bounding box center [8, 116] width 4 height 14
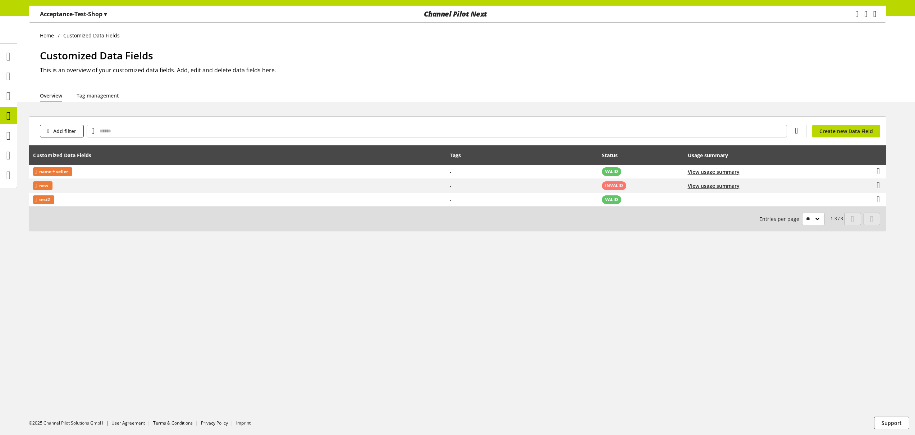
click at [588, 292] on div "Home Customized Data Fields Customized Data Fields This is an overview of your …" at bounding box center [457, 225] width 915 height 419
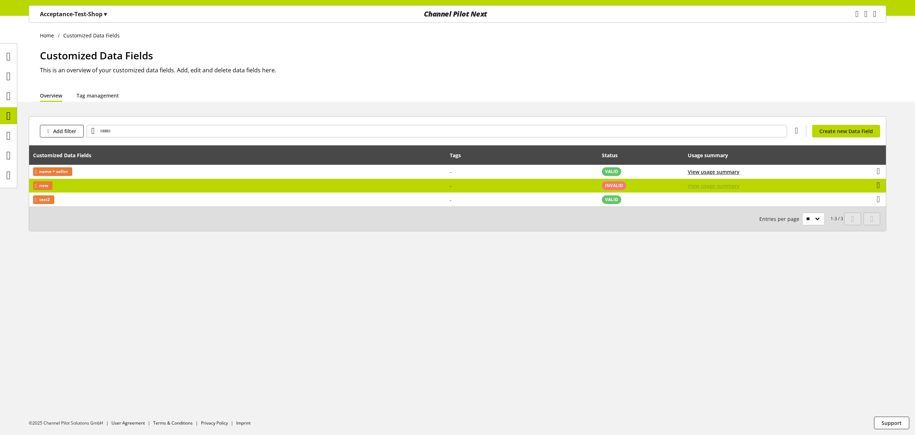
click at [714, 188] on span "View usage summary" at bounding box center [714, 186] width 52 height 8
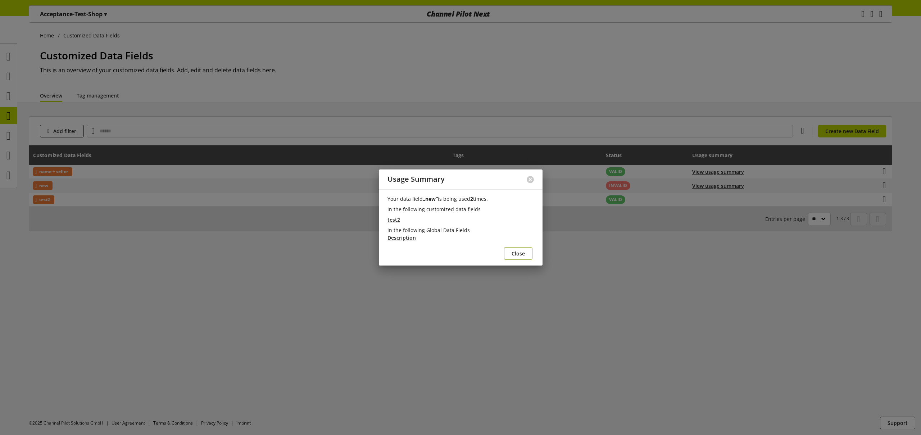
click at [523, 253] on span "Close" at bounding box center [517, 254] width 13 height 8
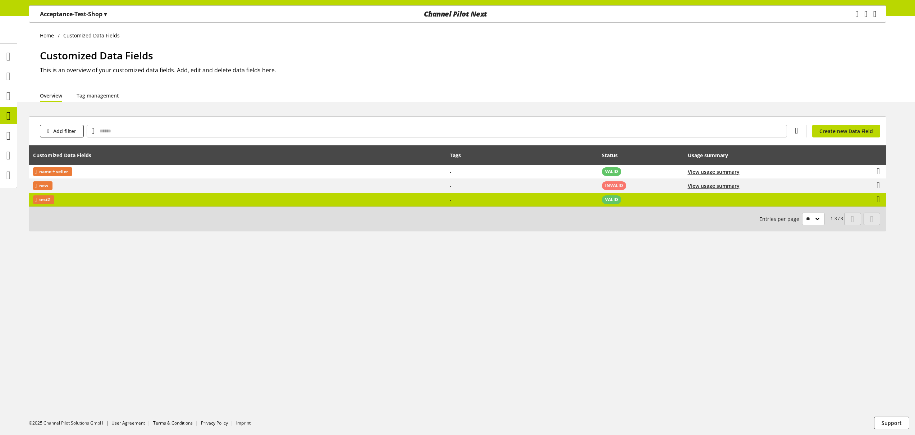
click at [506, 202] on td "-" at bounding box center [522, 200] width 153 height 14
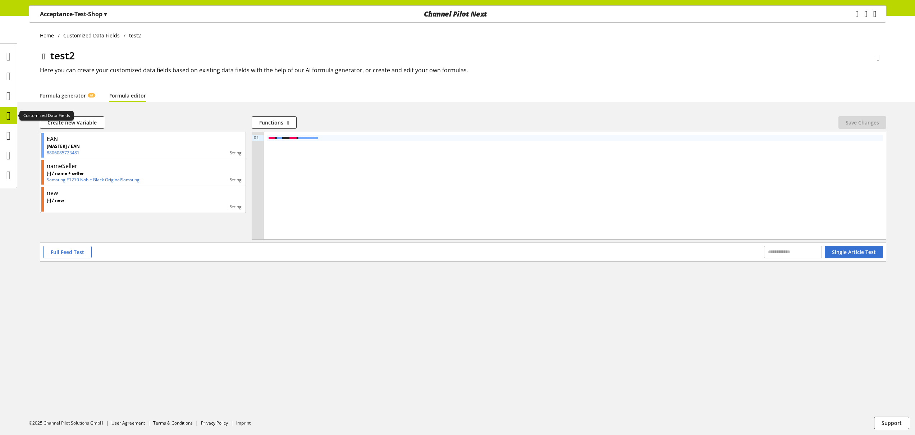
click at [7, 114] on icon at bounding box center [8, 116] width 4 height 14
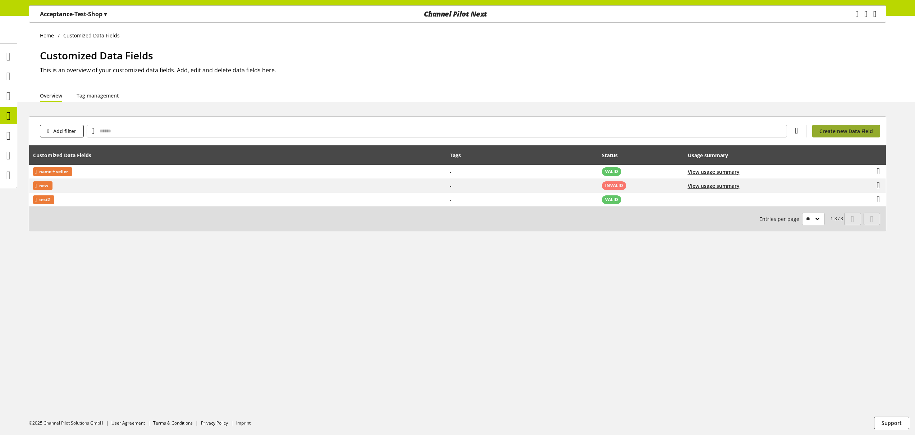
click at [846, 133] on span "Create new Data Field" at bounding box center [847, 131] width 54 height 8
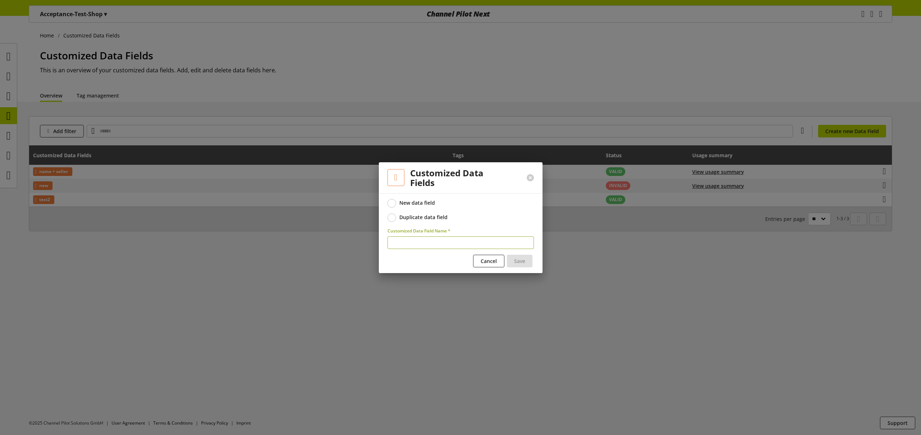
click at [429, 219] on div "Duplicate data field" at bounding box center [423, 217] width 48 height 6
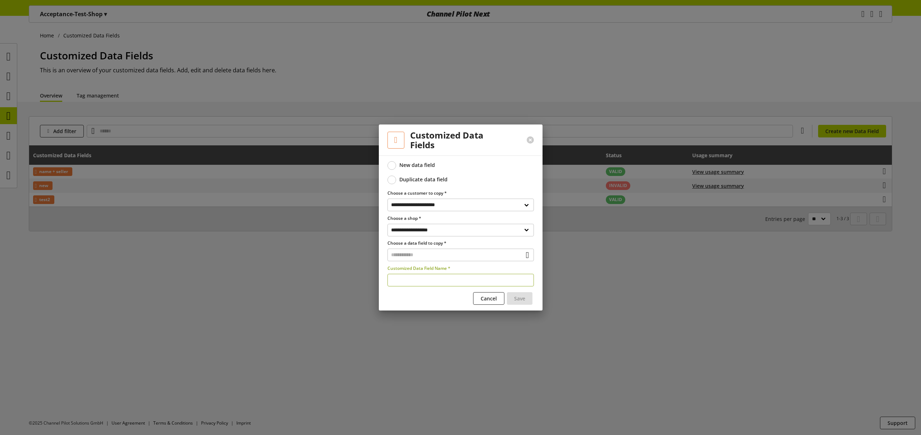
click at [429, 279] on input "text" at bounding box center [460, 280] width 146 height 13
click at [424, 227] on select "**********" at bounding box center [460, 230] width 146 height 13
select select "**********"
click at [387, 224] on select "**********" at bounding box center [460, 230] width 146 height 13
click at [435, 282] on input "text" at bounding box center [460, 280] width 146 height 13
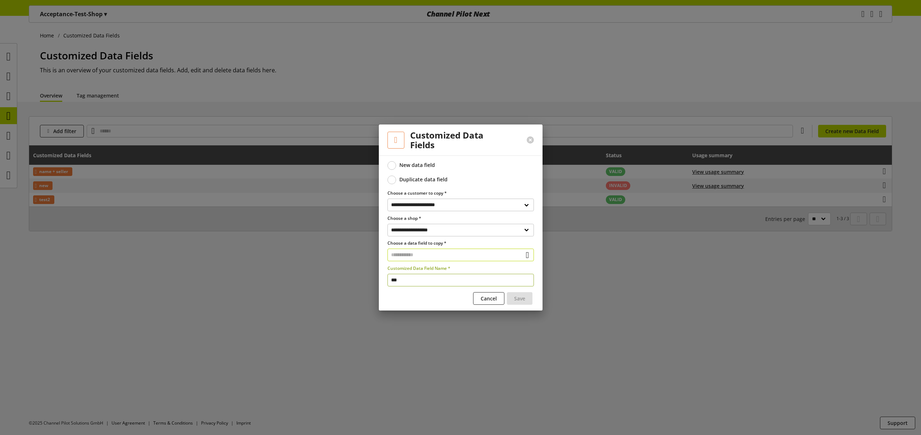
click at [417, 258] on input "text" at bounding box center [460, 255] width 146 height 13
click at [414, 287] on div "Customized Data Fields" at bounding box center [459, 286] width 117 height 8
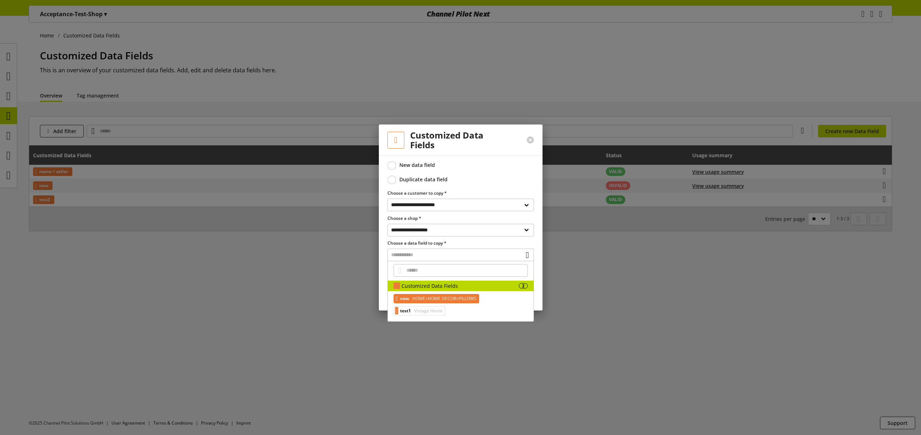
click at [419, 301] on span "HOME>HOME DECOR>PILLOWS" at bounding box center [443, 298] width 65 height 9
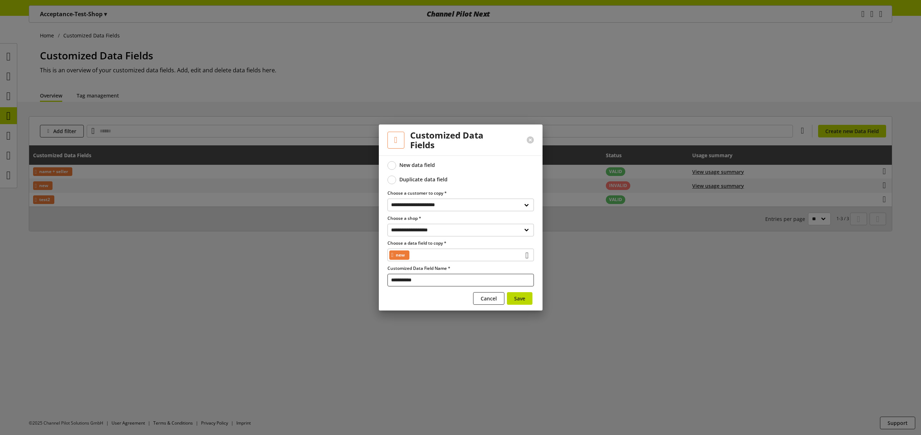
drag, startPoint x: 430, startPoint y: 283, endPoint x: 352, endPoint y: 276, distance: 78.4
click at [367, 278] on div "**********" at bounding box center [460, 217] width 921 height 435
type input "***"
click at [518, 297] on span "Save" at bounding box center [519, 299] width 11 height 8
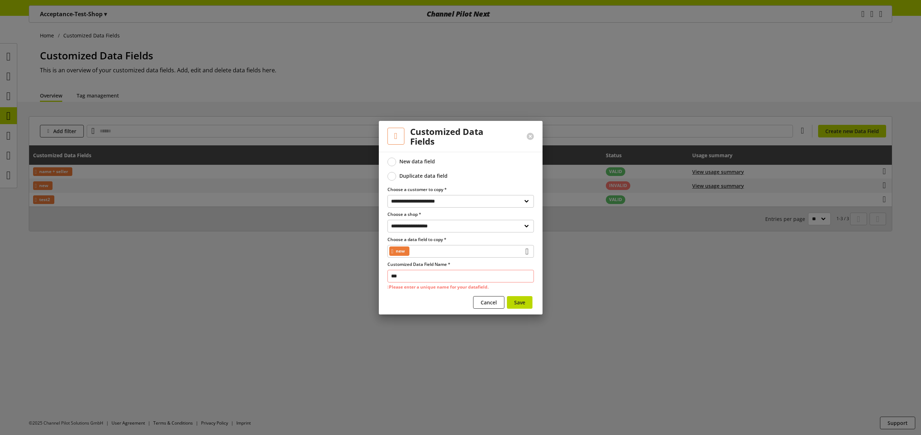
click at [435, 274] on input "***" at bounding box center [460, 276] width 146 height 13
click at [494, 301] on span "Cancel" at bounding box center [489, 303] width 16 height 8
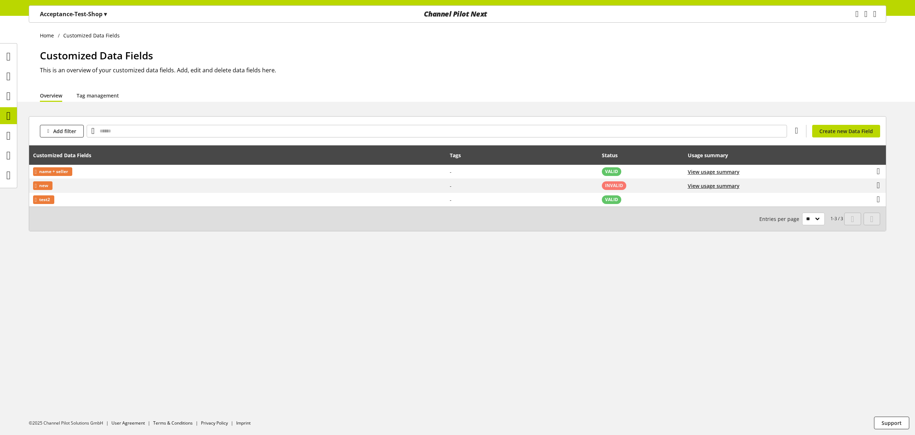
click at [576, 303] on div "Home Customized Data Fields Customized Data Fields This is an overview of your …" at bounding box center [457, 225] width 915 height 419
click at [246, 38] on ul "Home Customized Data Fields" at bounding box center [463, 36] width 847 height 8
click at [353, 36] on ul "Home Customized Data Fields" at bounding box center [463, 36] width 847 height 8
